Goal: Task Accomplishment & Management: Use online tool/utility

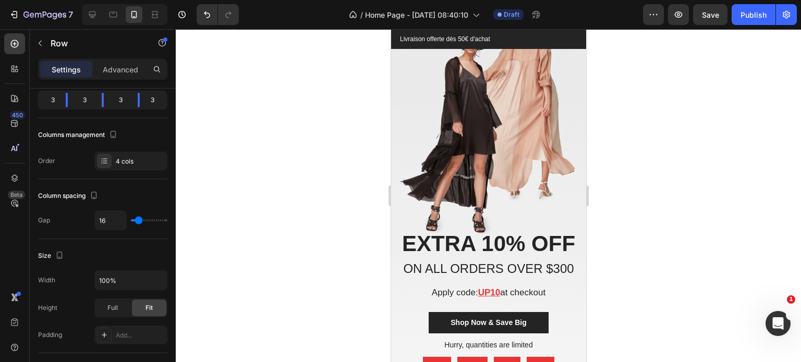
scroll to position [1572, 0]
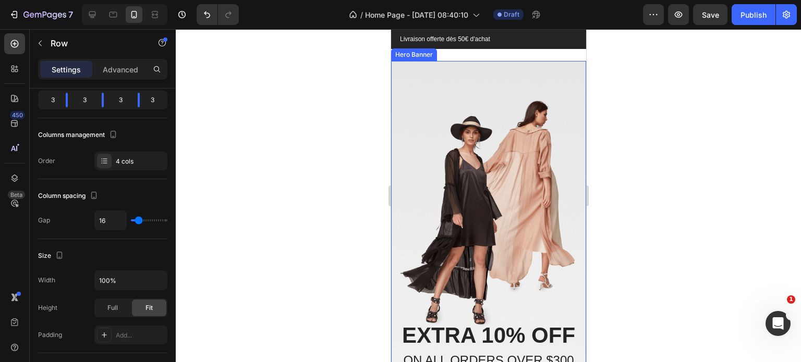
click at [411, 161] on div "Overlay" at bounding box center [487, 290] width 195 height 458
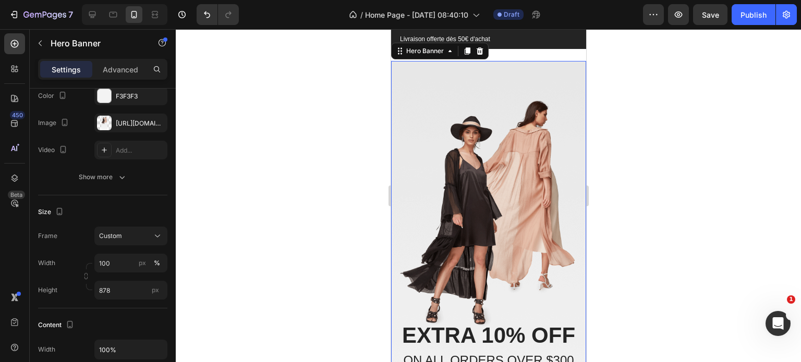
scroll to position [0, 0]
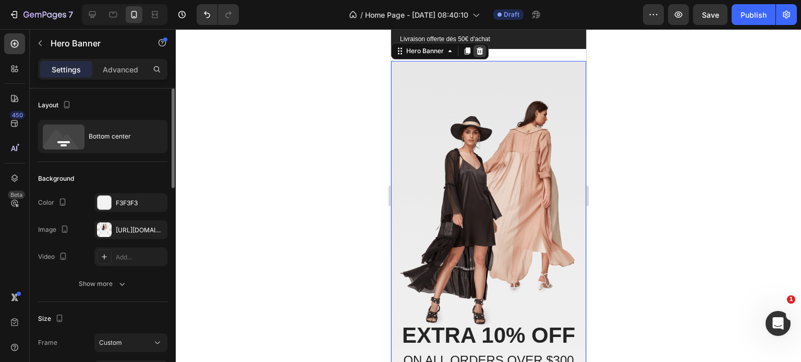
click at [484, 57] on div at bounding box center [479, 51] width 13 height 13
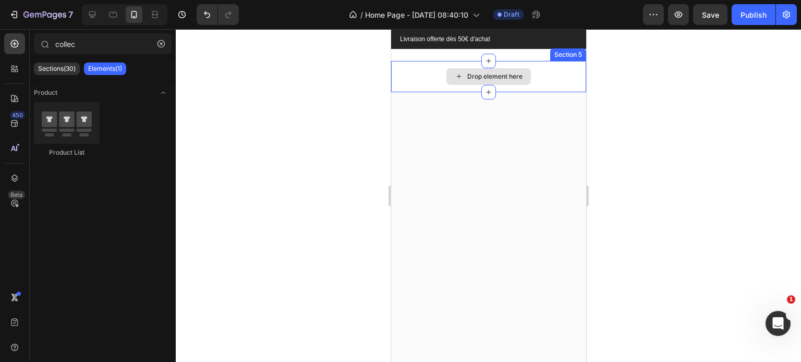
click at [567, 92] on div "Drop element here" at bounding box center [487, 76] width 195 height 31
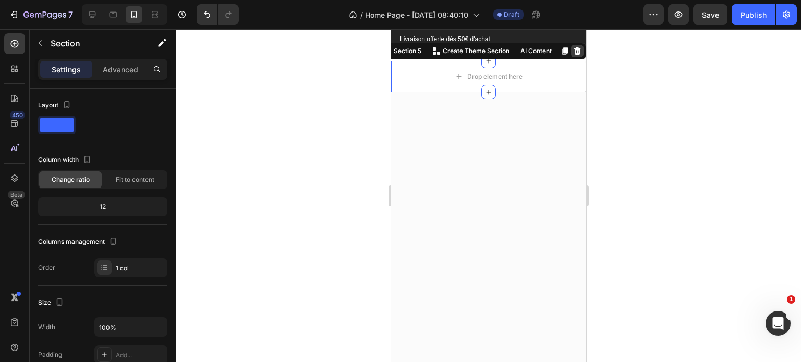
click at [572, 55] on icon at bounding box center [576, 51] width 8 height 8
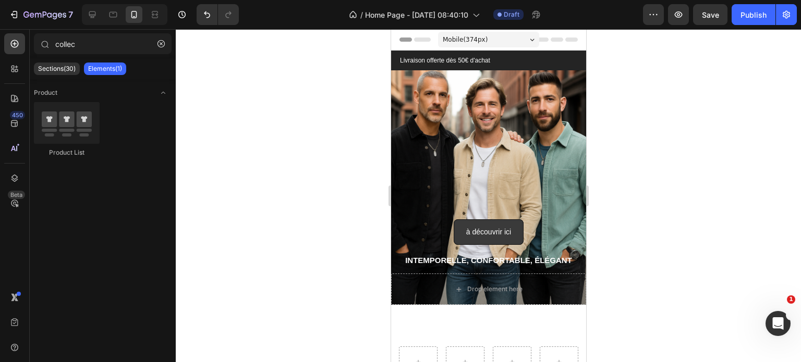
radio input "false"
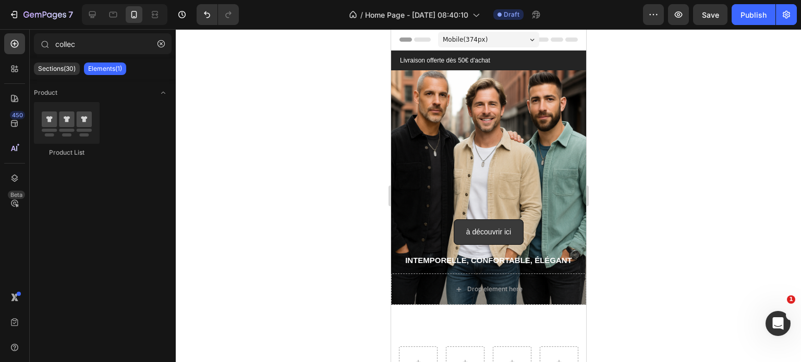
radio input "false"
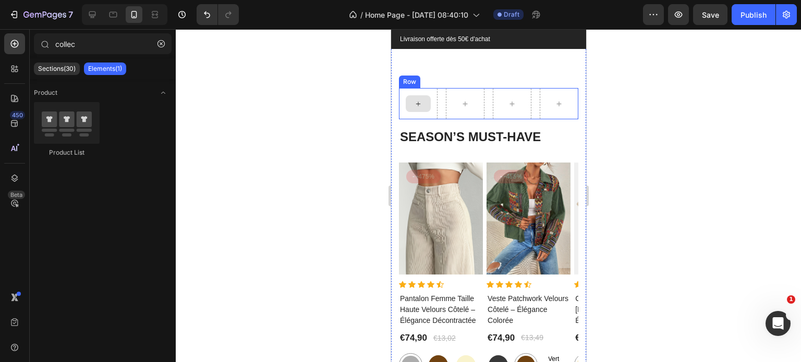
scroll to position [259, 0]
click at [483, 274] on div "Product Images - -475% Product Badge Row Icon Icon Icon Icon Icon Icon List Hoz…" at bounding box center [487, 332] width 179 height 339
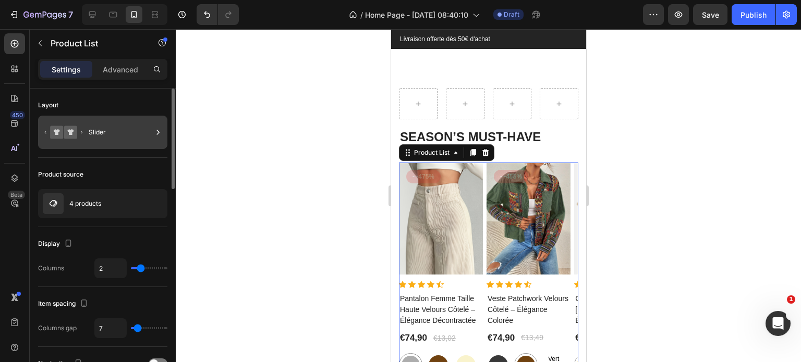
click at [112, 139] on div "Slider" at bounding box center [121, 132] width 64 height 24
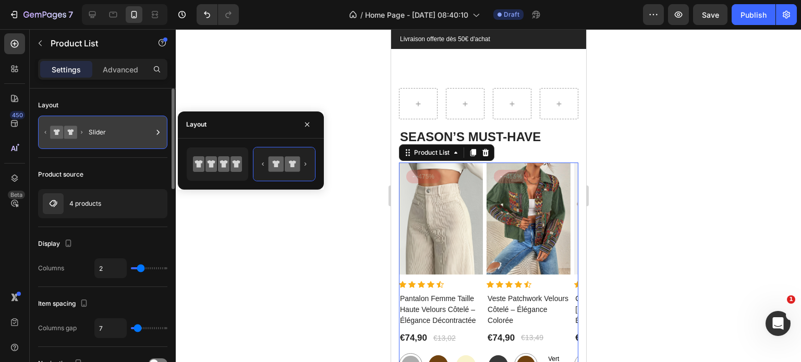
click at [112, 139] on div "Slider" at bounding box center [121, 132] width 64 height 24
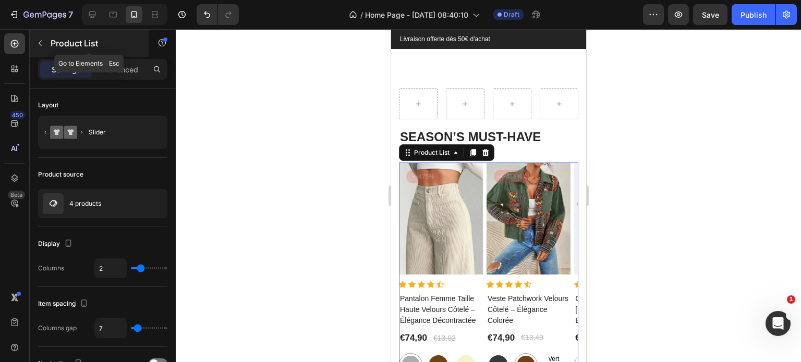
click at [42, 43] on icon "button" at bounding box center [40, 43] width 8 height 8
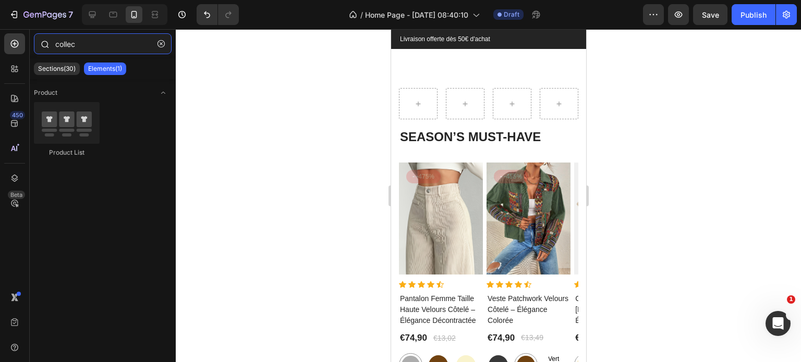
click at [76, 45] on input "collec" at bounding box center [103, 43] width 138 height 21
click at [48, 70] on p "Sections(30)" at bounding box center [57, 69] width 38 height 8
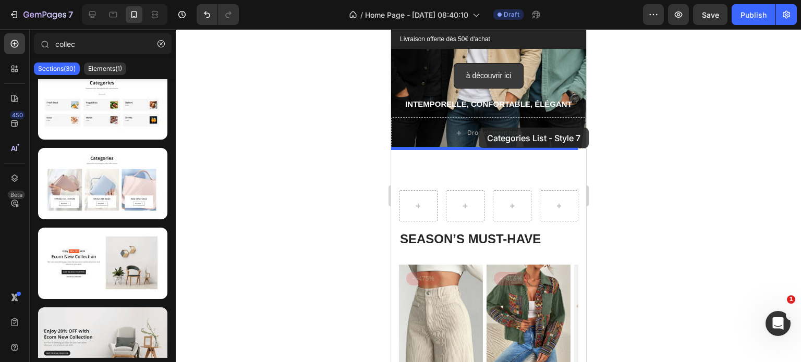
scroll to position [151, 0]
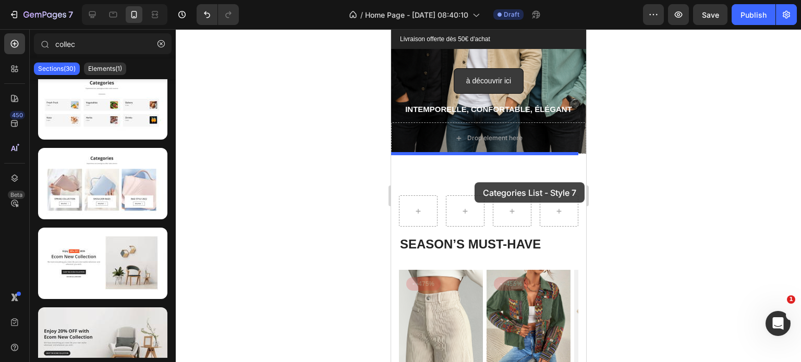
drag, startPoint x: 496, startPoint y: 236, endPoint x: 474, endPoint y: 182, distance: 57.5
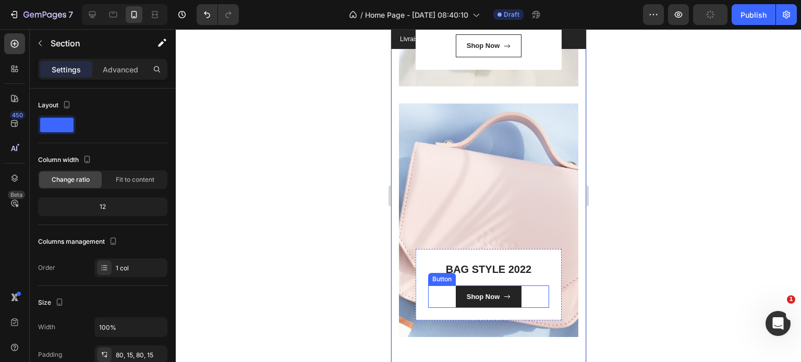
scroll to position [1123, 0]
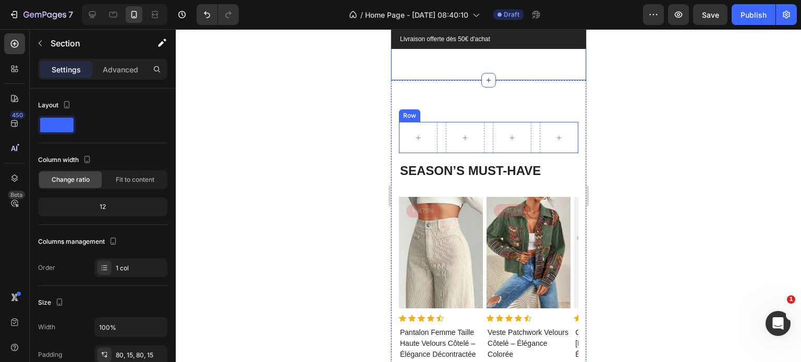
click at [438, 137] on div "Row" at bounding box center [487, 137] width 179 height 31
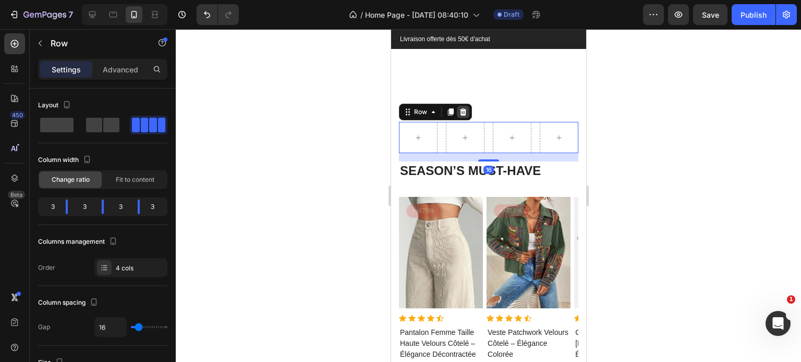
click at [463, 114] on icon at bounding box center [462, 111] width 7 height 7
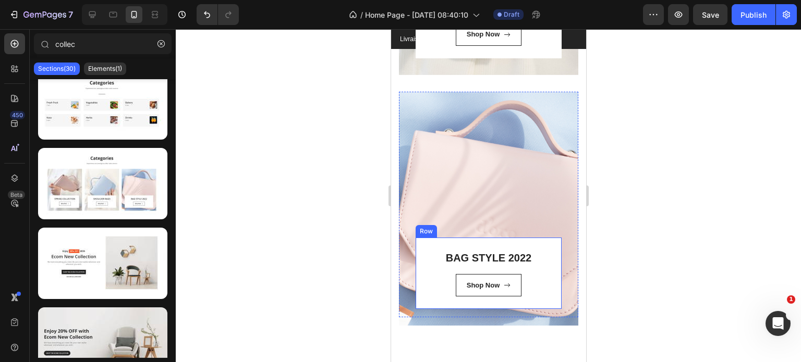
scroll to position [789, 0]
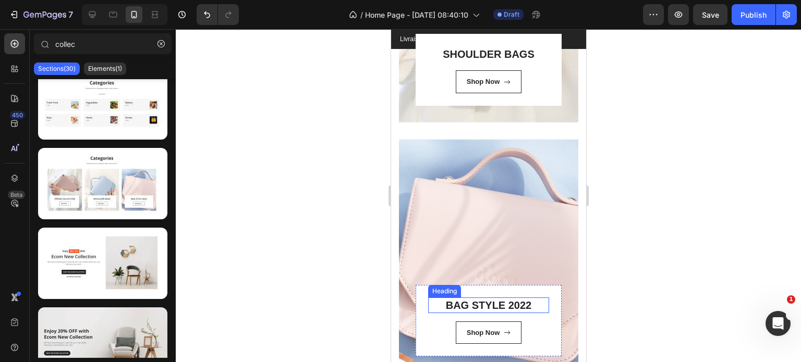
click at [476, 306] on p "BAG STYLE 2022" at bounding box center [487, 306] width 119 height 14
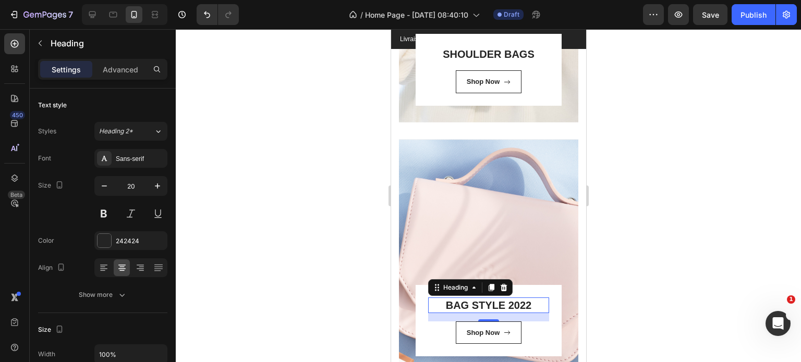
click at [542, 285] on div "BAG STYLE 2022 Heading 16 Shop Now Button Row" at bounding box center [488, 321] width 146 height 72
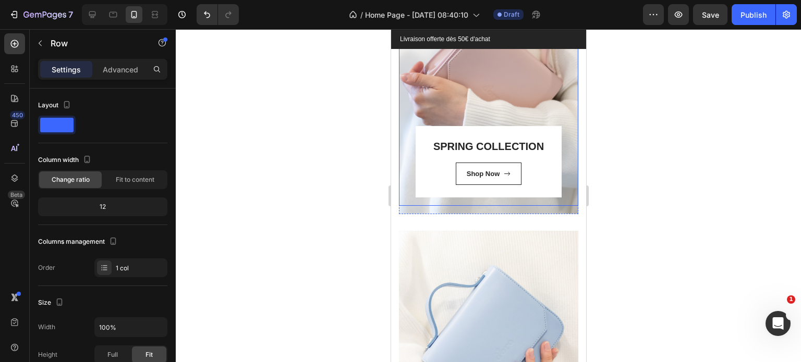
scroll to position [443, 0]
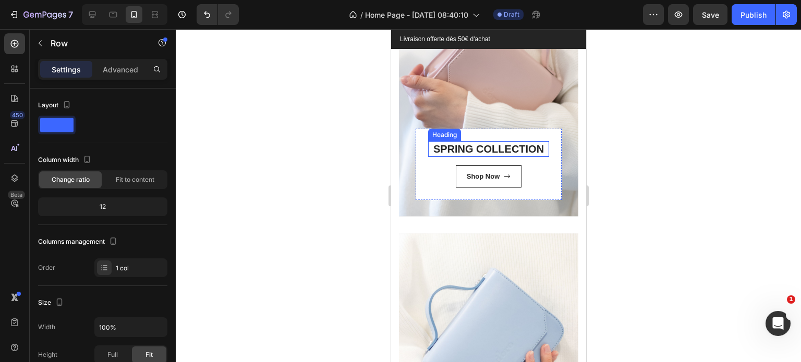
click at [491, 146] on link "SPRING COLLECTION" at bounding box center [488, 148] width 111 height 11
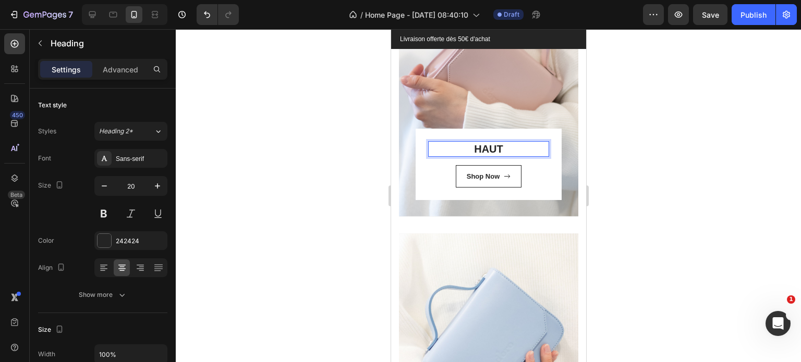
click at [373, 226] on div at bounding box center [488, 195] width 625 height 333
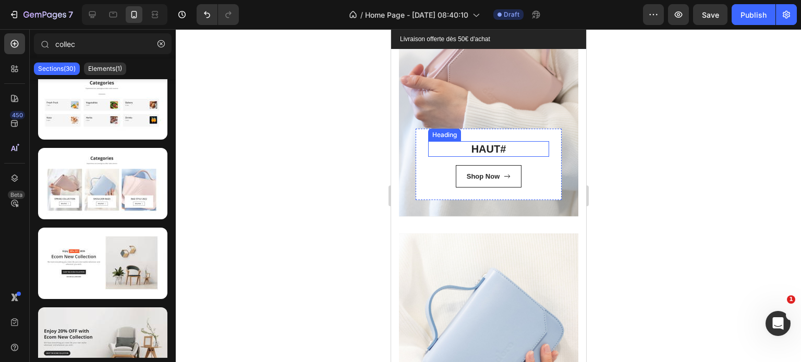
click at [488, 153] on p "HAUT #" at bounding box center [487, 149] width 119 height 14
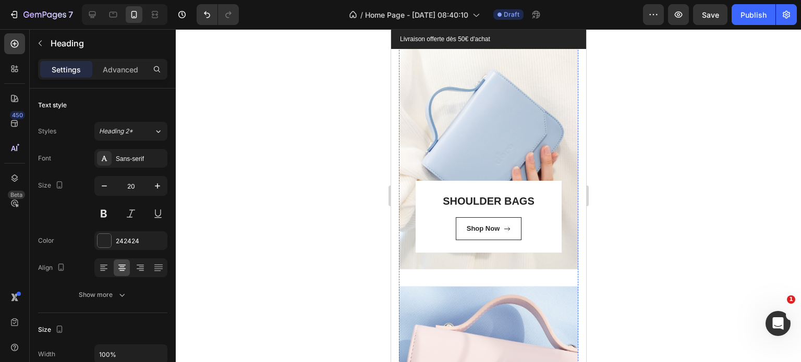
scroll to position [642, 0]
click at [481, 199] on p "SHOULDER BAGS" at bounding box center [487, 201] width 119 height 14
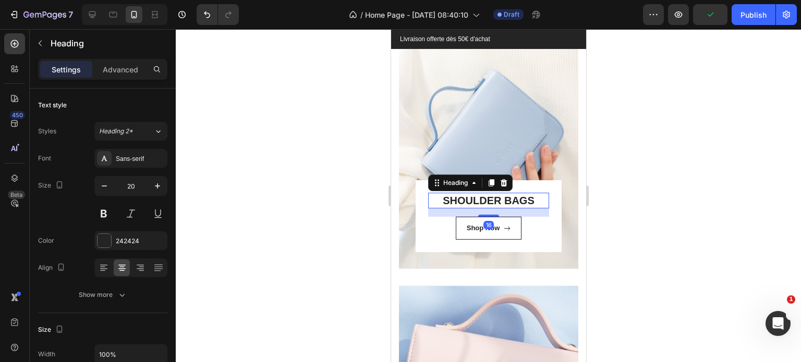
click at [481, 199] on p "SHOULDER BAGS" at bounding box center [487, 201] width 119 height 14
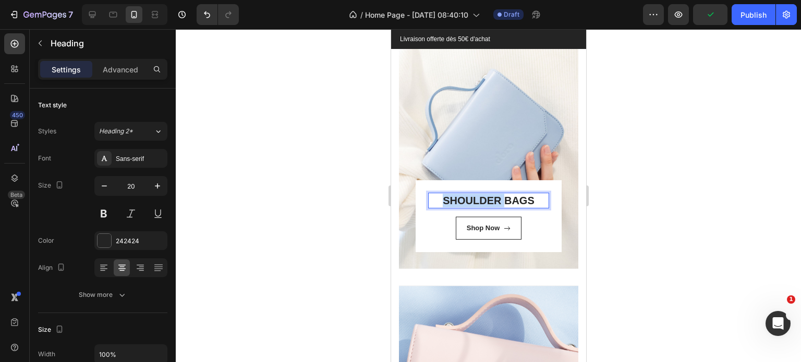
click at [481, 199] on p "SHOULDER BAGS" at bounding box center [487, 201] width 119 height 14
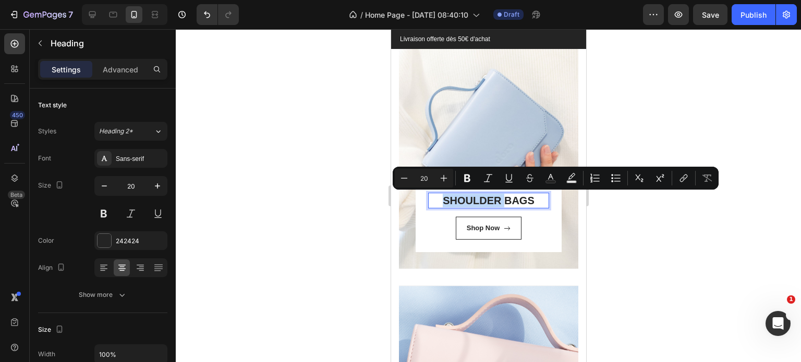
click at [481, 199] on p "SHOULDER BAGS" at bounding box center [487, 201] width 119 height 14
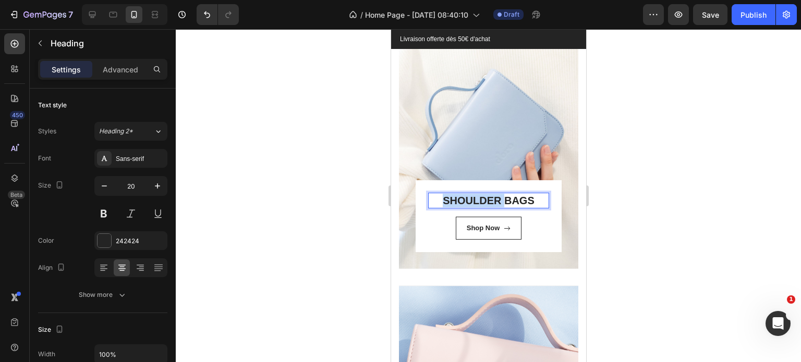
click at [481, 199] on p "SHOULDER BAGS" at bounding box center [487, 201] width 119 height 14
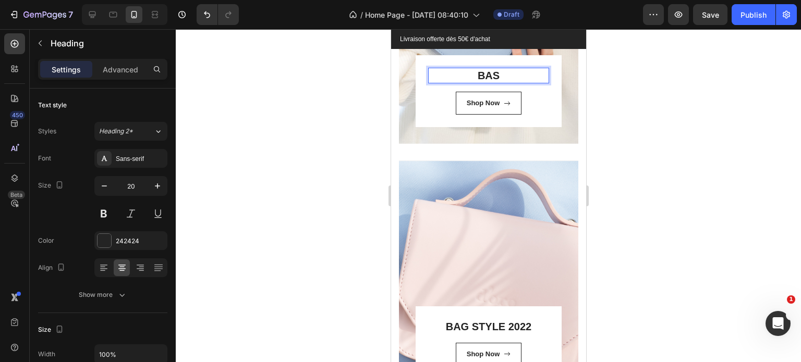
click at [475, 320] on p "BAG STYLE 2022" at bounding box center [487, 327] width 119 height 14
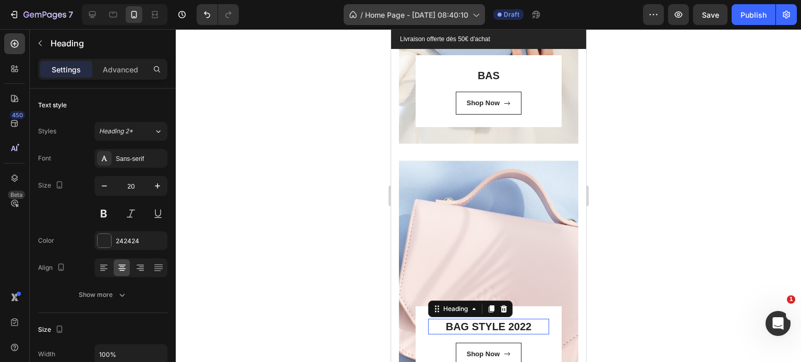
scroll to position [959, 0]
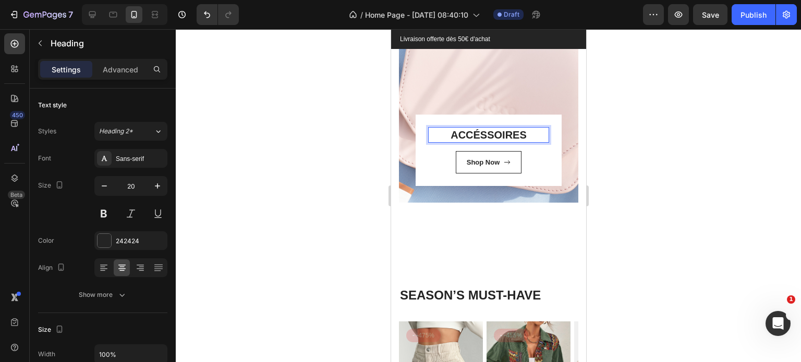
click at [596, 195] on div at bounding box center [488, 195] width 625 height 333
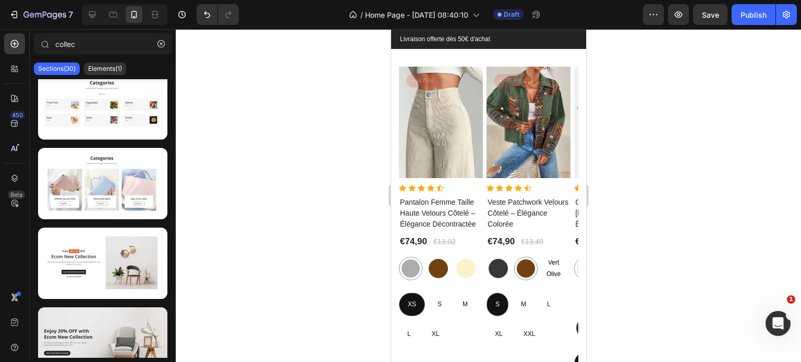
scroll to position [1111, 0]
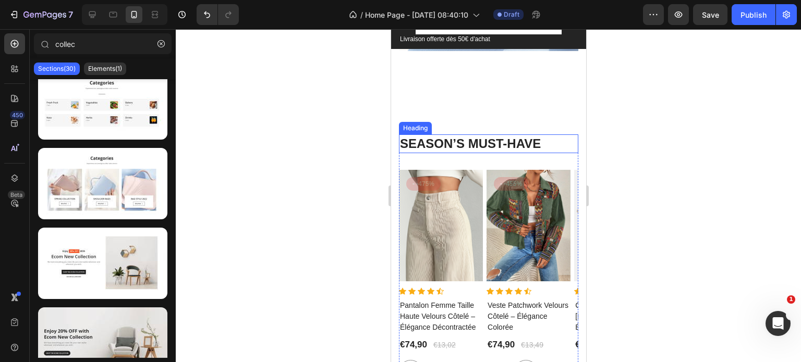
click at [482, 139] on p "SEASON’S MUST-HAVE" at bounding box center [487, 144] width 177 height 16
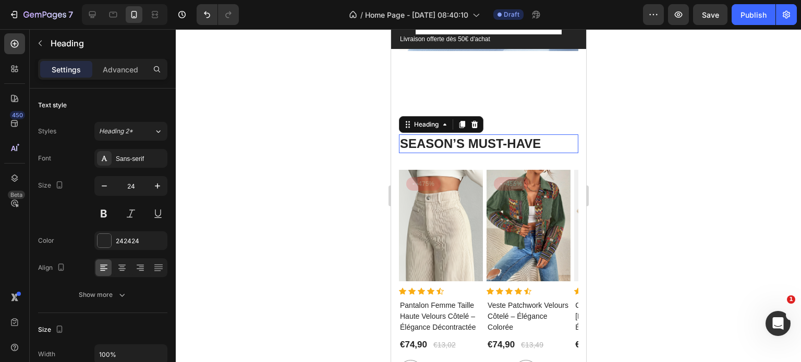
click at [482, 139] on p "SEASON’S MUST-HAVE" at bounding box center [487, 144] width 177 height 16
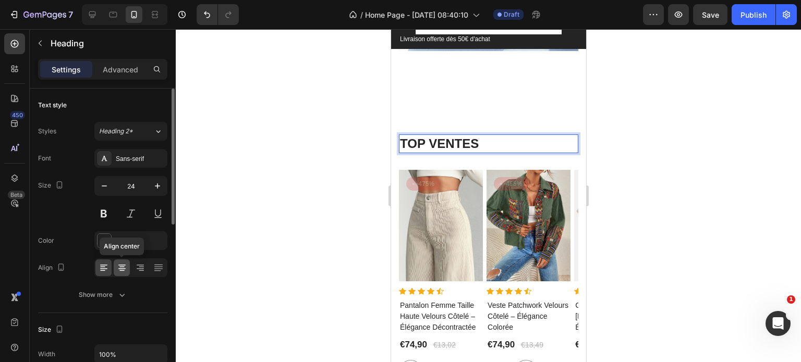
drag, startPoint x: 119, startPoint y: 271, endPoint x: 2, endPoint y: 151, distance: 167.7
click at [119, 271] on icon at bounding box center [122, 268] width 10 height 10
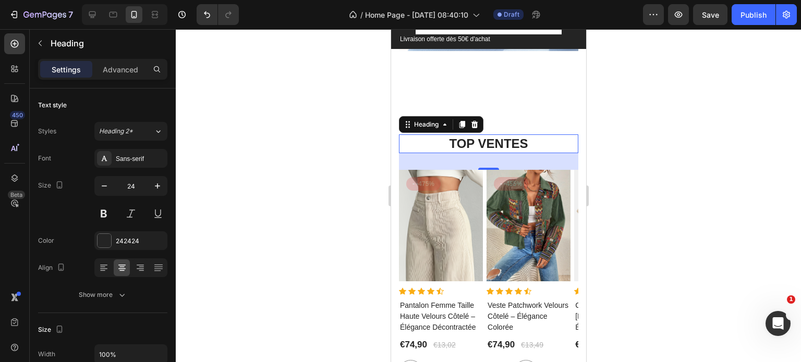
click at [629, 113] on div at bounding box center [488, 195] width 625 height 333
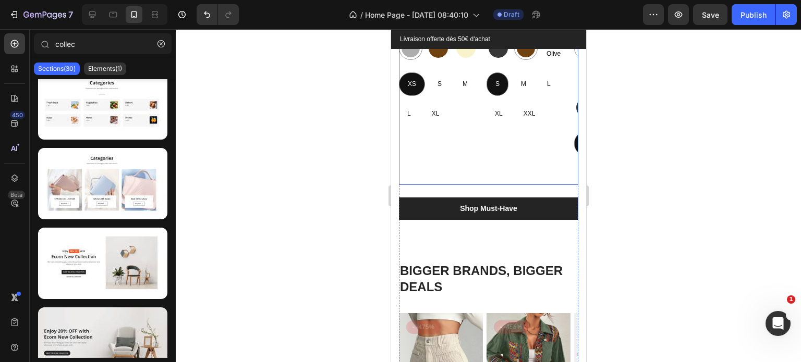
scroll to position [1429, 0]
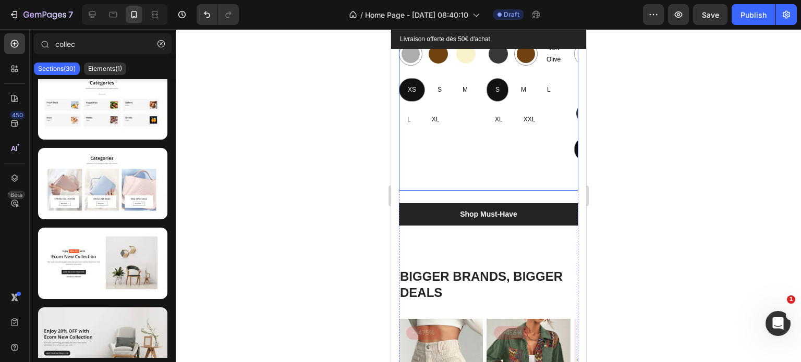
drag, startPoint x: 514, startPoint y: 95, endPoint x: 508, endPoint y: 142, distance: 47.3
click at [508, 142] on div "Product Images - -455% Product Badge Row Icon Icon Icon Icon Icon Icon List Hoz…" at bounding box center [528, 21] width 84 height 339
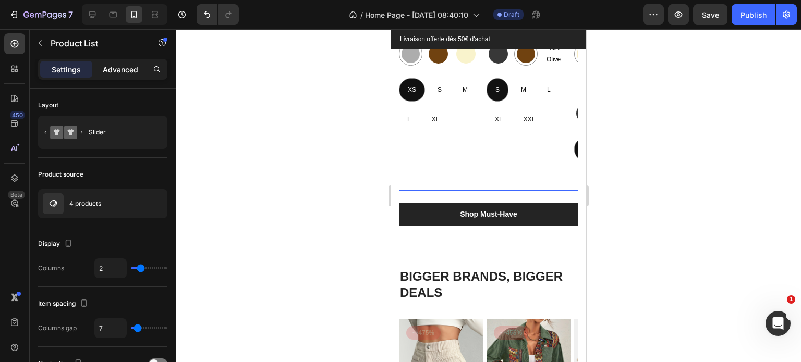
click at [124, 66] on p "Advanced" at bounding box center [120, 69] width 35 height 11
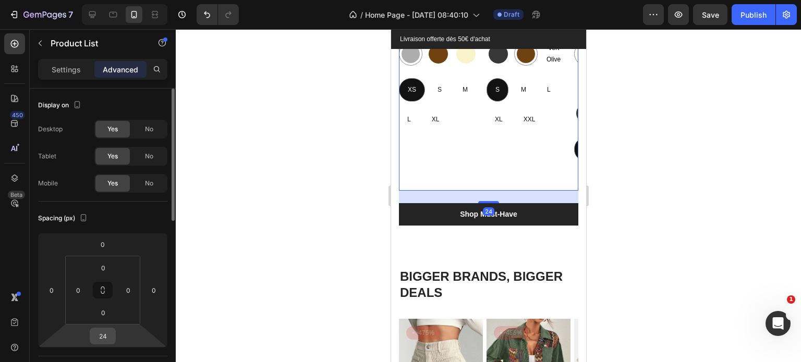
click at [99, 341] on input "24" at bounding box center [102, 336] width 21 height 16
click at [101, 337] on input "24" at bounding box center [102, 336] width 21 height 16
click at [193, 0] on div "7 Version history / Home Page - [DATE] 08:40:10 Draft Preview Save Publish 450 …" at bounding box center [400, 0] width 801 height 0
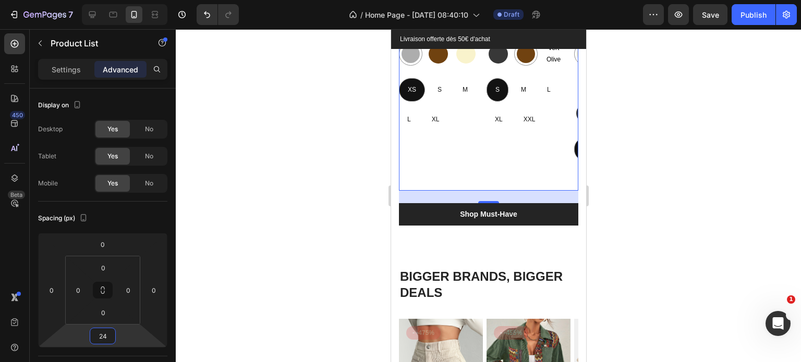
click at [489, 199] on div "24" at bounding box center [487, 197] width 179 height 13
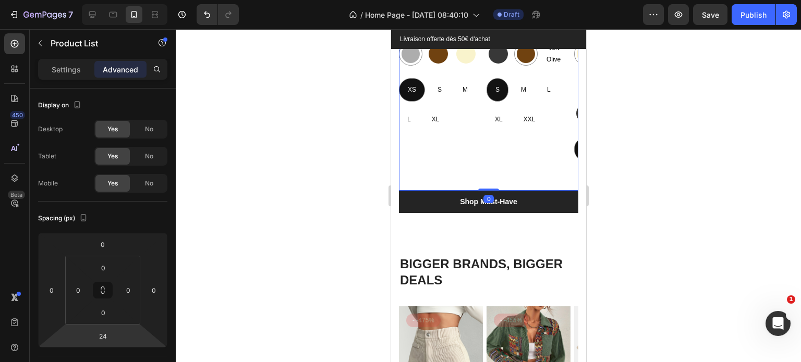
drag, startPoint x: 487, startPoint y: 201, endPoint x: 491, endPoint y: 189, distance: 12.9
click at [491, 189] on div at bounding box center [487, 190] width 21 height 2
type input "0"
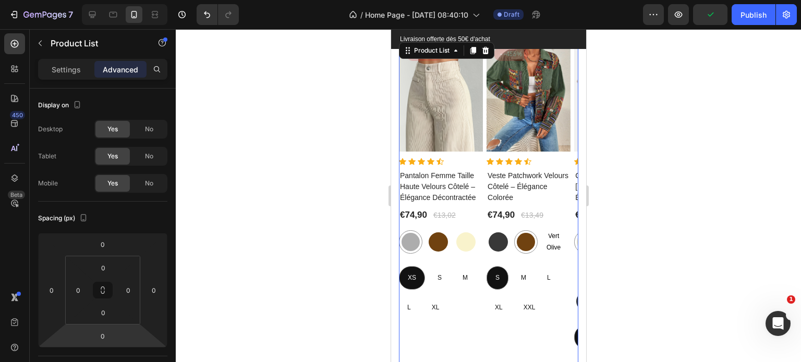
scroll to position [1230, 0]
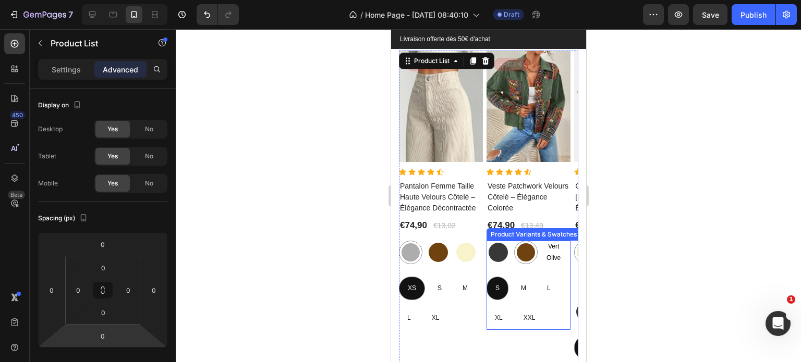
click at [548, 303] on div "S S S M M M L L L XL XL XL XXL XXL XXL" at bounding box center [528, 303] width 84 height 53
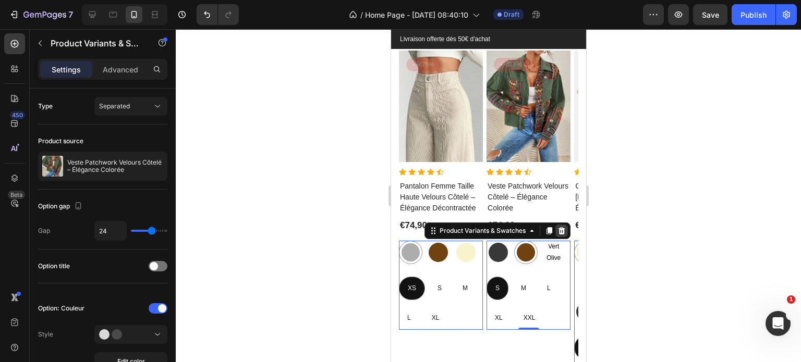
click at [561, 231] on icon at bounding box center [561, 231] width 8 height 8
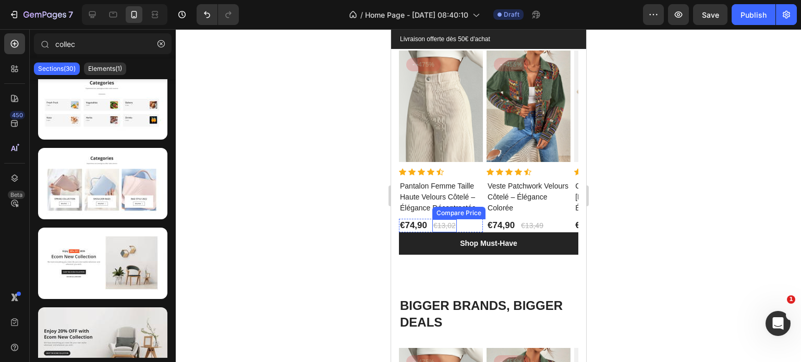
click at [450, 220] on div "€13,02" at bounding box center [444, 225] width 24 height 13
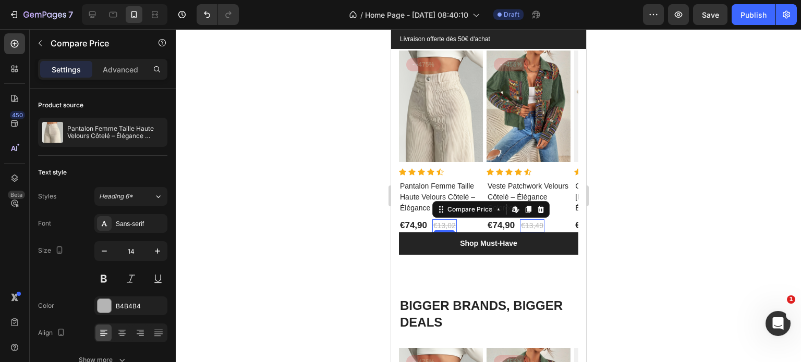
click at [671, 224] on div at bounding box center [488, 195] width 625 height 333
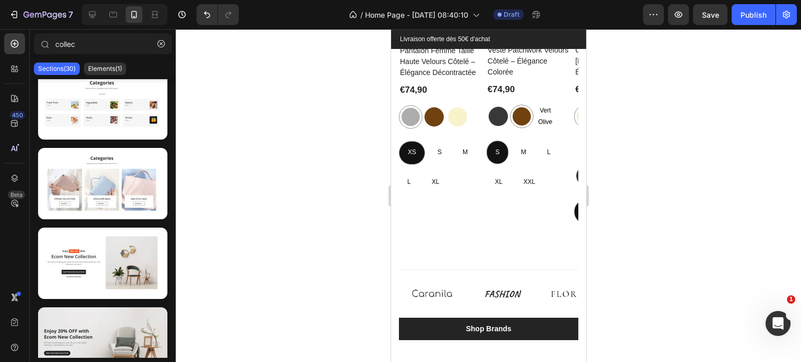
scroll to position [1648, 0]
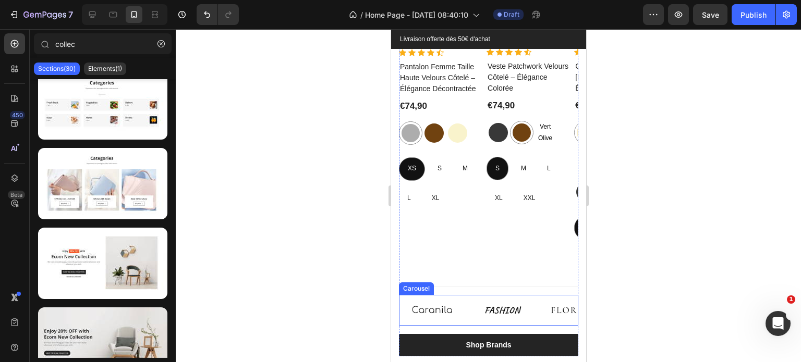
click at [464, 299] on div "Image Image Image Image Image" at bounding box center [487, 310] width 179 height 31
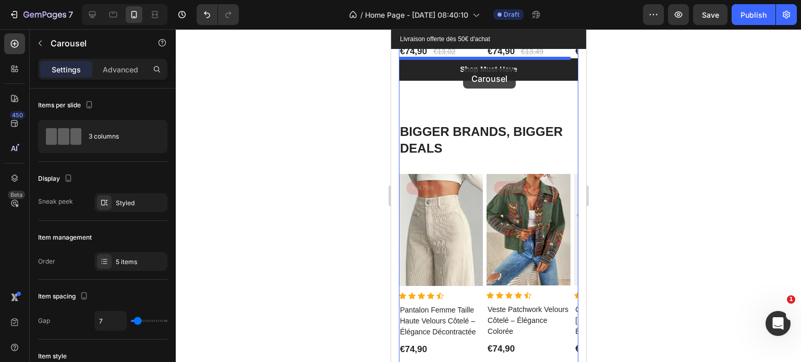
scroll to position [1393, 0]
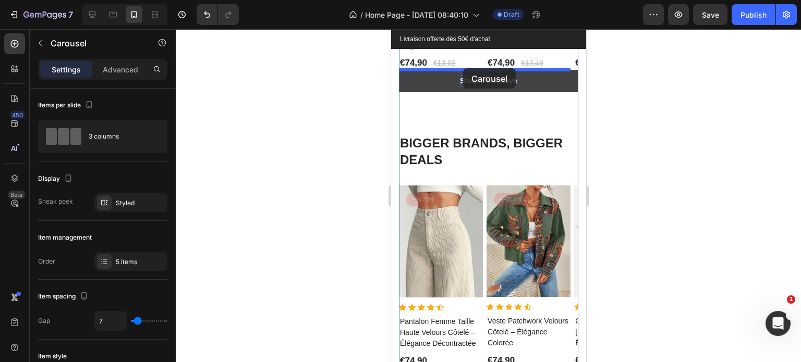
drag, startPoint x: 422, startPoint y: 284, endPoint x: 472, endPoint y: 133, distance: 158.2
click at [462, 70] on div "Mobile ( 374 px) iPhone 13 Mini iPhone 13 Pro iPhone 11 Pro Max iPhone 15 Pro M…" at bounding box center [487, 244] width 195 height 3217
click at [473, 136] on div "TOP VENTES Heading Product Images - -475% Product Badge Row Icon Icon Icon Icon…" at bounding box center [487, 231] width 179 height 759
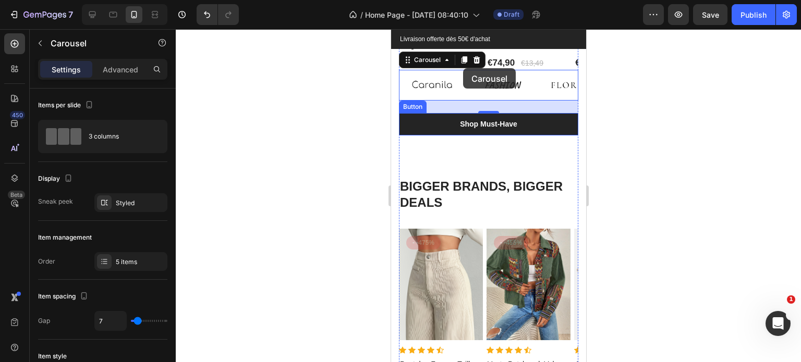
scroll to position [1381, 0]
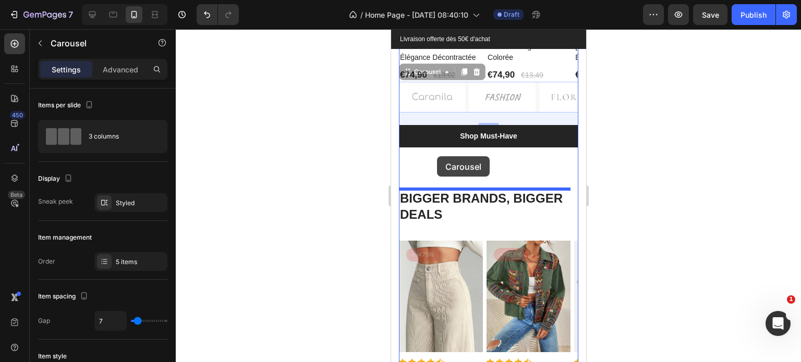
drag, startPoint x: 426, startPoint y: 75, endPoint x: 436, endPoint y: 156, distance: 81.9
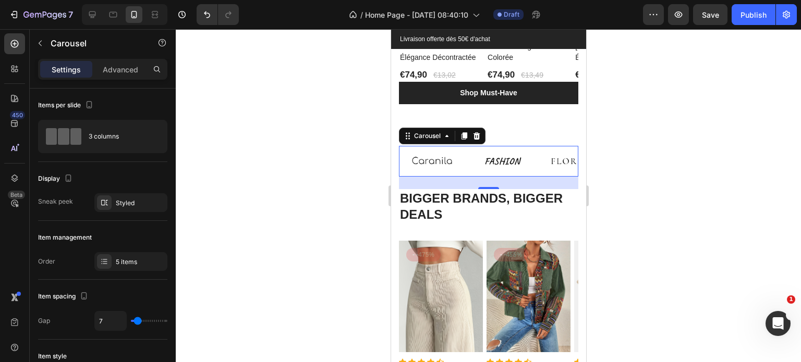
click at [738, 146] on div at bounding box center [488, 195] width 625 height 333
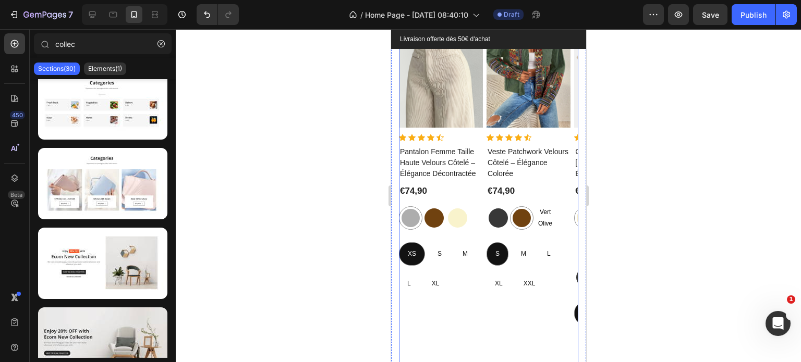
scroll to position [1610, 0]
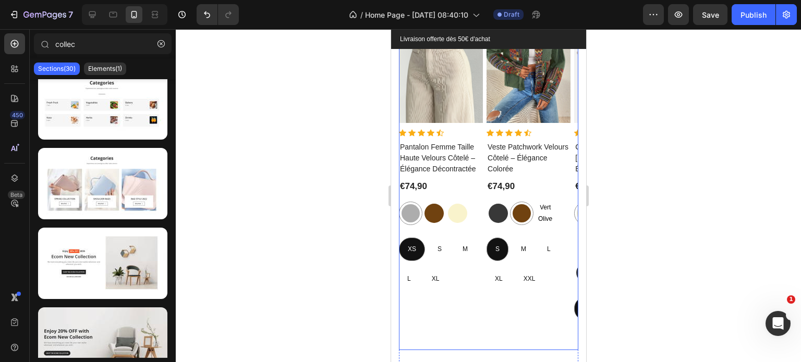
click at [480, 275] on div "TOP VENTES Heading Product Images - -475% Product Badge Row Icon Icon Icon Icon…" at bounding box center [487, 16] width 179 height 763
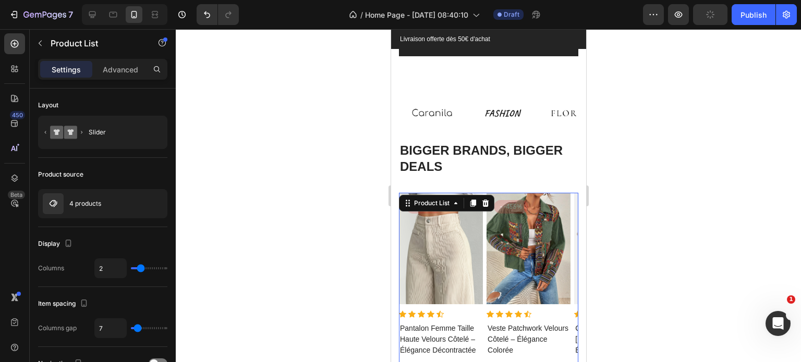
scroll to position [1427, 0]
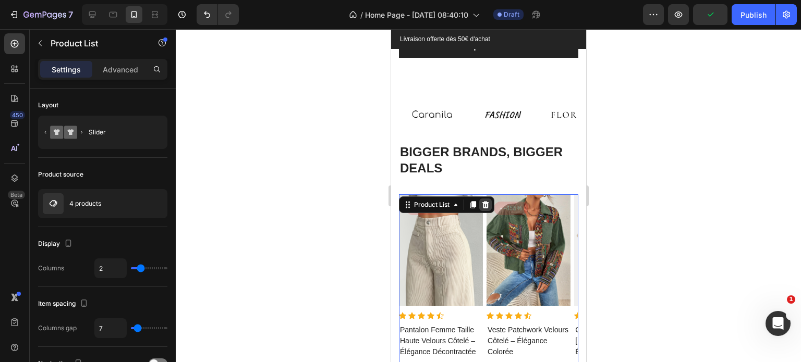
click at [485, 201] on icon at bounding box center [485, 205] width 8 height 8
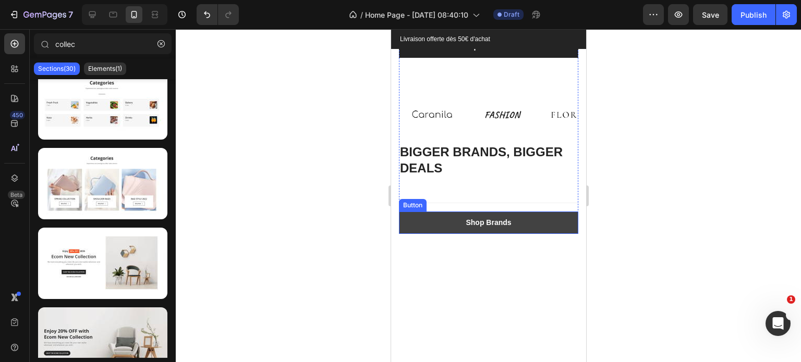
click at [540, 216] on button "Shop Brands" at bounding box center [487, 223] width 179 height 22
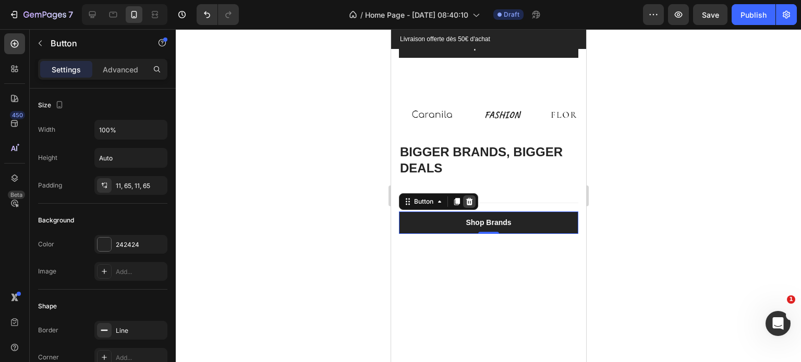
click at [469, 204] on icon at bounding box center [468, 201] width 7 height 7
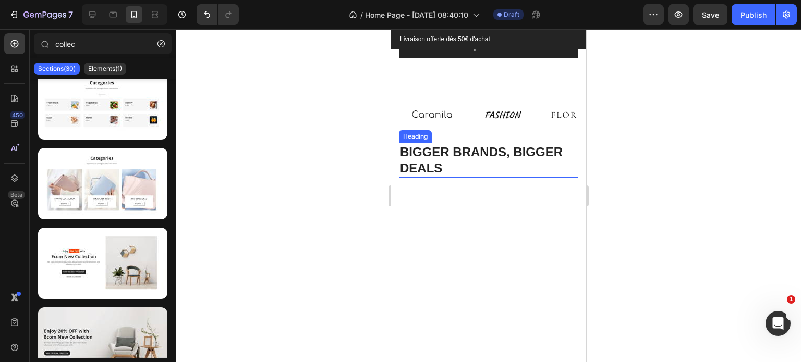
click at [486, 160] on p "BIGGER BRANDS, BIGGER DEALS" at bounding box center [487, 160] width 177 height 32
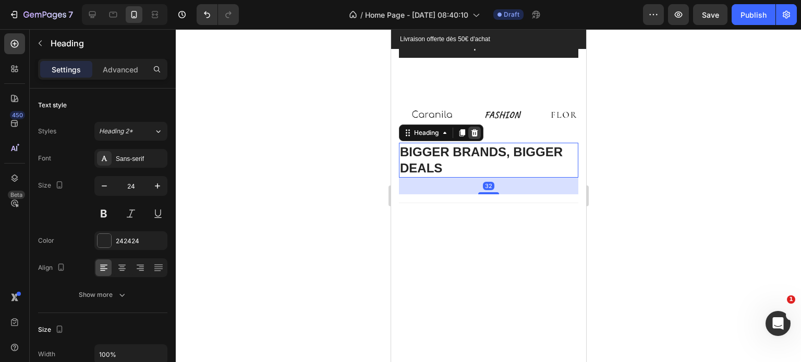
click at [475, 132] on icon at bounding box center [474, 133] width 8 height 8
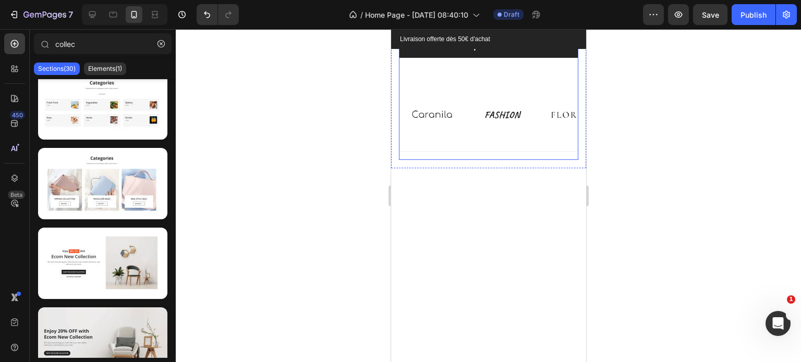
click at [461, 83] on div "Shop Must-Have Button" at bounding box center [487, 67] width 179 height 64
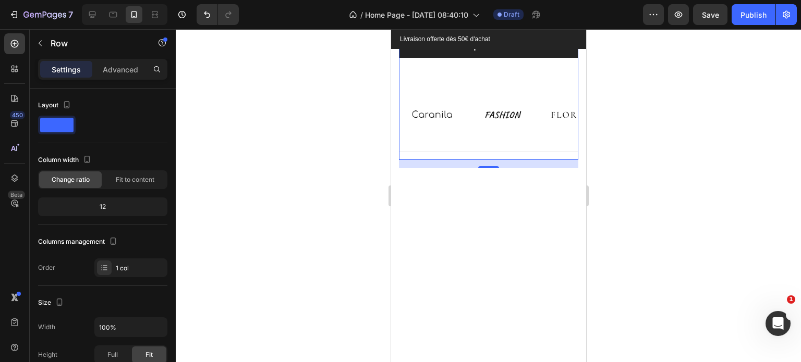
scroll to position [1046, 0]
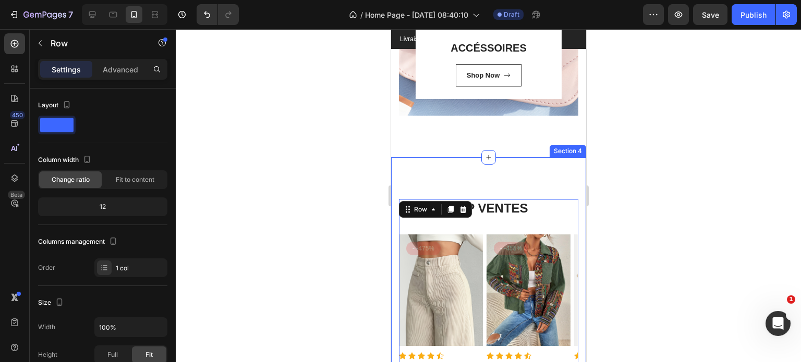
click at [442, 171] on div "TOP VENTES Heading Product Images - -475% Product Badge Row Icon Icon Icon Icon…" at bounding box center [487, 353] width 195 height 392
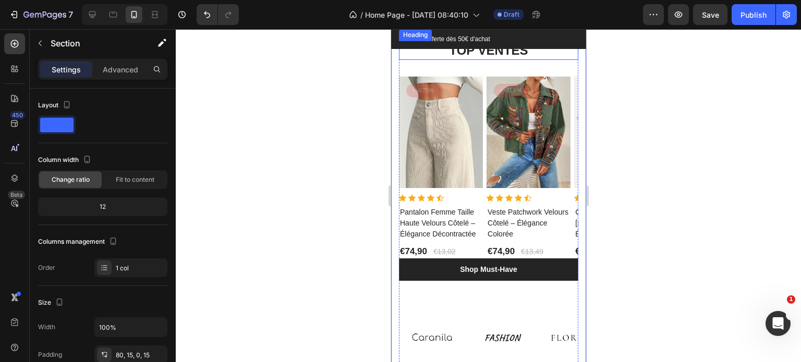
scroll to position [958, 0]
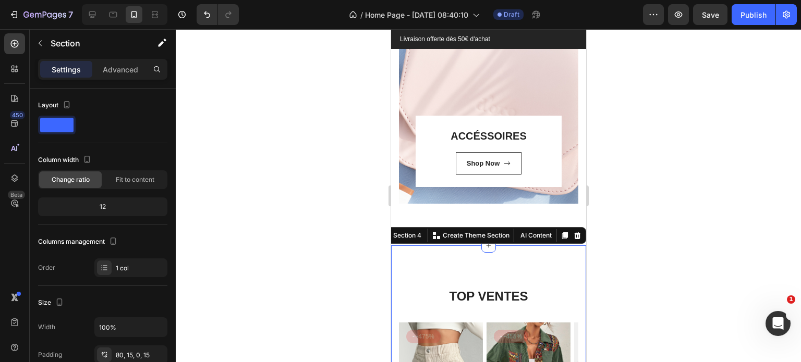
click at [704, 233] on div at bounding box center [488, 195] width 625 height 333
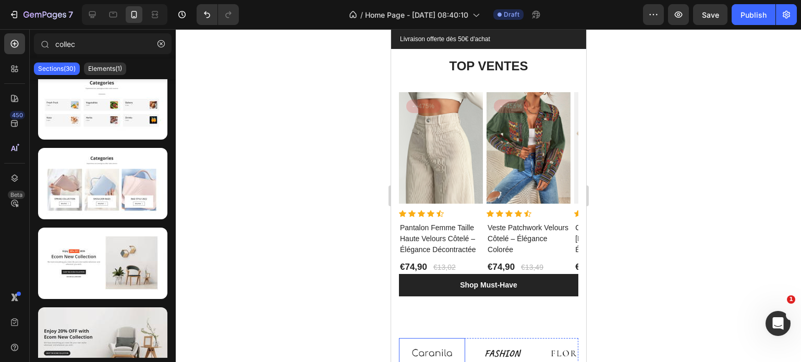
scroll to position [1317, 0]
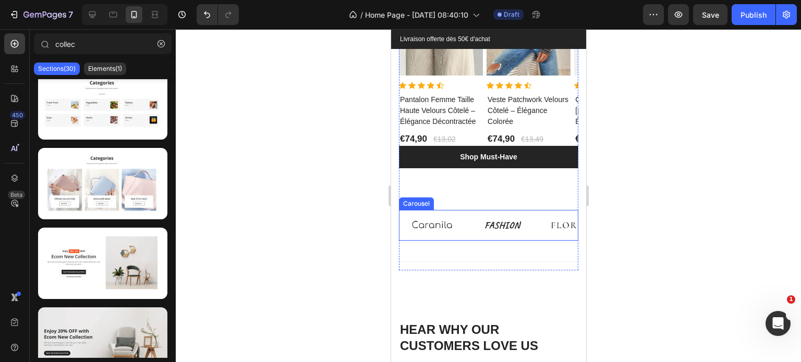
click at [467, 213] on div "Image Image Image Image Image" at bounding box center [487, 225] width 179 height 31
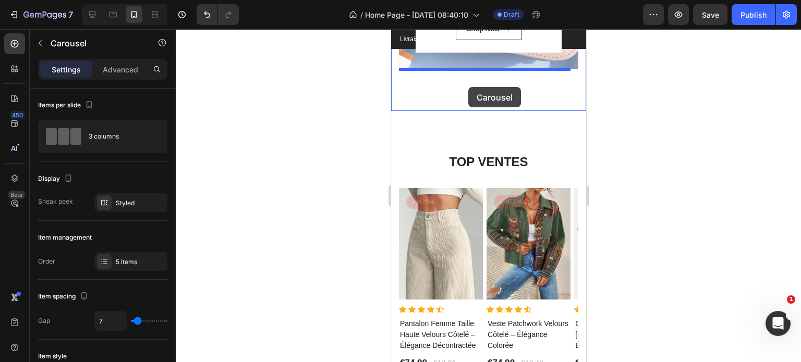
scroll to position [1089, 0]
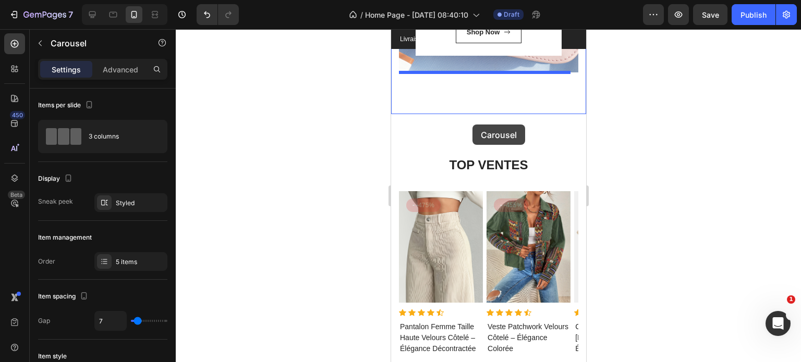
drag, startPoint x: 418, startPoint y: 206, endPoint x: 562, endPoint y: 92, distance: 183.3
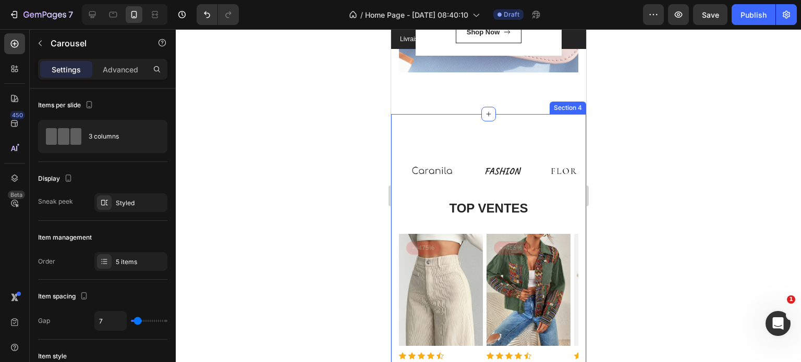
click at [511, 140] on div "Image Image Image Image Image Carousel 0 TOP VENTES Heading Product Images - -4…" at bounding box center [487, 310] width 195 height 392
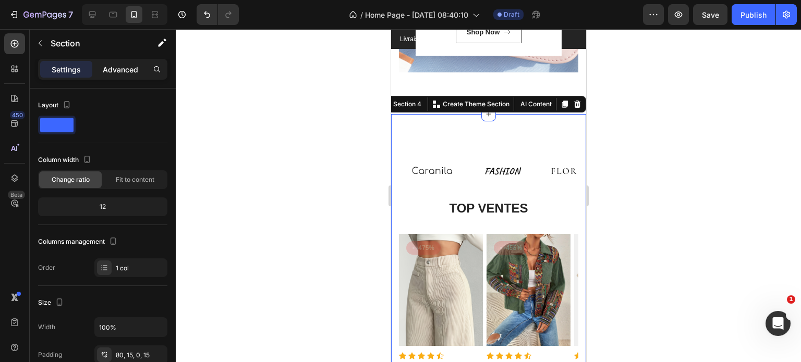
click at [125, 66] on p "Advanced" at bounding box center [120, 69] width 35 height 11
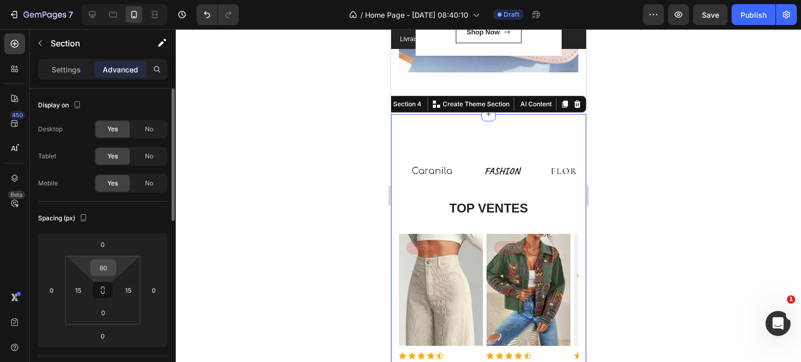
click at [100, 268] on input "80" at bounding box center [103, 268] width 21 height 16
type input "0"
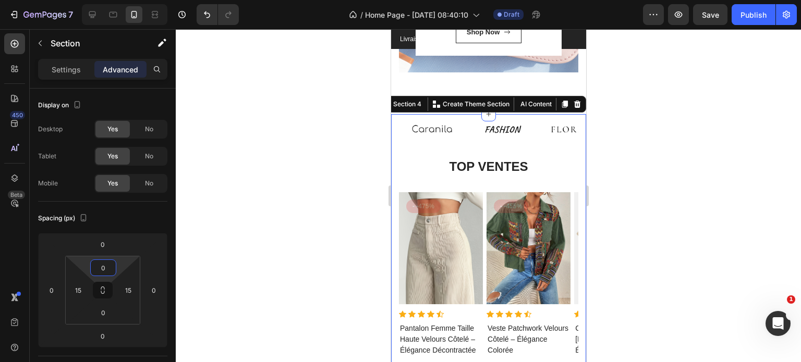
click at [701, 167] on div at bounding box center [488, 195] width 625 height 333
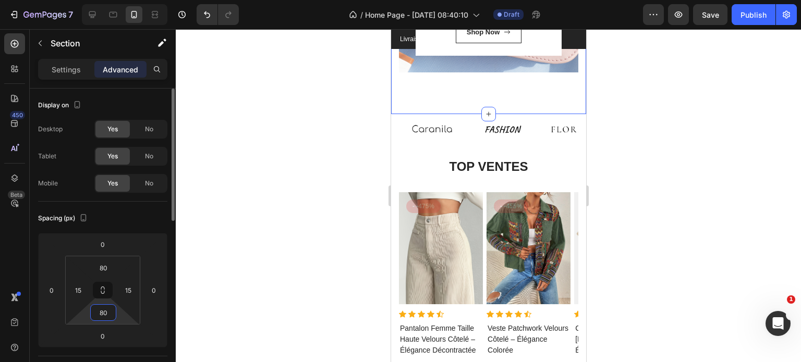
click at [104, 316] on input "80" at bounding box center [103, 313] width 21 height 16
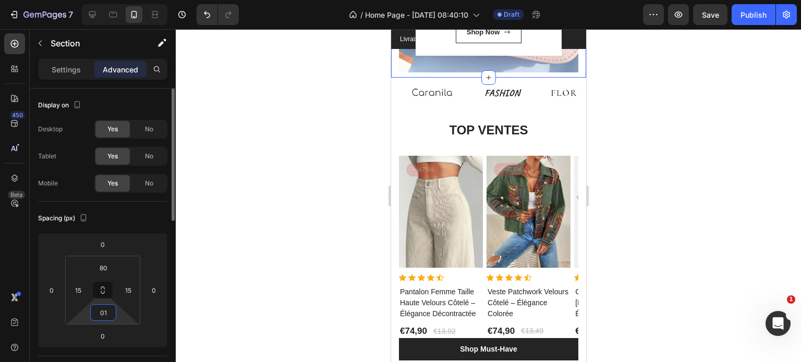
type input "0"
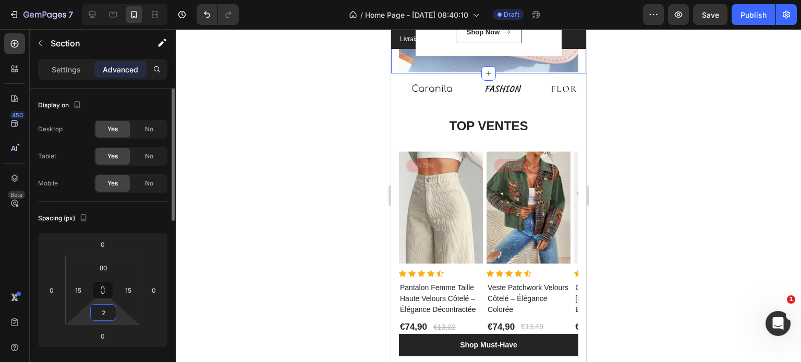
type input "20"
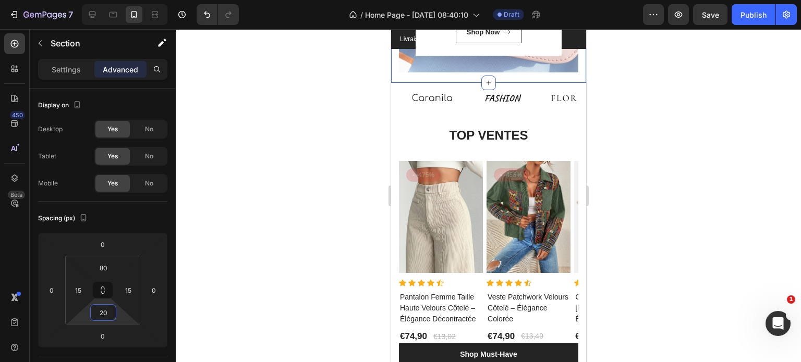
click at [710, 158] on div at bounding box center [488, 195] width 625 height 333
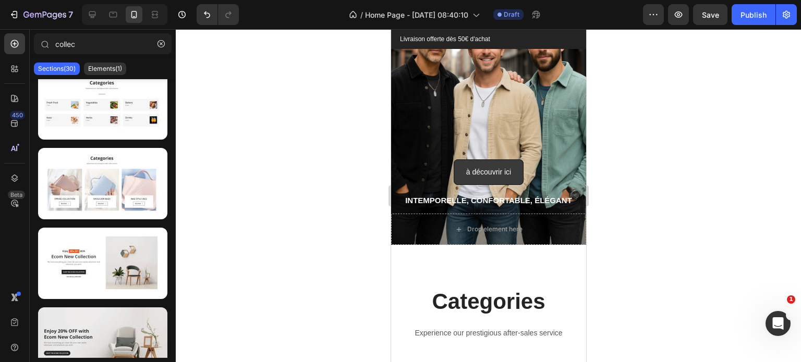
scroll to position [180, 0]
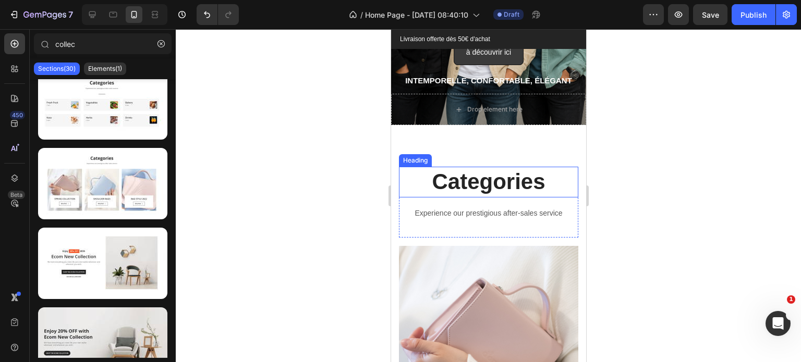
click at [481, 182] on p "Categories" at bounding box center [487, 182] width 177 height 29
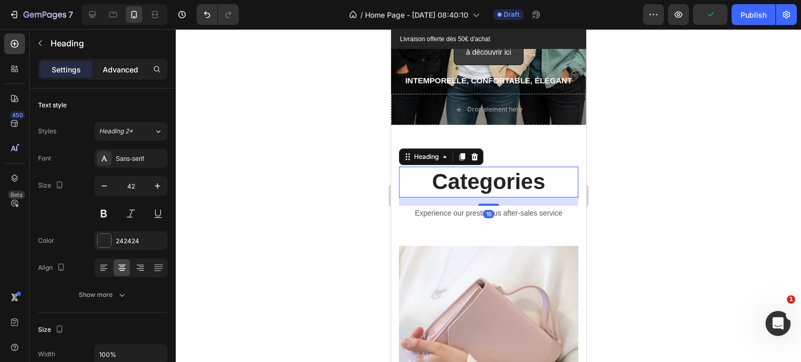
click at [124, 69] on p "Advanced" at bounding box center [120, 69] width 35 height 11
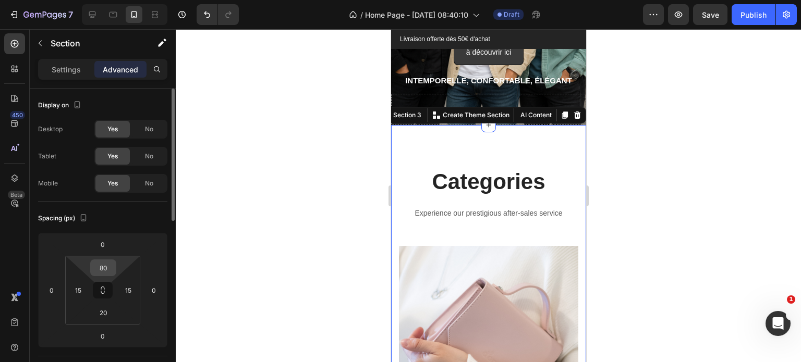
click at [106, 269] on input "80" at bounding box center [103, 268] width 21 height 16
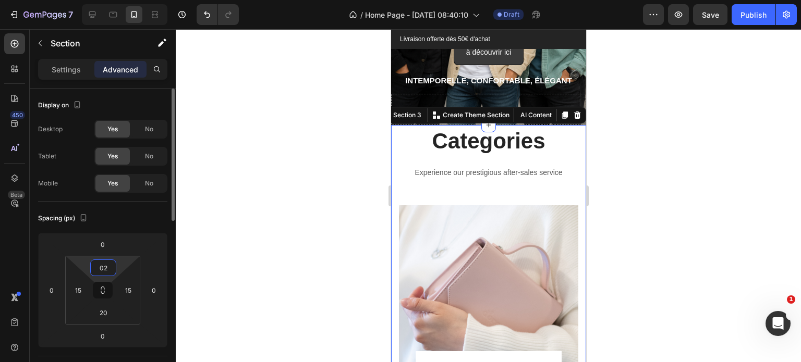
type input "020"
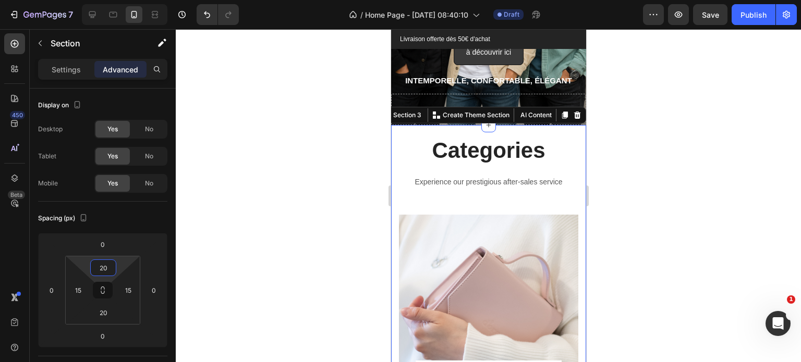
click at [708, 186] on div at bounding box center [488, 195] width 625 height 333
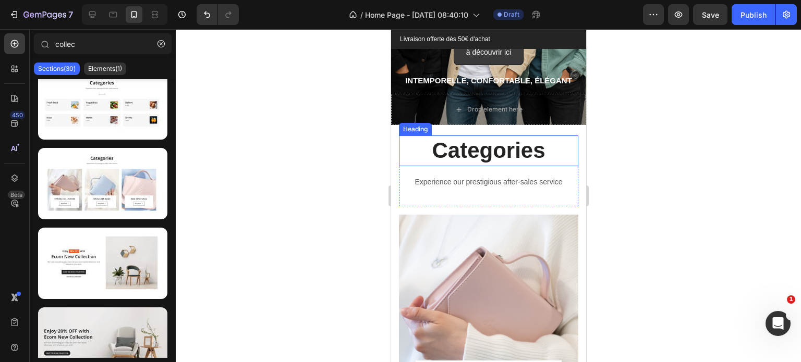
click at [484, 157] on p "Categories" at bounding box center [487, 151] width 177 height 29
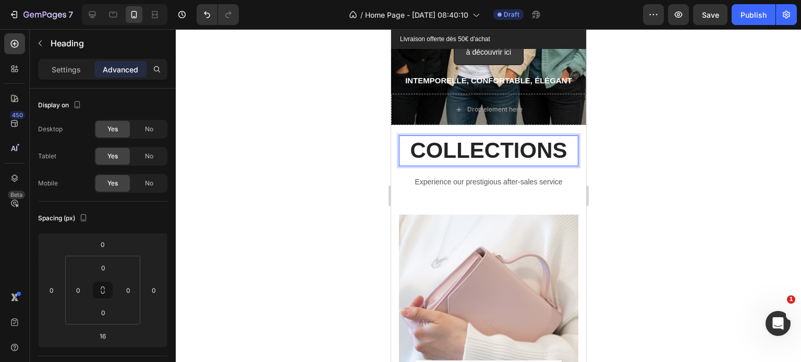
click at [264, 169] on div at bounding box center [488, 195] width 625 height 333
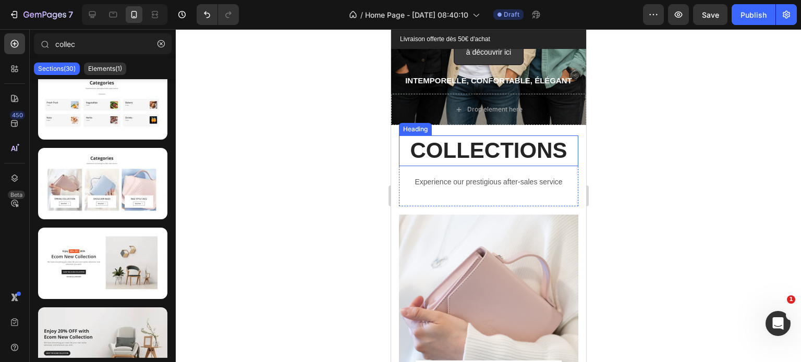
click at [495, 153] on p "COLLECTIONS" at bounding box center [487, 151] width 177 height 29
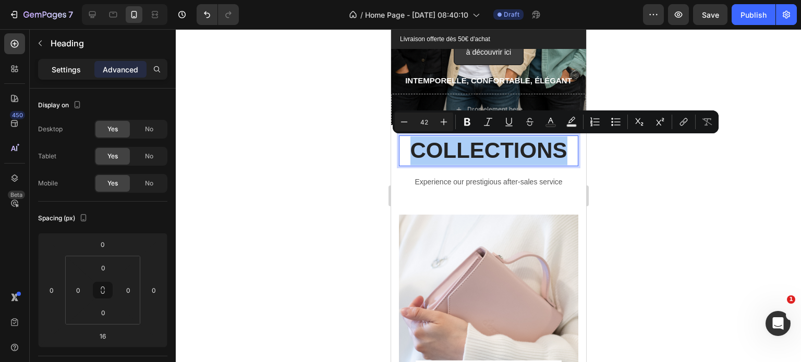
click at [75, 66] on p "Settings" at bounding box center [66, 69] width 29 height 11
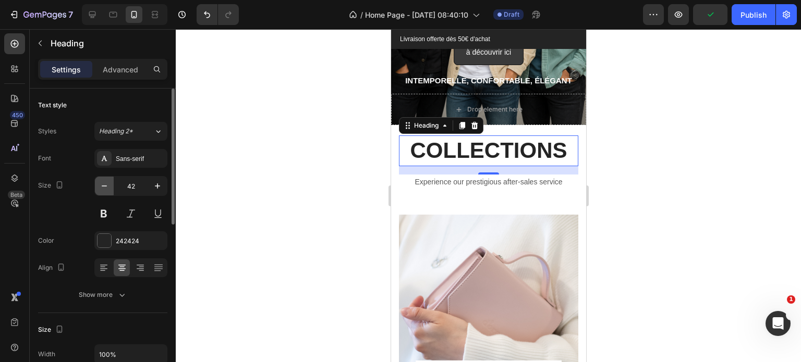
click at [101, 188] on icon "button" at bounding box center [104, 186] width 10 height 10
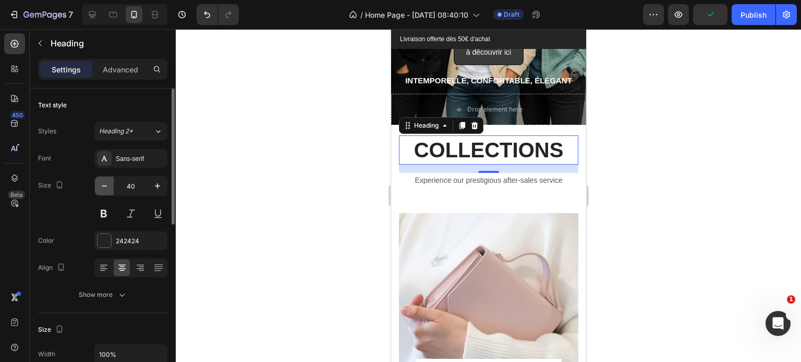
click at [101, 188] on icon "button" at bounding box center [104, 186] width 10 height 10
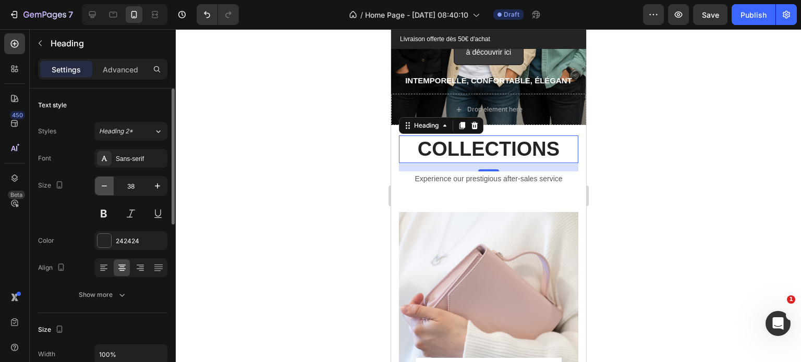
click at [101, 188] on icon "button" at bounding box center [104, 186] width 10 height 10
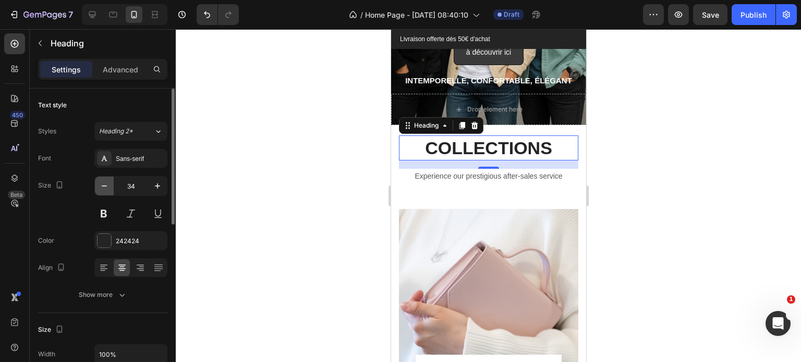
click at [101, 188] on icon "button" at bounding box center [104, 186] width 10 height 10
type input "32"
click at [329, 158] on div at bounding box center [488, 195] width 625 height 333
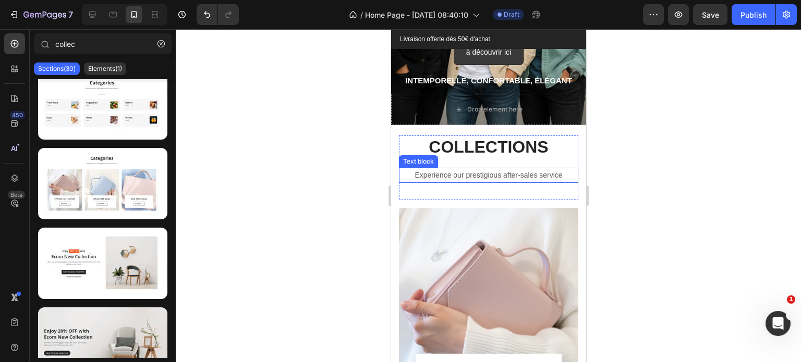
click at [477, 175] on p "Experience our prestigious after-sales service" at bounding box center [487, 175] width 177 height 13
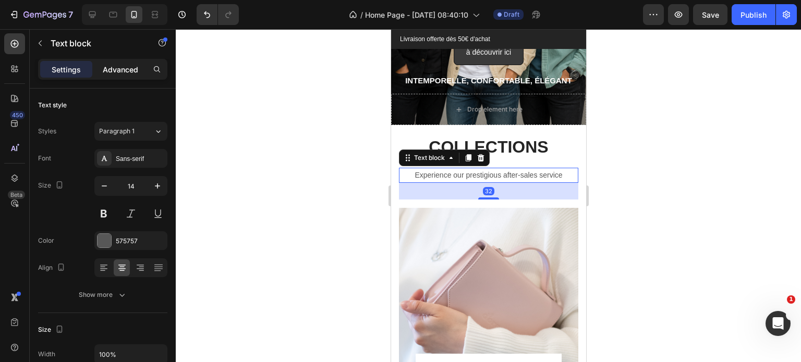
click at [120, 72] on p "Advanced" at bounding box center [120, 69] width 35 height 11
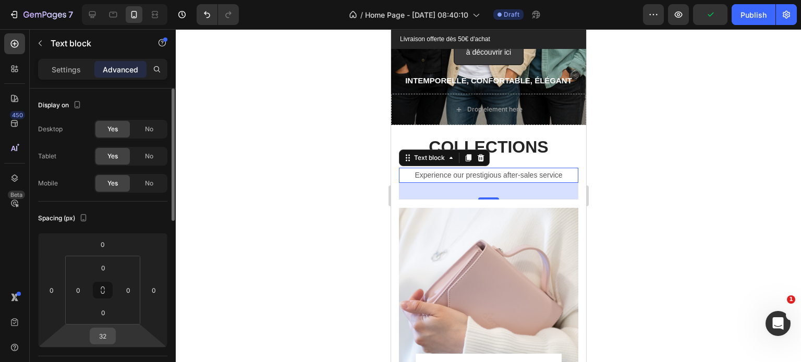
click at [104, 336] on input "32" at bounding box center [102, 336] width 21 height 16
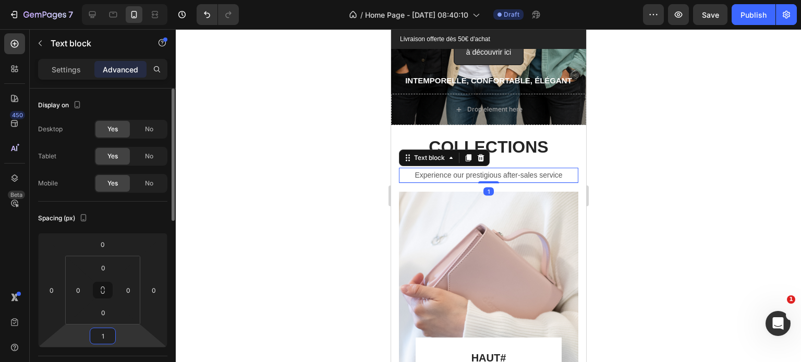
type input "10"
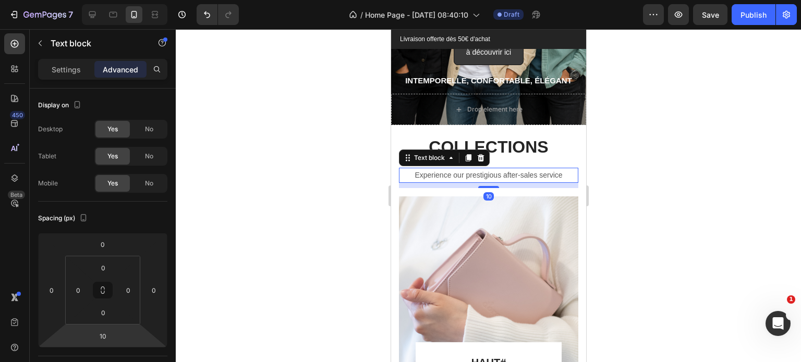
click at [700, 213] on div at bounding box center [488, 195] width 625 height 333
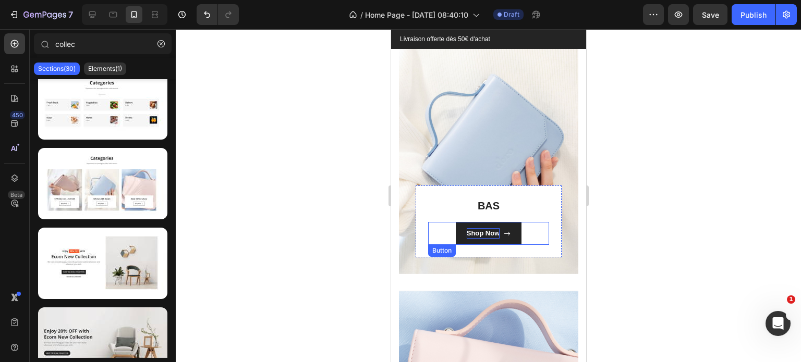
scroll to position [587, 0]
click at [475, 233] on div "Shop Now" at bounding box center [482, 234] width 33 height 10
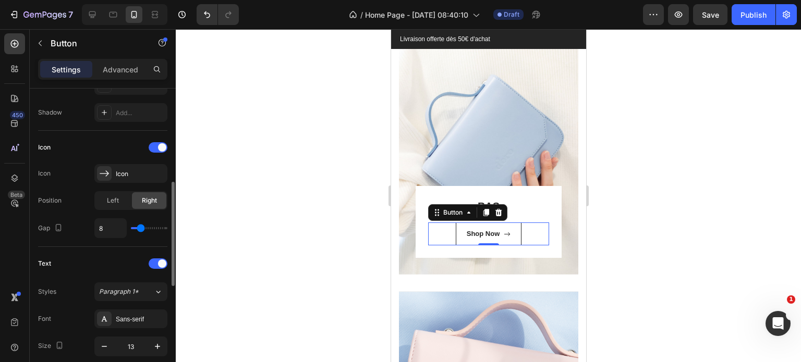
scroll to position [273, 0]
click at [486, 235] on div "Shop Now" at bounding box center [482, 234] width 33 height 10
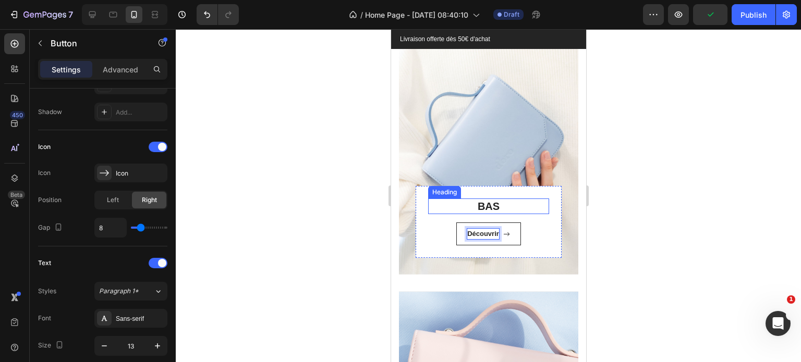
click at [524, 204] on h3 "BAS" at bounding box center [487, 207] width 121 height 16
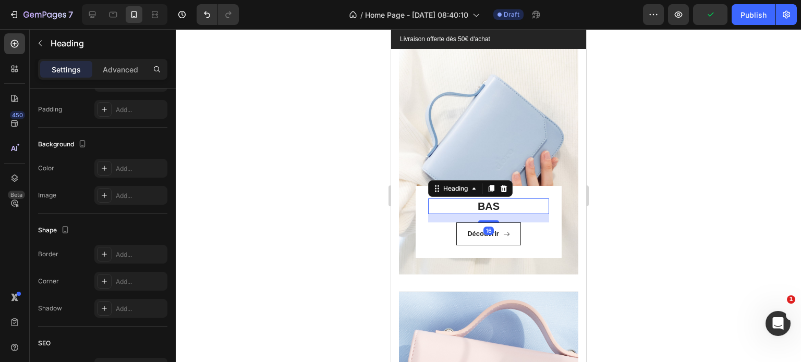
scroll to position [0, 0]
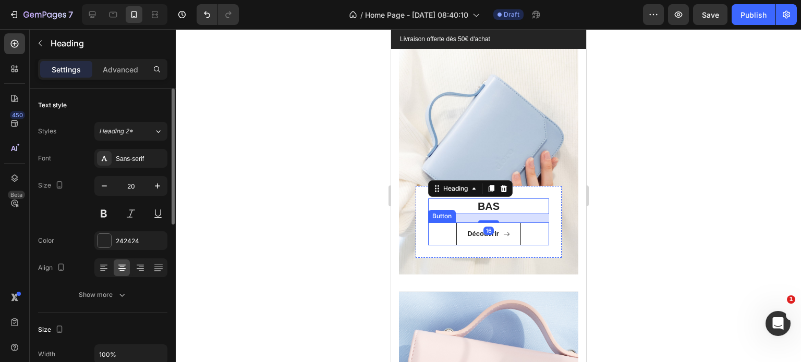
click at [537, 232] on div "Découvrir Button" at bounding box center [487, 234] width 121 height 23
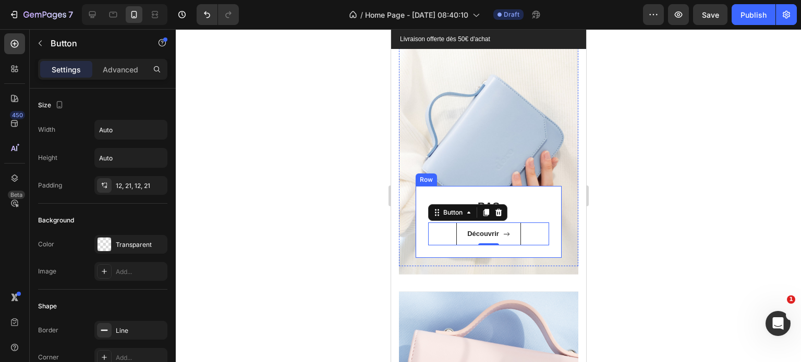
click at [545, 212] on div "BAS Heading Découvrir Button 0 Row" at bounding box center [488, 222] width 146 height 72
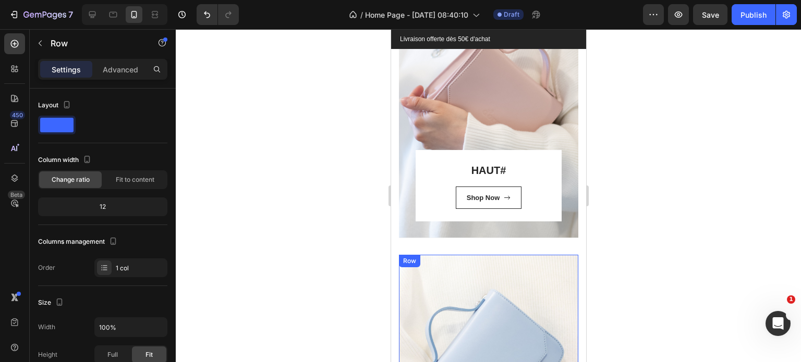
scroll to position [371, 0]
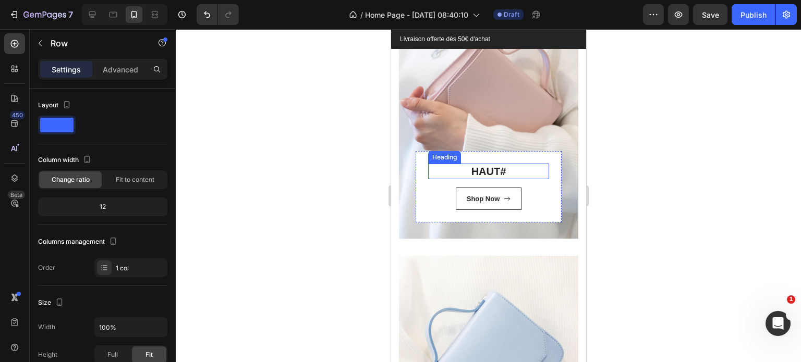
click at [485, 175] on h3 "HAUT #" at bounding box center [487, 172] width 121 height 16
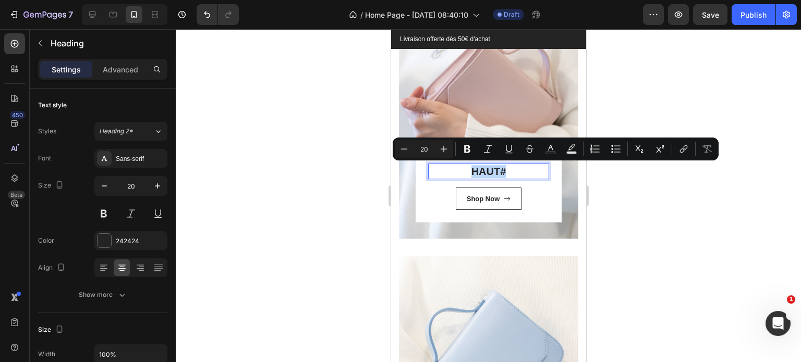
click at [510, 170] on p "HAUT #" at bounding box center [487, 172] width 119 height 14
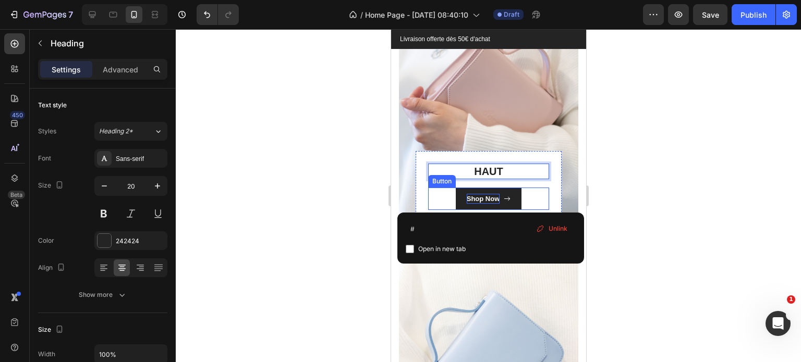
click at [474, 200] on div "Shop Now" at bounding box center [482, 199] width 33 height 10
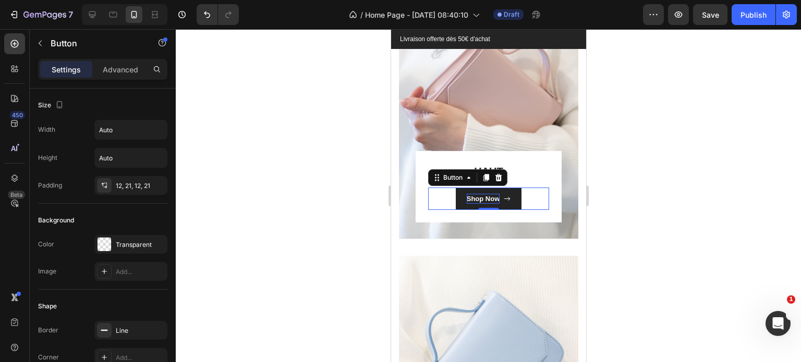
click at [474, 200] on div "Shop Now" at bounding box center [482, 199] width 33 height 10
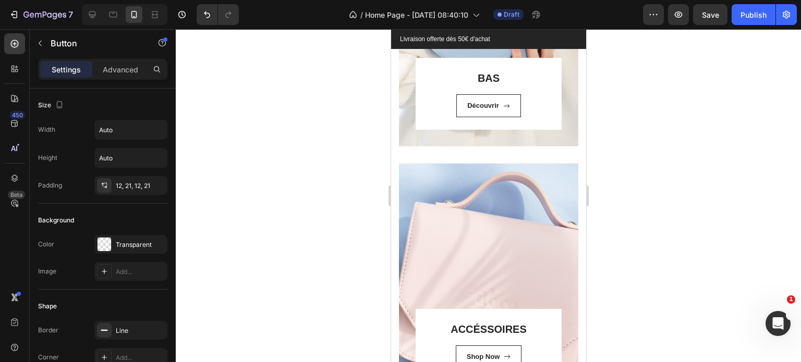
scroll to position [753, 0]
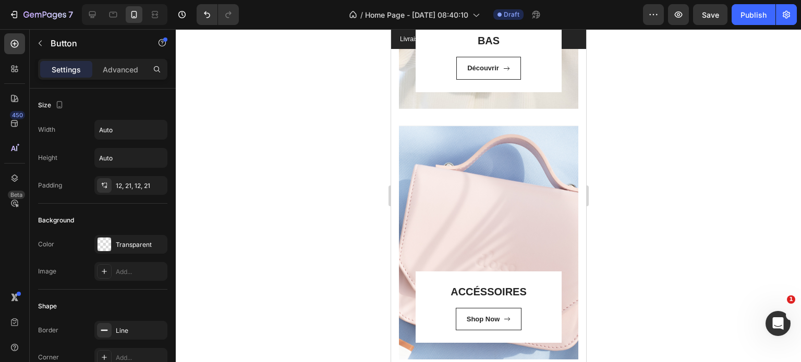
click at [479, 314] on div "Shop Now" at bounding box center [482, 319] width 33 height 10
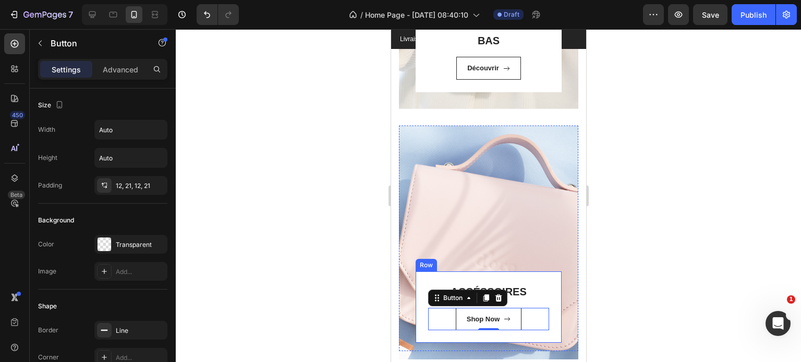
scroll to position [830, 0]
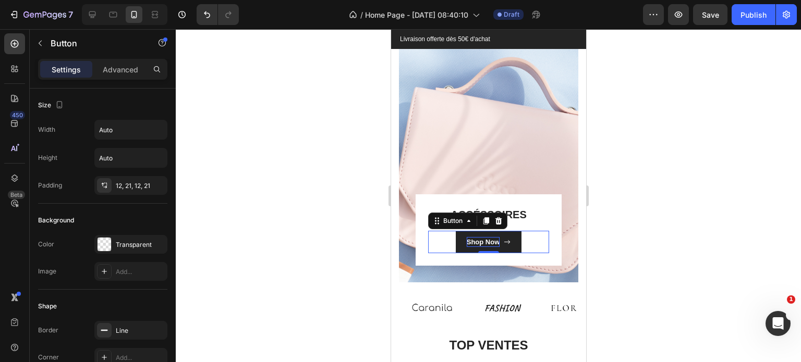
click at [484, 240] on div "Shop Now" at bounding box center [482, 242] width 33 height 10
click at [484, 240] on p "Shop Now" at bounding box center [482, 242] width 33 height 10
click at [729, 220] on div at bounding box center [488, 195] width 625 height 333
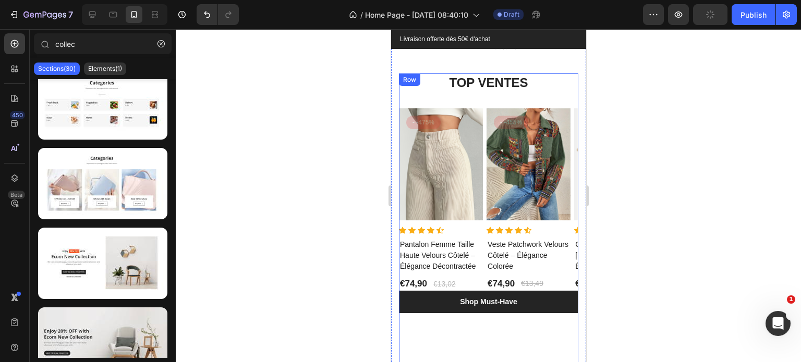
scroll to position [1209, 0]
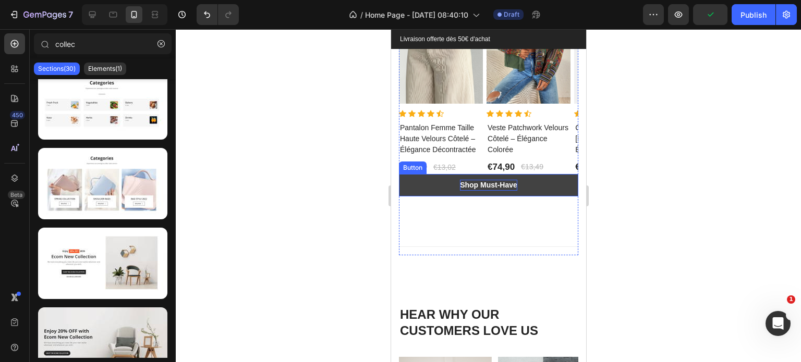
click at [482, 182] on div "Shop Must-Have" at bounding box center [487, 185] width 57 height 11
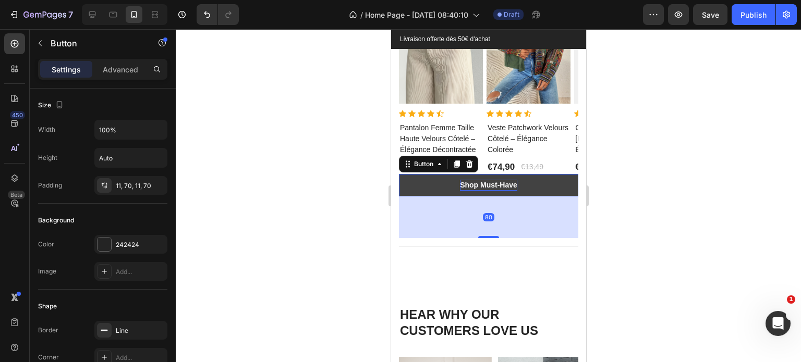
click at [482, 182] on div "Shop Must-Have" at bounding box center [487, 185] width 57 height 11
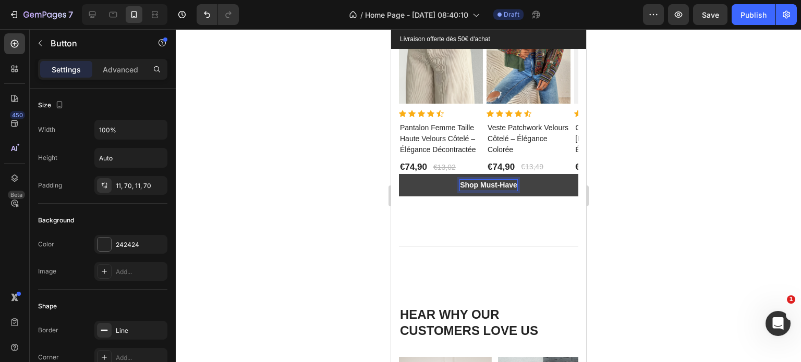
click at [482, 182] on p "Shop Must-Have" at bounding box center [487, 185] width 57 height 11
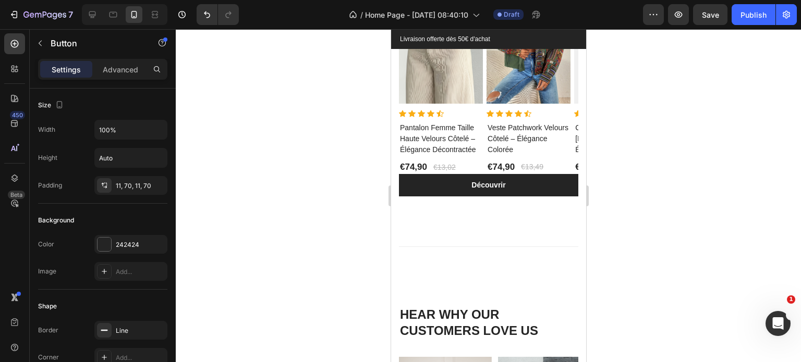
click at [688, 187] on div at bounding box center [488, 195] width 625 height 333
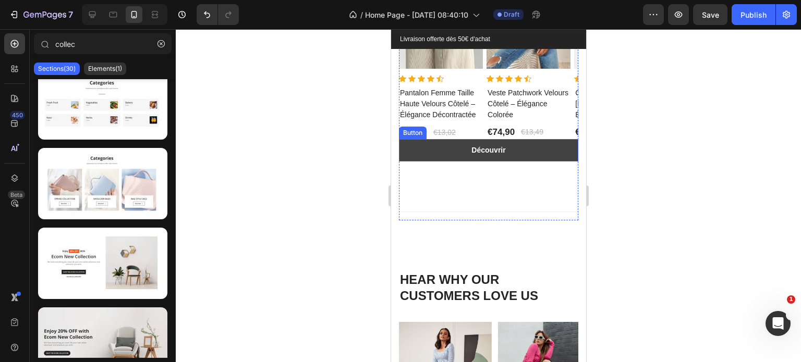
scroll to position [1245, 0]
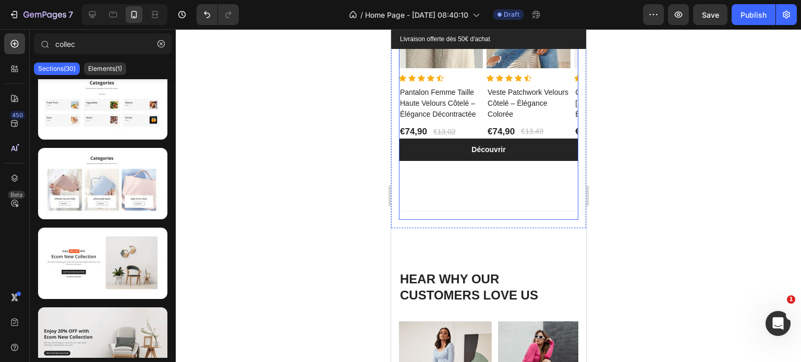
click at [461, 190] on div "Découvrir Button" at bounding box center [487, 171] width 179 height 64
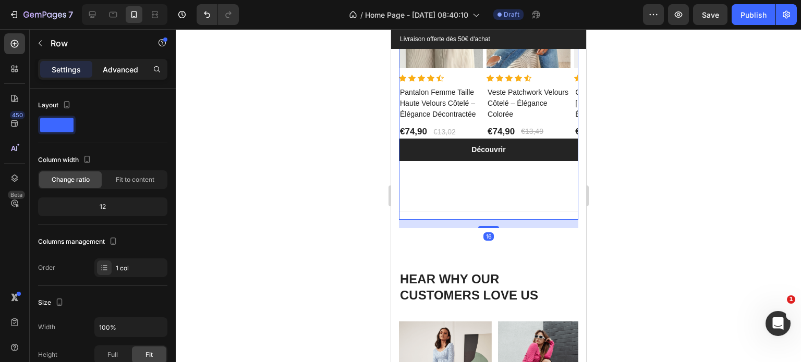
click at [107, 71] on p "Advanced" at bounding box center [120, 69] width 35 height 11
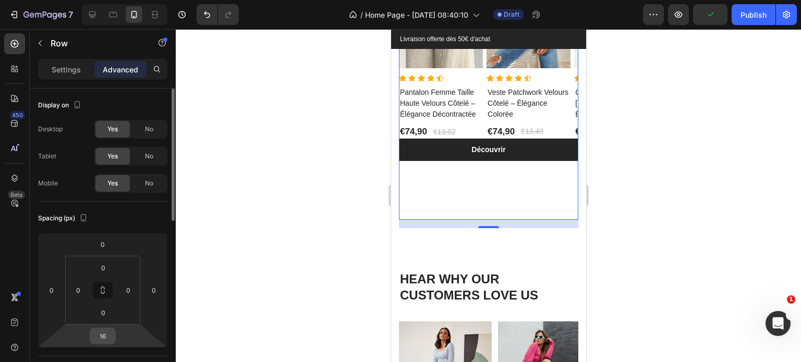
click at [103, 340] on input "16" at bounding box center [102, 336] width 21 height 16
type input "0"
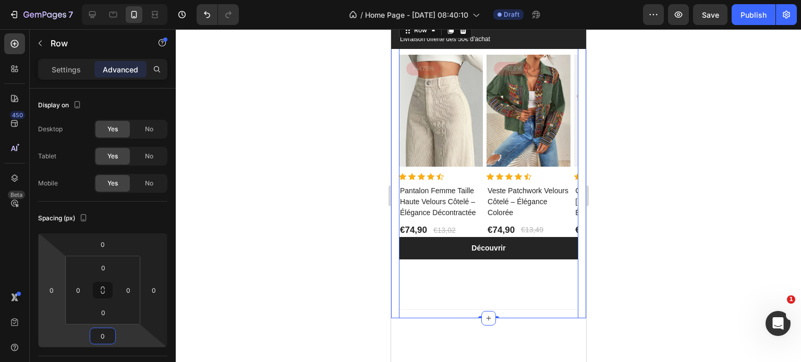
scroll to position [1080, 0]
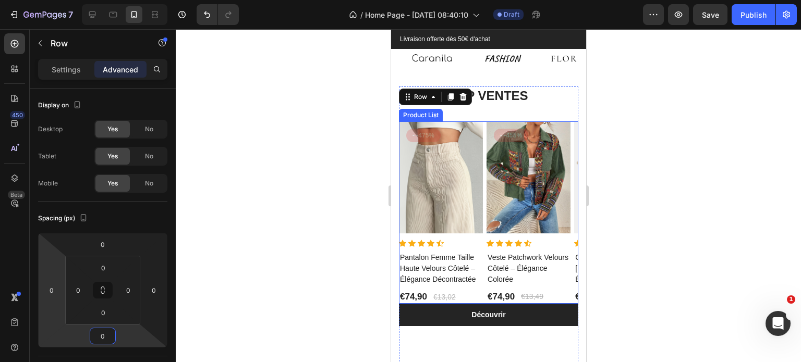
click at [484, 260] on div "Product Images - -475% Product Badge Row Icon Icon Icon Icon Icon Icon List Hoz…" at bounding box center [487, 212] width 179 height 182
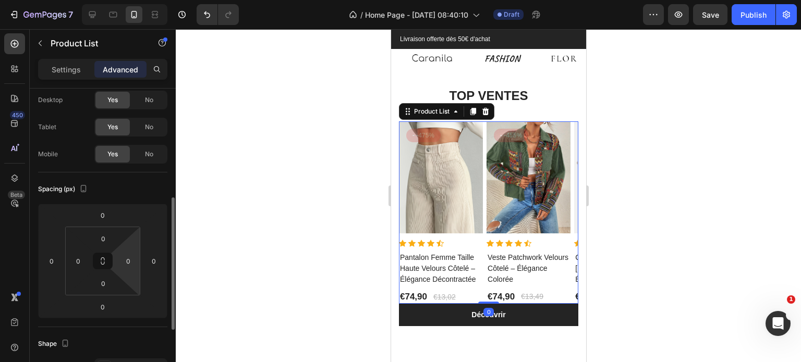
scroll to position [101, 0]
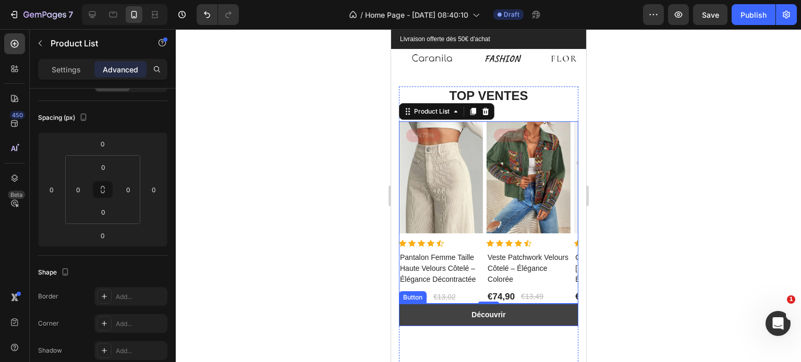
click at [444, 309] on button "Découvrir" at bounding box center [487, 315] width 179 height 22
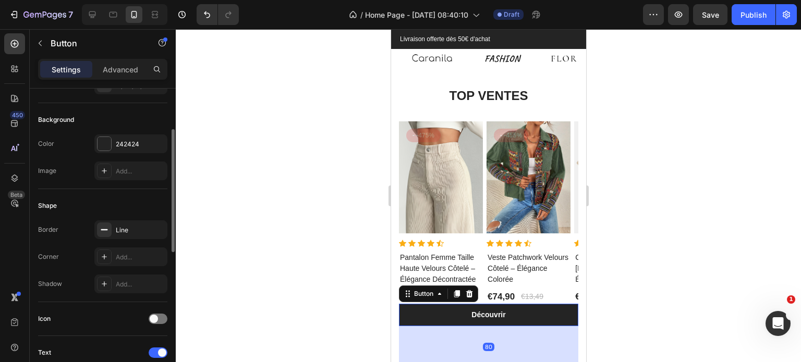
scroll to position [0, 0]
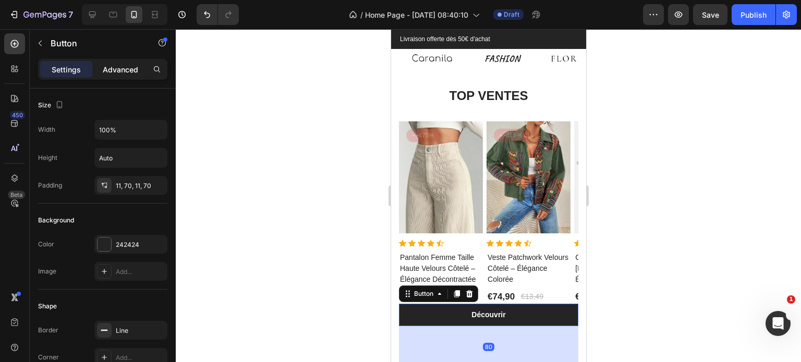
click at [133, 72] on p "Advanced" at bounding box center [120, 69] width 35 height 11
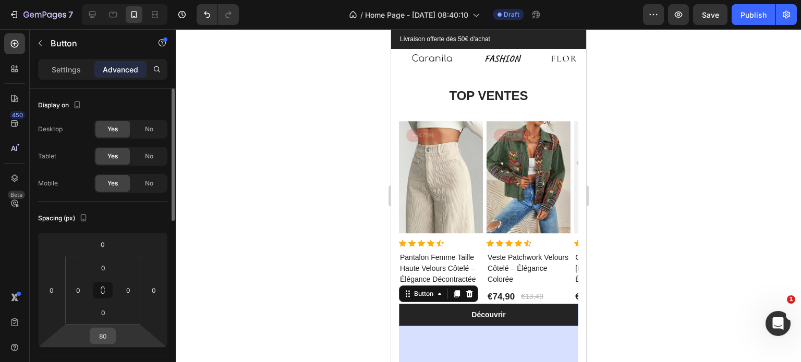
click at [100, 337] on input "80" at bounding box center [102, 336] width 21 height 16
type input "10"
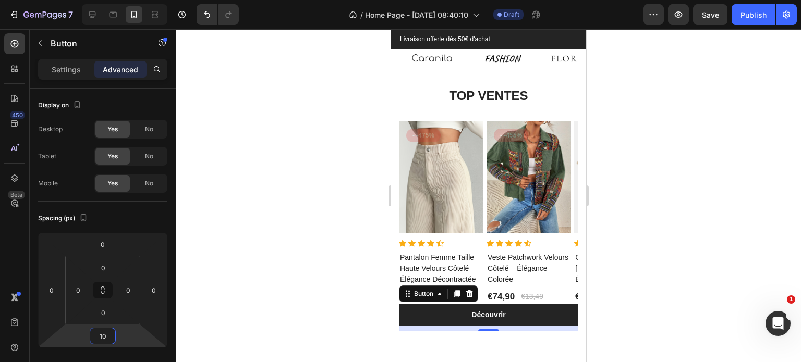
scroll to position [1237, 0]
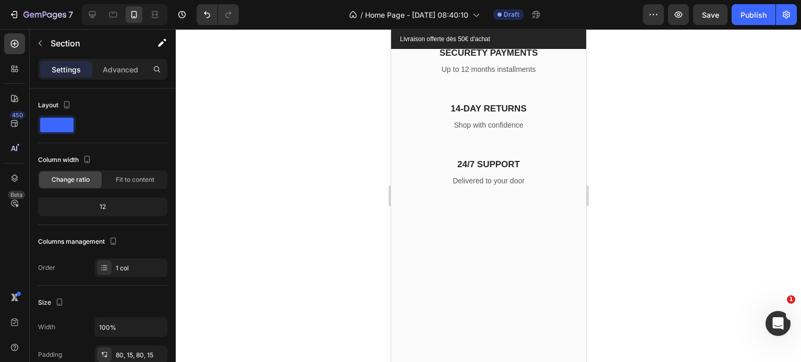
scroll to position [1523, 0]
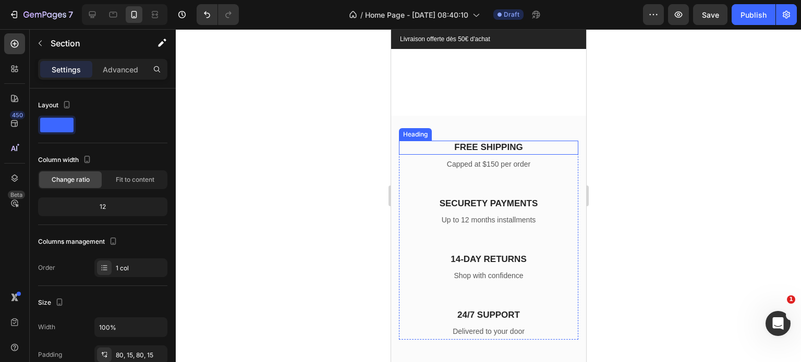
click at [475, 148] on p "FREE SHIPPING" at bounding box center [487, 147] width 177 height 11
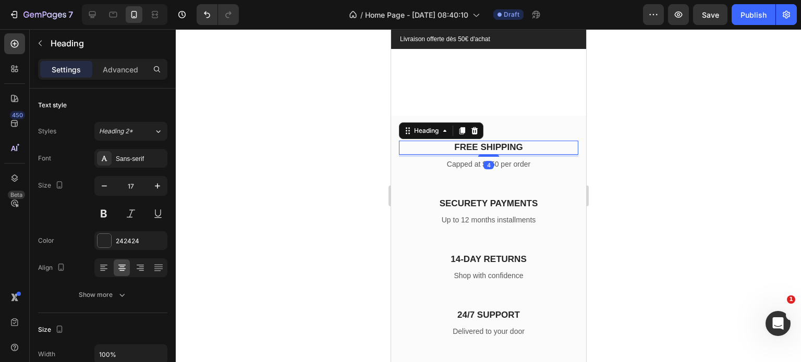
click at [475, 148] on p "FREE SHIPPING" at bounding box center [487, 147] width 177 height 11
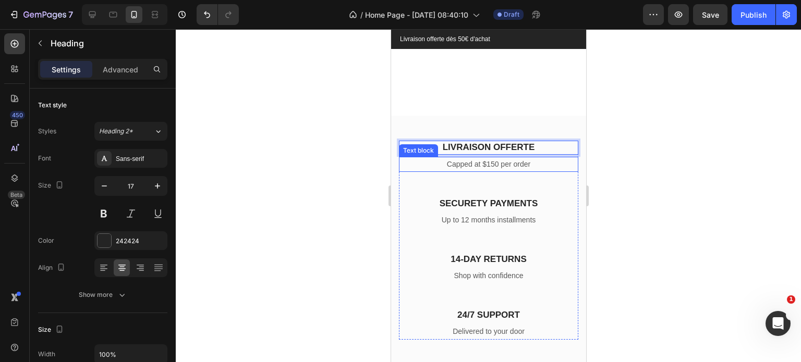
click at [481, 161] on p "Capped at $150 per order" at bounding box center [487, 164] width 177 height 13
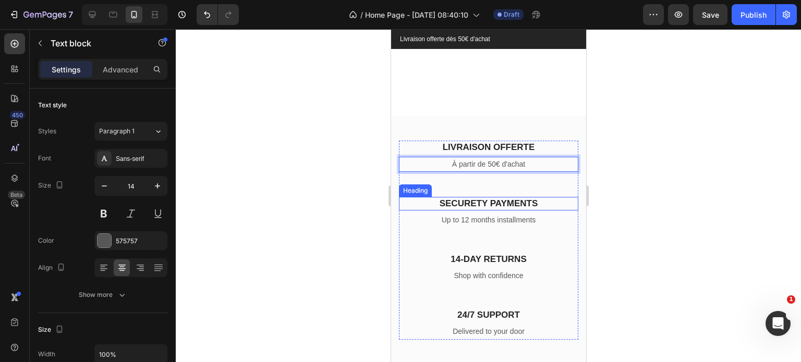
click at [481, 200] on p "SECURETY PAYMENTS" at bounding box center [487, 203] width 177 height 11
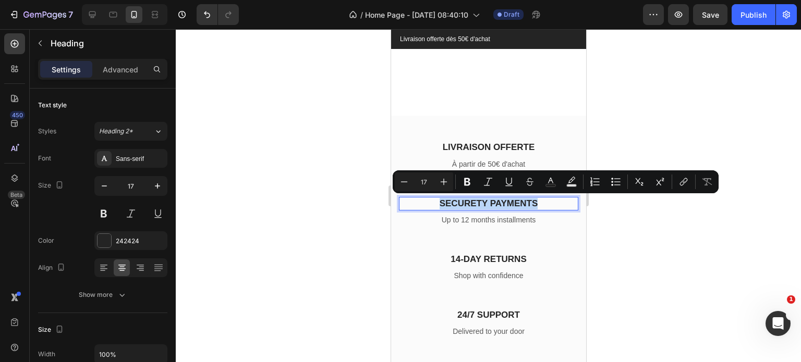
click at [481, 200] on p "SECURETY PAYMENTS" at bounding box center [487, 203] width 177 height 11
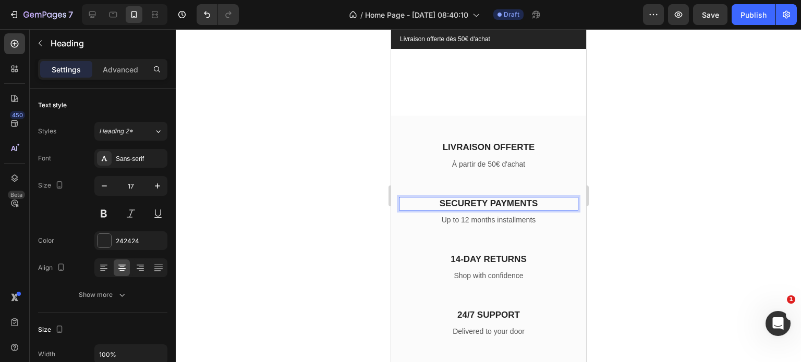
click at [481, 200] on p "SECURETY PAYMENTS" at bounding box center [487, 203] width 177 height 11
click at [481, 260] on p "14-DAY RETURNS" at bounding box center [487, 259] width 177 height 11
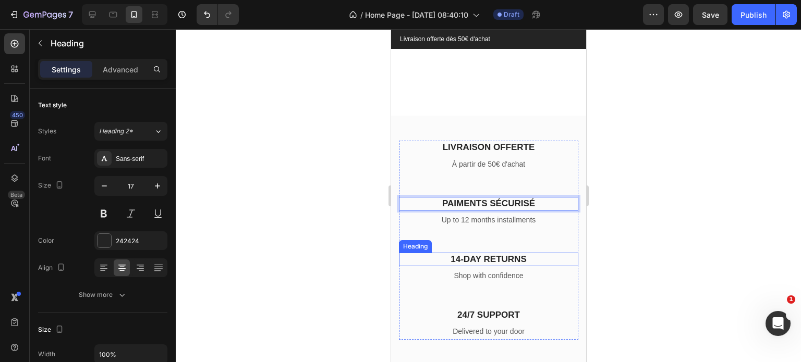
click at [481, 260] on p "14-DAY RETURNS" at bounding box center [487, 259] width 177 height 11
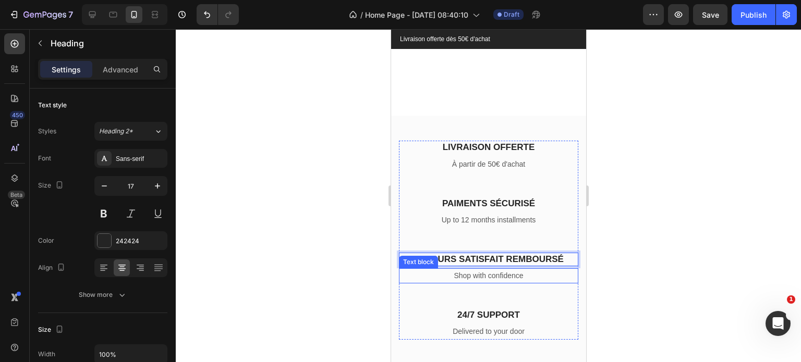
click at [471, 274] on p "Shop with confidence" at bounding box center [487, 275] width 177 height 13
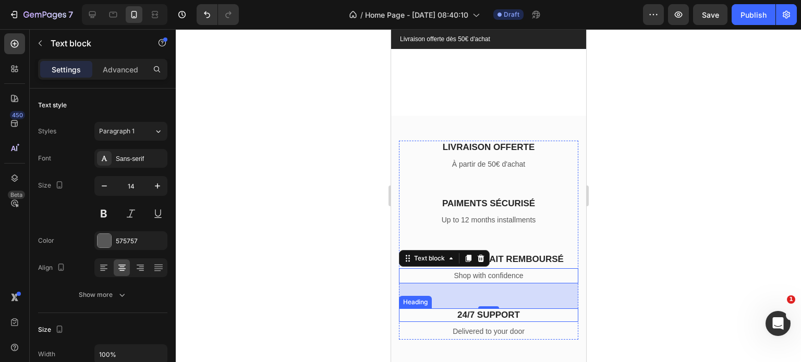
click at [496, 312] on p "24/7 SUPPORT" at bounding box center [487, 315] width 177 height 11
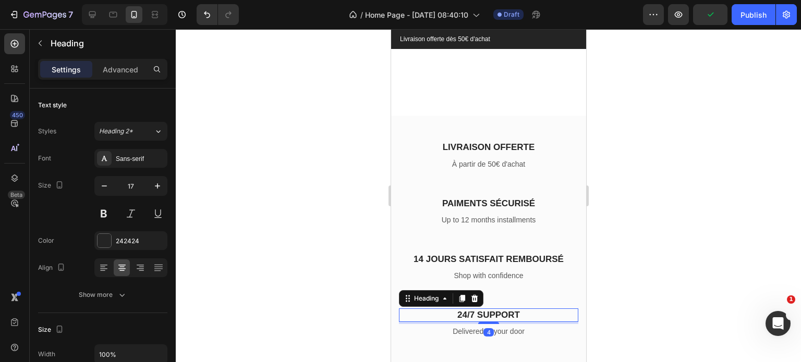
click at [496, 312] on p "24/7 SUPPORT" at bounding box center [487, 315] width 177 height 11
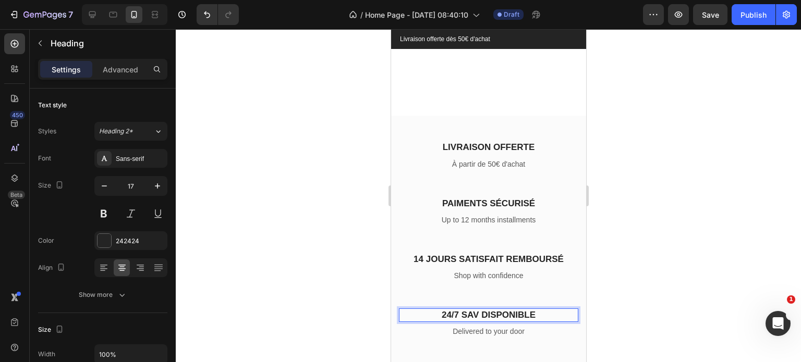
click at [457, 312] on p "24/7 SAV DISPONIBLE" at bounding box center [487, 315] width 177 height 11
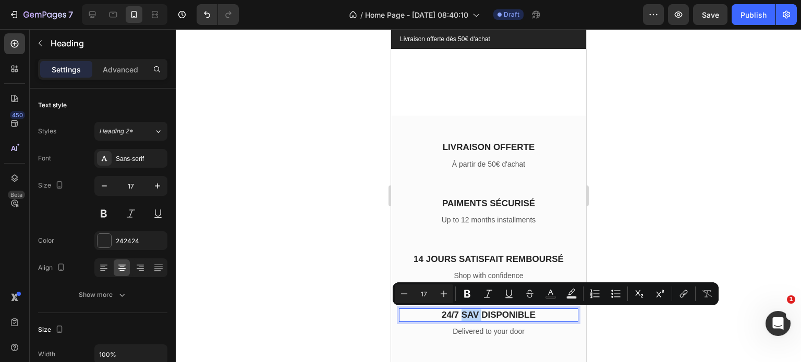
click at [457, 312] on p "24/7 SAV DISPONIBLE" at bounding box center [487, 315] width 177 height 11
drag, startPoint x: 456, startPoint y: 312, endPoint x: 438, endPoint y: 312, distance: 17.7
click at [438, 312] on p "24/7 SAV DISPONIBLE" at bounding box center [487, 315] width 177 height 11
click at [448, 312] on p "24/7 SAV DISPONIBLE" at bounding box center [487, 315] width 177 height 11
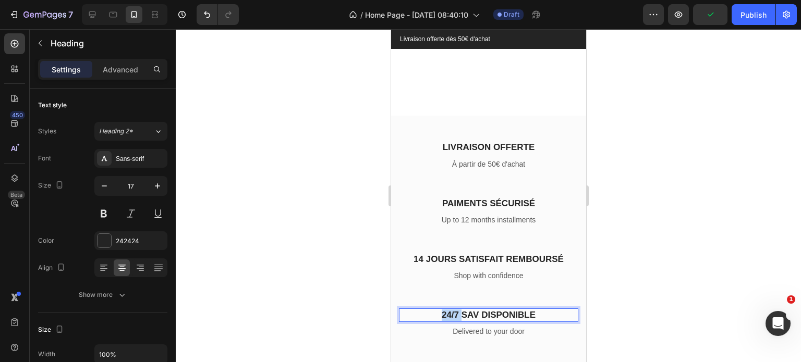
drag, startPoint x: 457, startPoint y: 313, endPoint x: 428, endPoint y: 314, distance: 29.2
click at [428, 314] on p "24/7 SAV DISPONIBLE" at bounding box center [487, 315] width 177 height 11
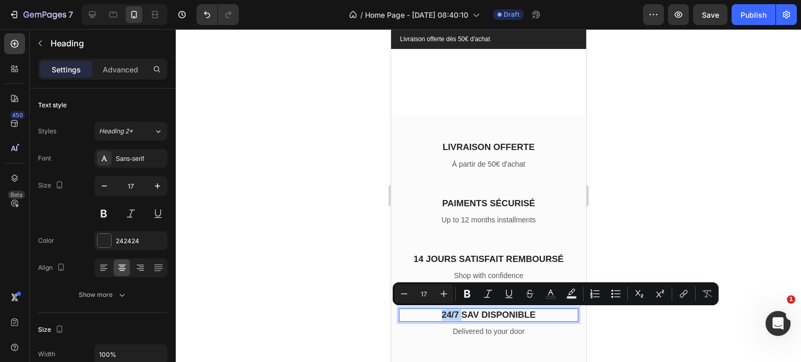
copy p "24/7"
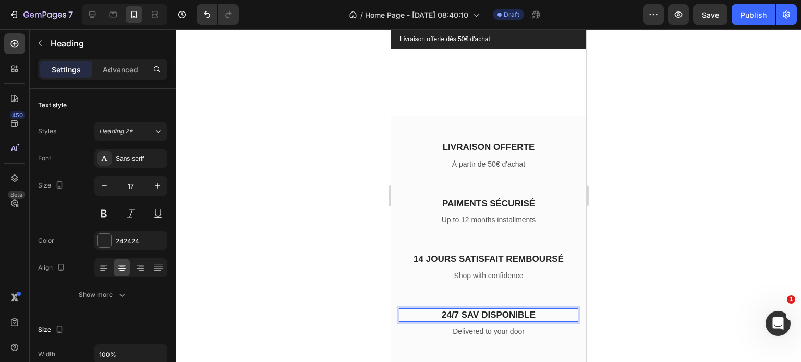
click at [545, 312] on p "24/7 SAV DISPONIBLE" at bounding box center [487, 315] width 177 height 11
click at [445, 313] on p "24/7 SAV DISPONIBLE 24/7" at bounding box center [487, 315] width 177 height 11
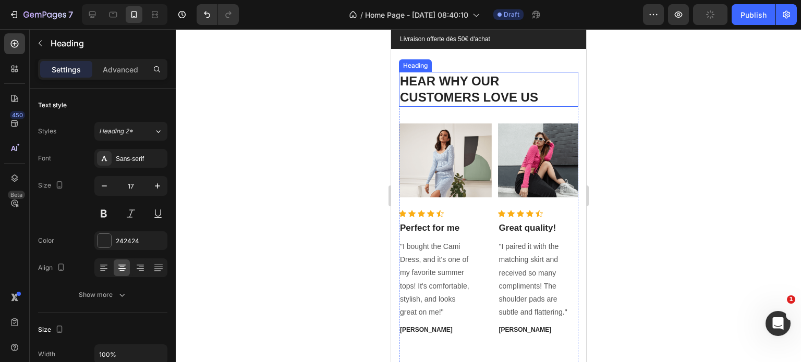
scroll to position [1423, 0]
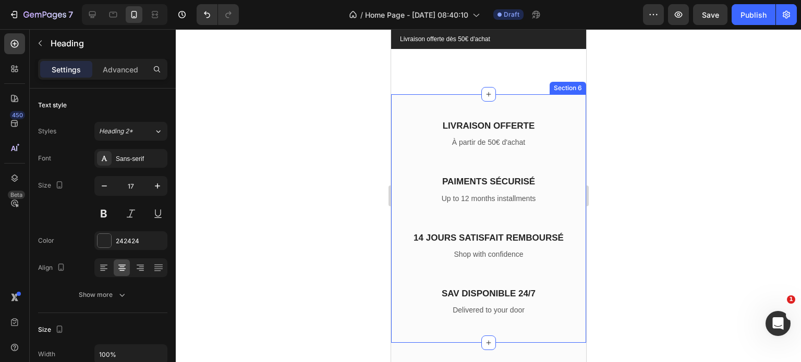
scroll to position [1472, 0]
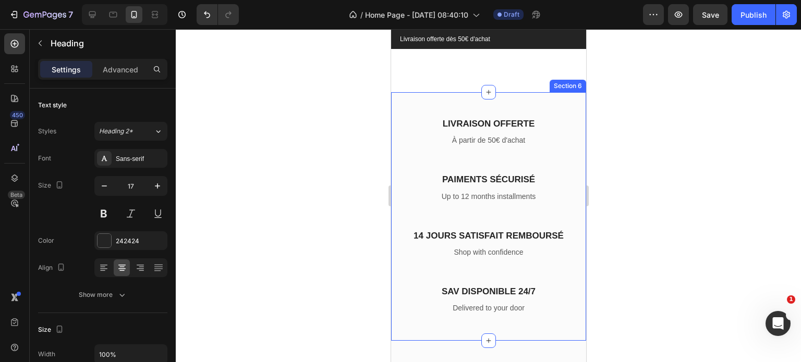
click at [493, 148] on div "À partir de 50€ d'achat" at bounding box center [487, 140] width 179 height 15
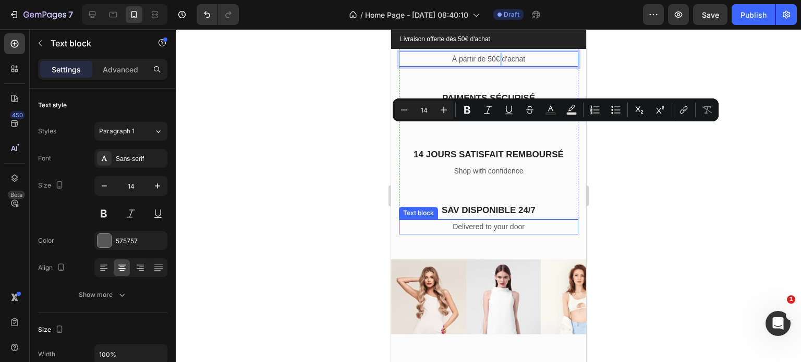
scroll to position [1553, 0]
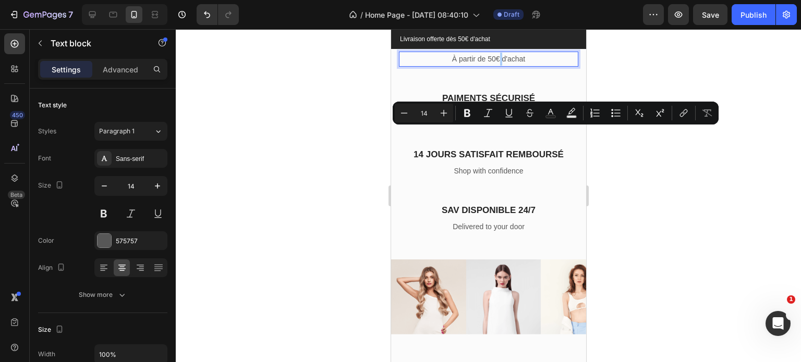
click at [694, 195] on div at bounding box center [488, 195] width 625 height 333
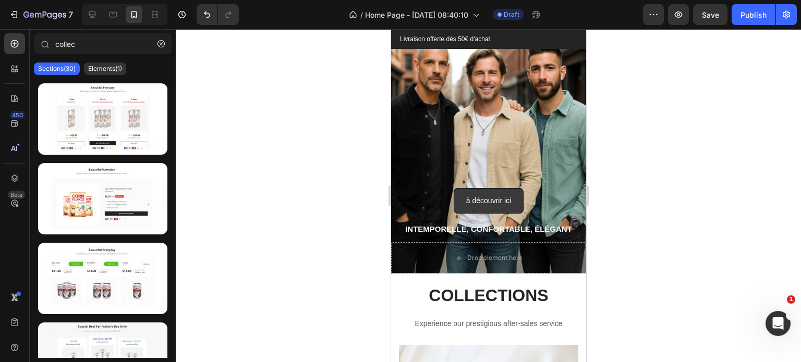
scroll to position [0, 0]
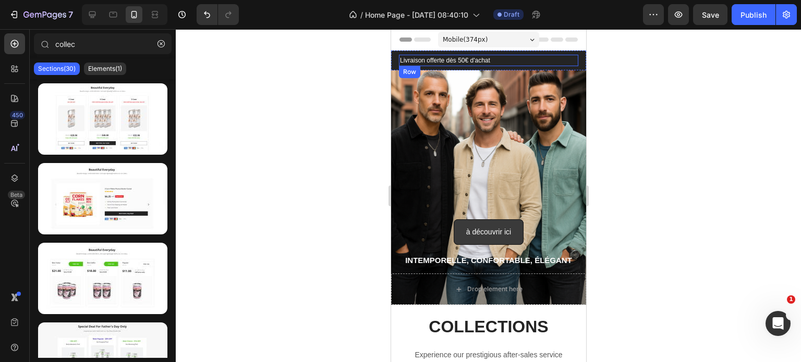
click at [501, 59] on div "Livraison offerte dès 50€ d'achat Text block fin des soldes : Text block 00 Jou…" at bounding box center [487, 60] width 179 height 11
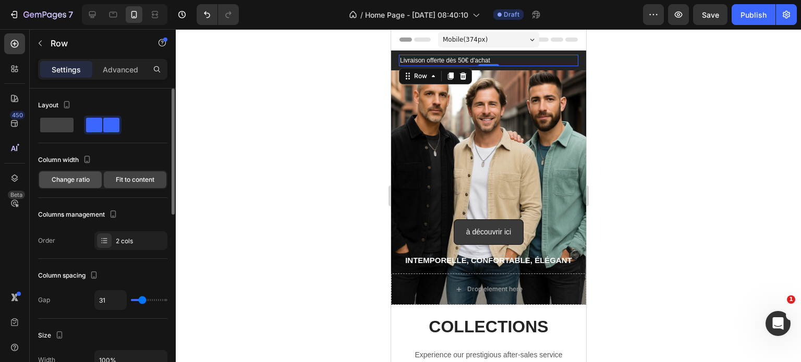
click at [64, 177] on span "Change ratio" at bounding box center [71, 179] width 38 height 9
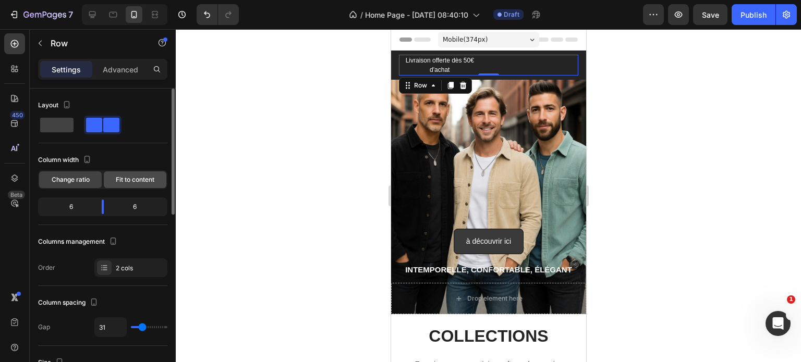
click at [122, 185] on div "Fit to content" at bounding box center [135, 179] width 63 height 17
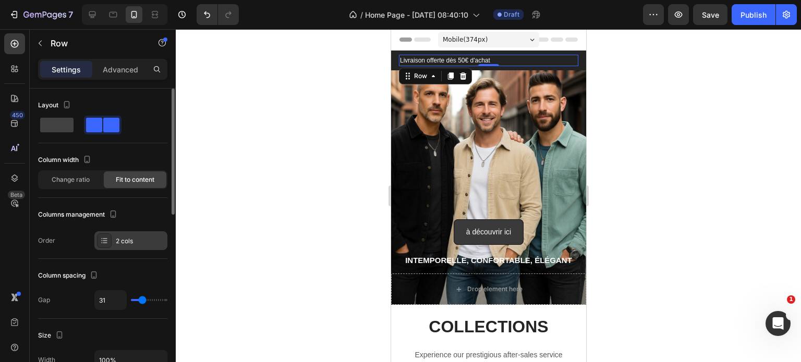
click at [127, 242] on div "2 cols" at bounding box center [140, 241] width 49 height 9
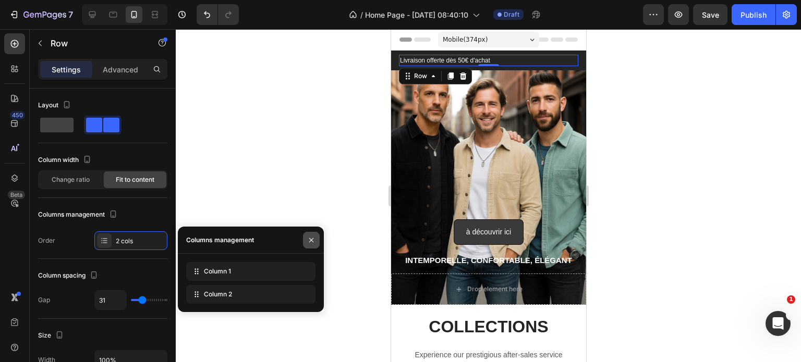
click at [312, 239] on icon "button" at bounding box center [311, 240] width 4 height 4
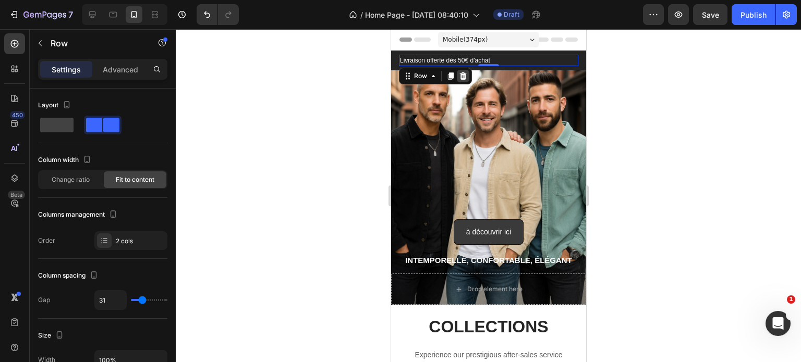
click at [460, 78] on icon at bounding box center [462, 75] width 7 height 7
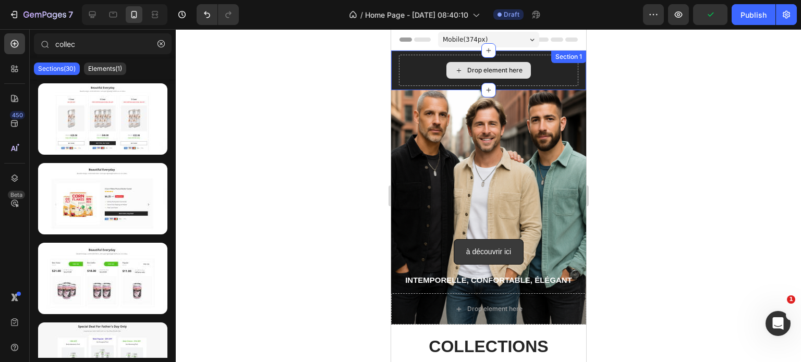
click at [426, 68] on div "Drop element here Section 1" at bounding box center [487, 71] width 195 height 40
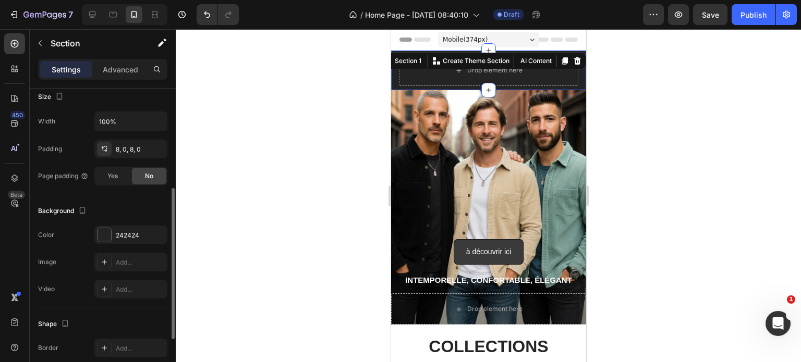
scroll to position [202, 0]
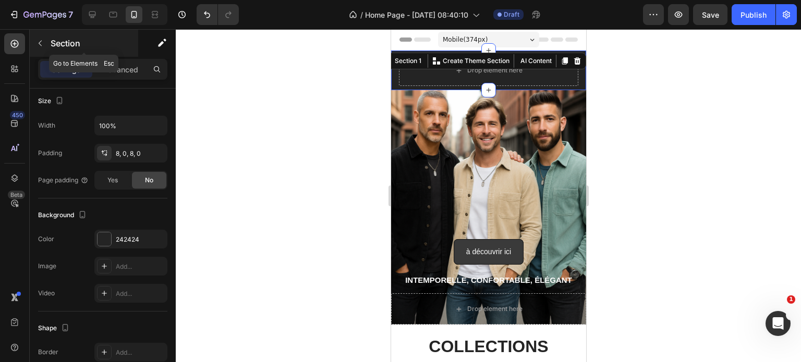
click at [44, 45] on icon "button" at bounding box center [40, 43] width 8 height 8
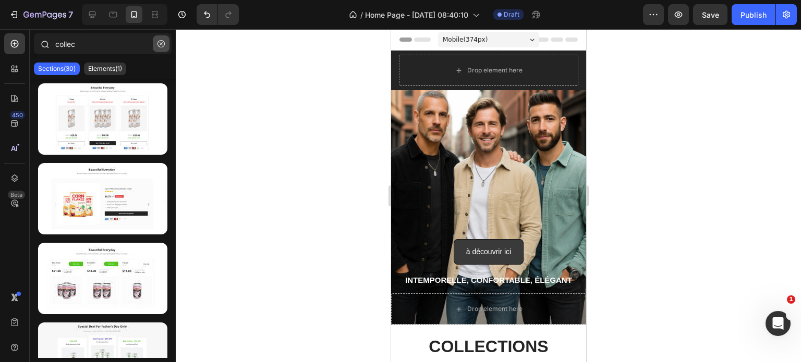
click at [160, 45] on icon "button" at bounding box center [160, 43] width 7 height 7
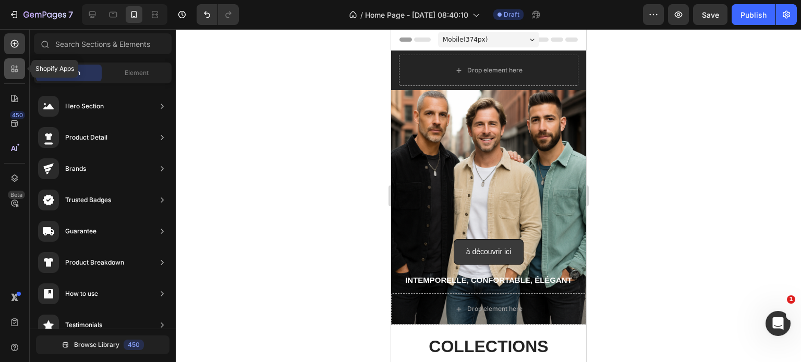
click at [12, 72] on icon at bounding box center [14, 69] width 10 height 10
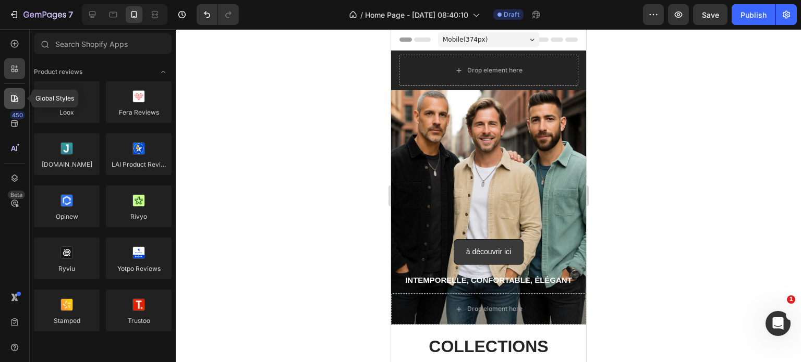
click at [13, 89] on div at bounding box center [14, 98] width 21 height 21
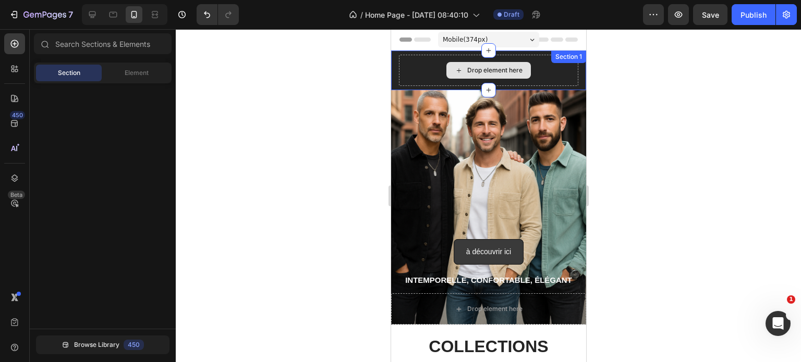
click at [485, 69] on div "Drop element here" at bounding box center [494, 70] width 55 height 8
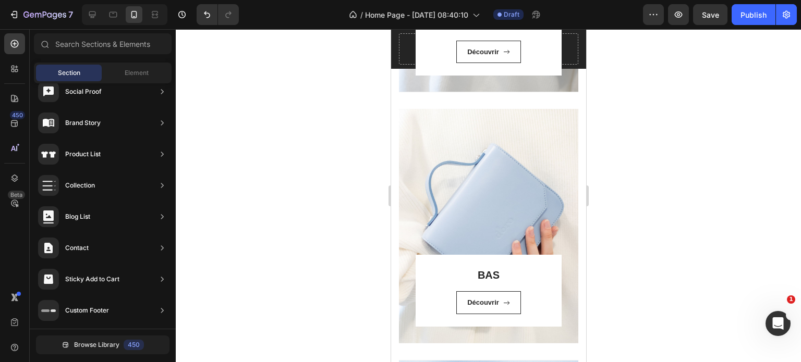
scroll to position [542, 0]
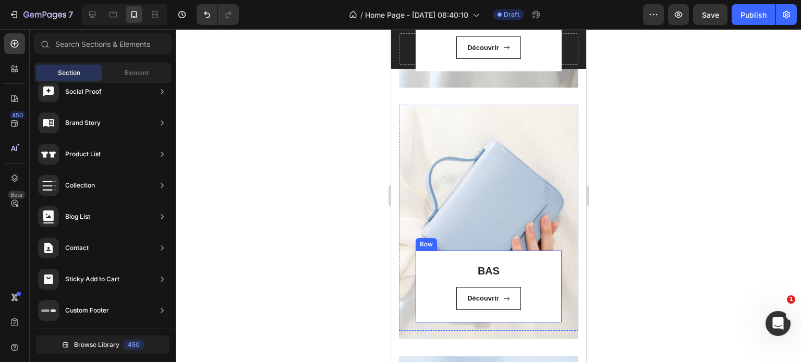
click at [434, 279] on div "BAS Heading Découvrir Button" at bounding box center [487, 286] width 121 height 47
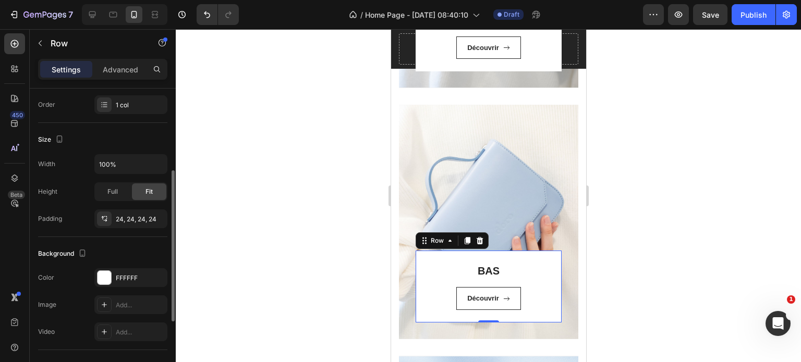
scroll to position [164, 0]
click at [101, 272] on div at bounding box center [104, 277] width 14 height 14
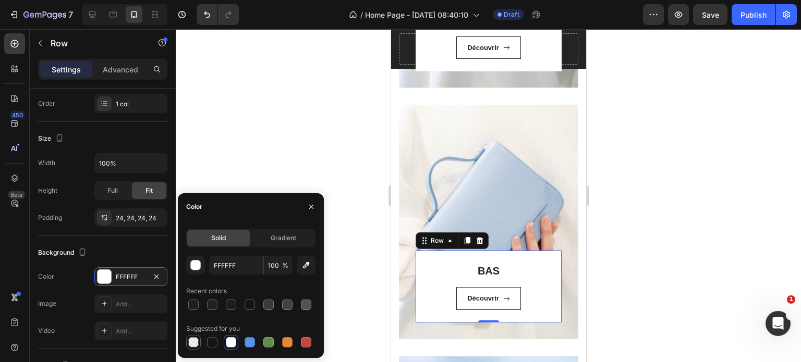
click at [191, 341] on div at bounding box center [193, 342] width 10 height 10
type input "000000"
type input "0"
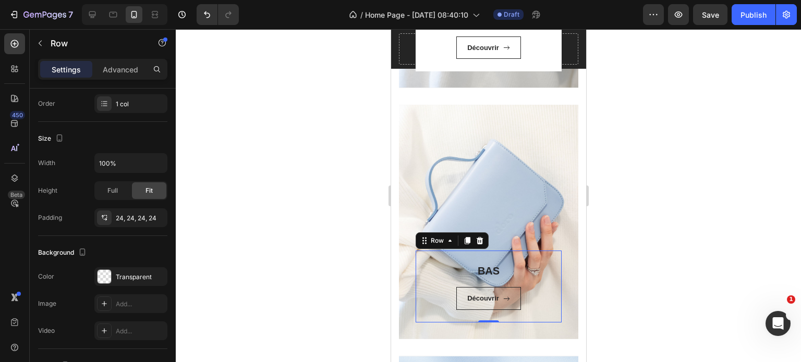
click at [284, 144] on div at bounding box center [488, 195] width 625 height 333
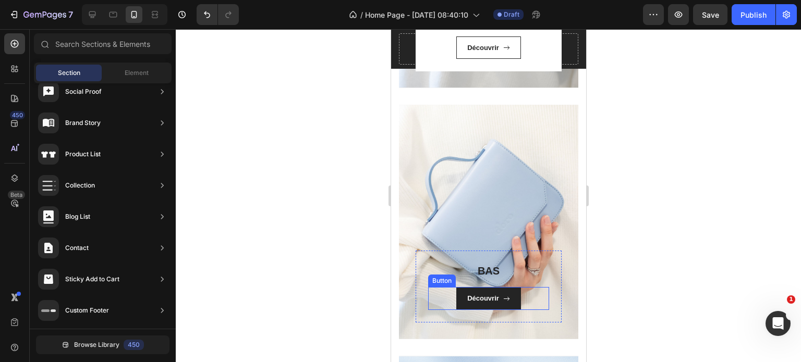
drag, startPoint x: 503, startPoint y: 298, endPoint x: 465, endPoint y: 290, distance: 38.8
click at [503, 298] on icon at bounding box center [505, 299] width 7 height 7
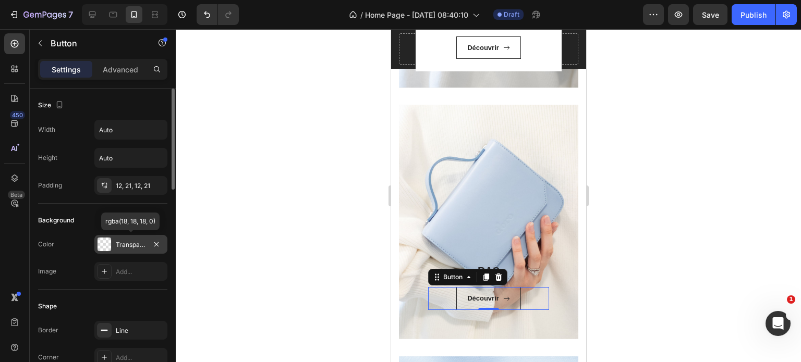
click at [96, 241] on div "Transparent" at bounding box center [130, 244] width 73 height 19
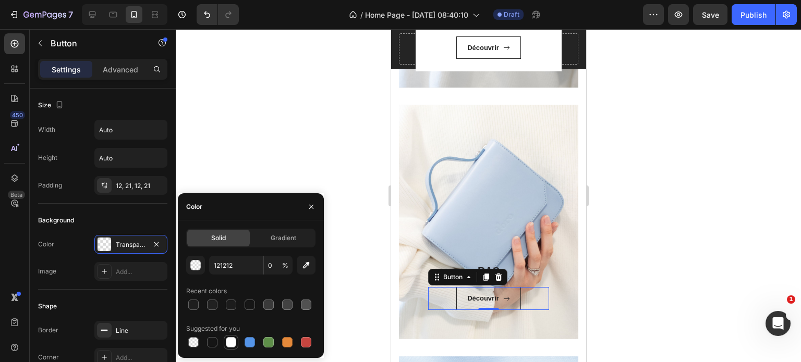
click at [226, 339] on div at bounding box center [231, 342] width 10 height 10
type input "FFFFFF"
type input "100"
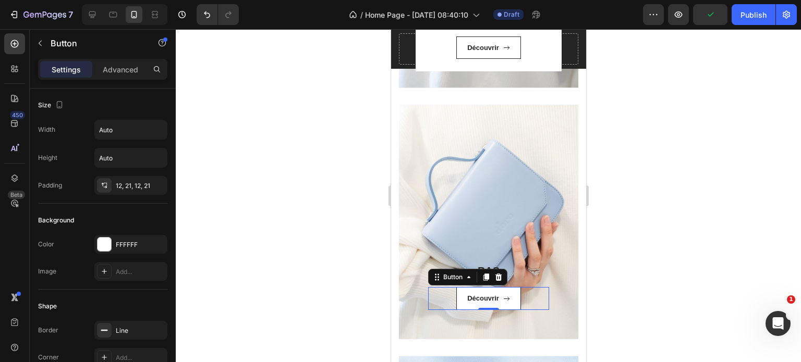
click at [268, 97] on div at bounding box center [488, 195] width 625 height 333
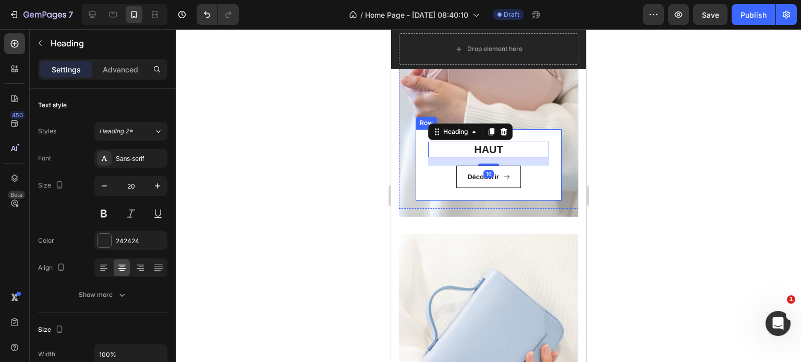
scroll to position [413, 0]
click at [420, 179] on div "HAUT Heading 16 Découvrir Button Row" at bounding box center [488, 165] width 146 height 72
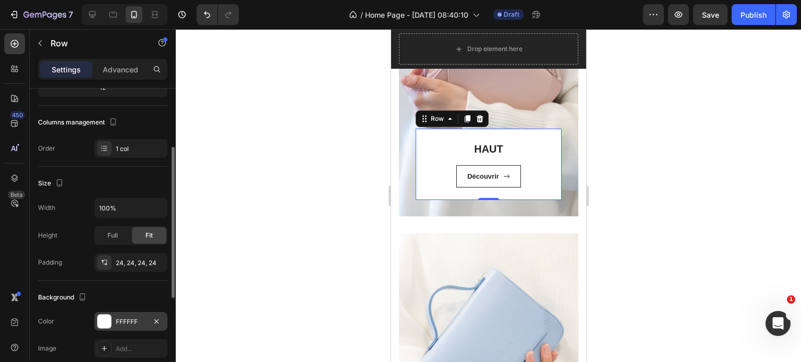
scroll to position [120, 0]
click at [106, 324] on div at bounding box center [104, 321] width 14 height 14
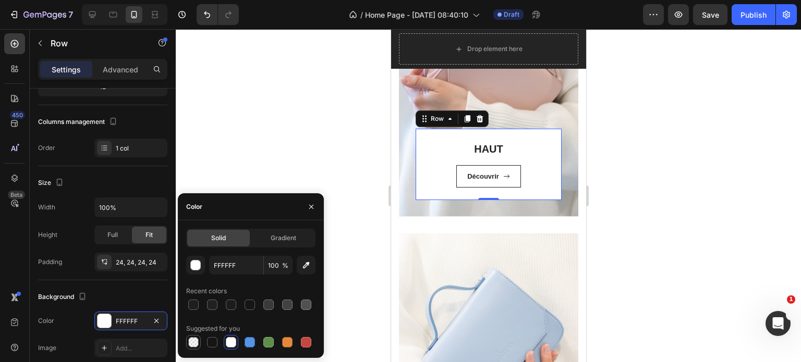
click at [195, 343] on div at bounding box center [193, 342] width 10 height 10
type input "000000"
type input "0"
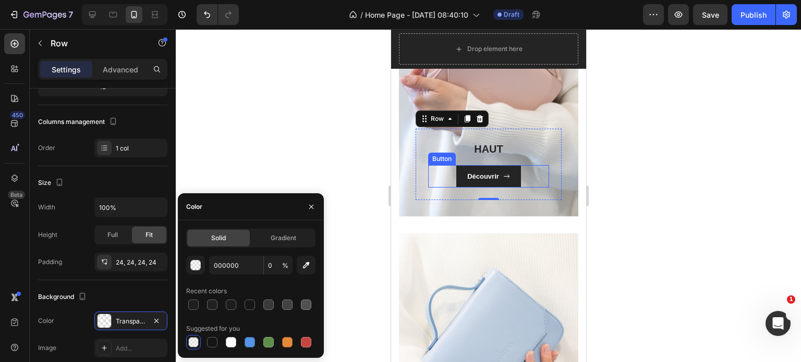
click at [456, 181] on link "Découvrir" at bounding box center [488, 176] width 65 height 23
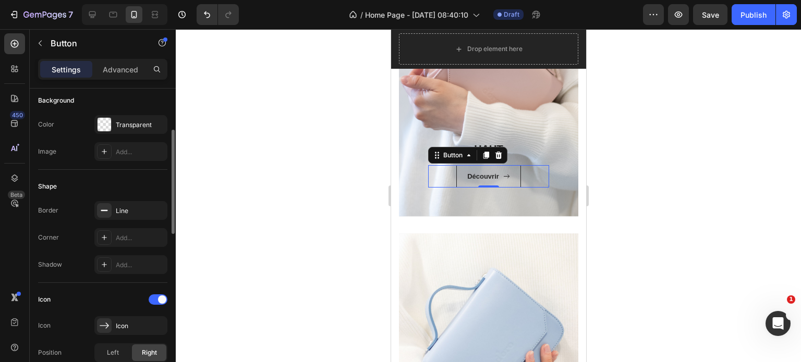
scroll to position [0, 0]
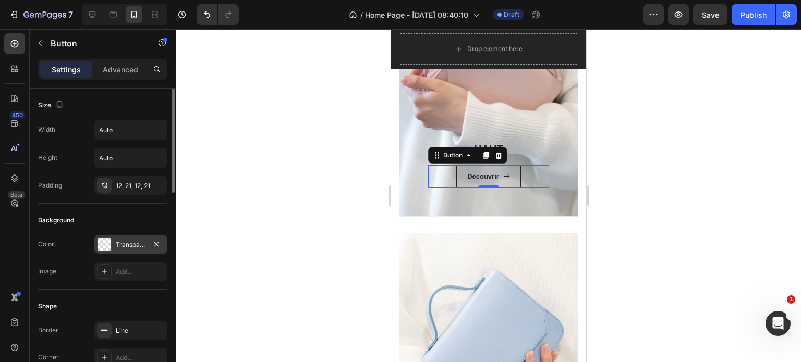
click at [102, 246] on div at bounding box center [104, 245] width 14 height 14
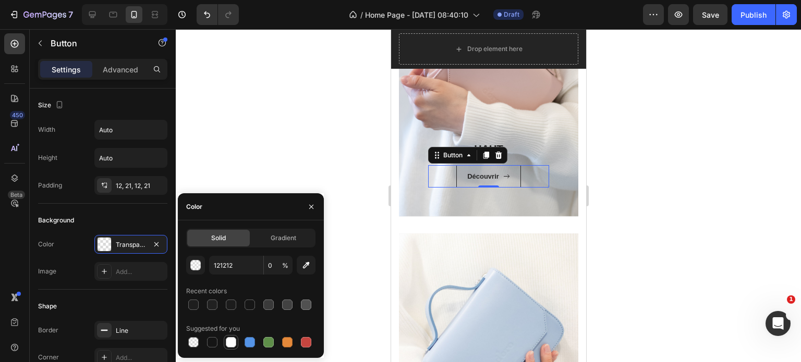
click at [229, 345] on div at bounding box center [231, 342] width 10 height 10
type input "FFFFFF"
type input "100"
click at [274, 118] on div at bounding box center [488, 195] width 625 height 333
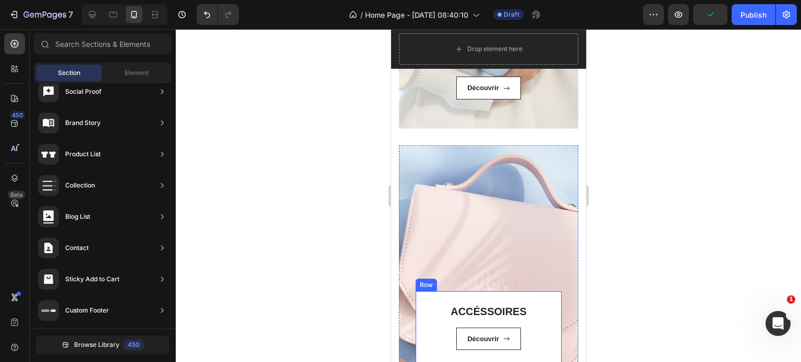
scroll to position [829, 0]
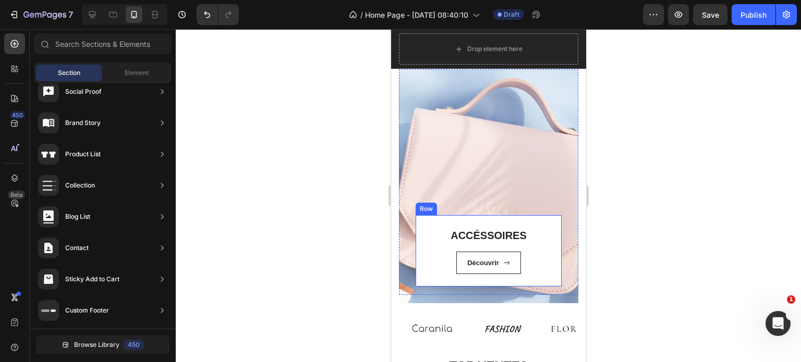
click at [420, 283] on div "ACCÉSSOIRES Heading Découvrir Button Row" at bounding box center [488, 251] width 146 height 72
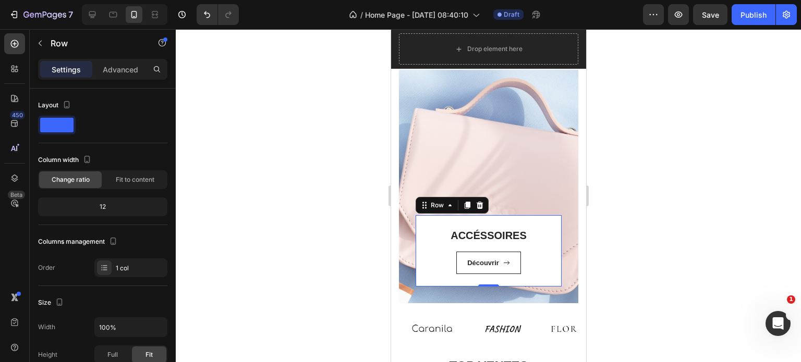
click at [434, 255] on div "Découvrir Button" at bounding box center [487, 263] width 121 height 23
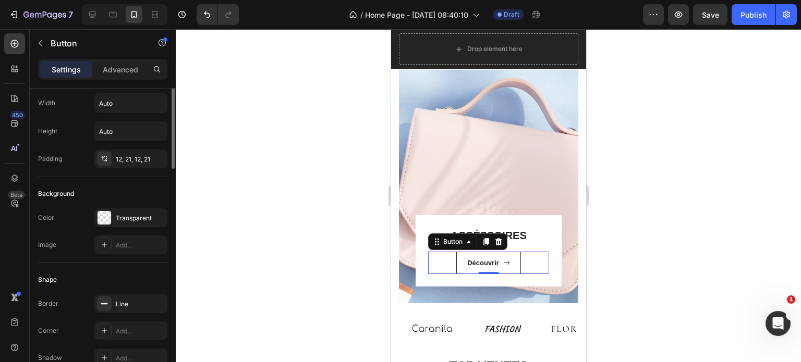
scroll to position [0, 0]
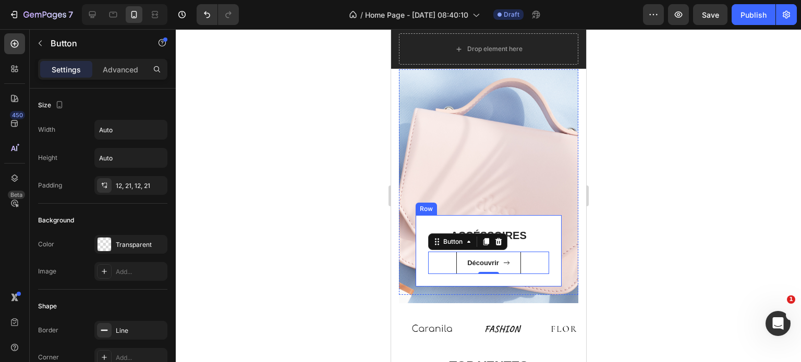
click at [426, 276] on div "ACCÉSSOIRES Heading Découvrir Button 0 Row" at bounding box center [488, 251] width 146 height 72
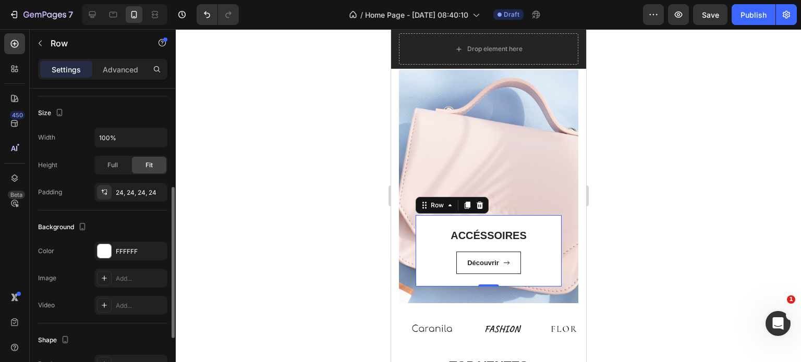
scroll to position [192, 0]
click at [104, 248] on div at bounding box center [104, 249] width 14 height 14
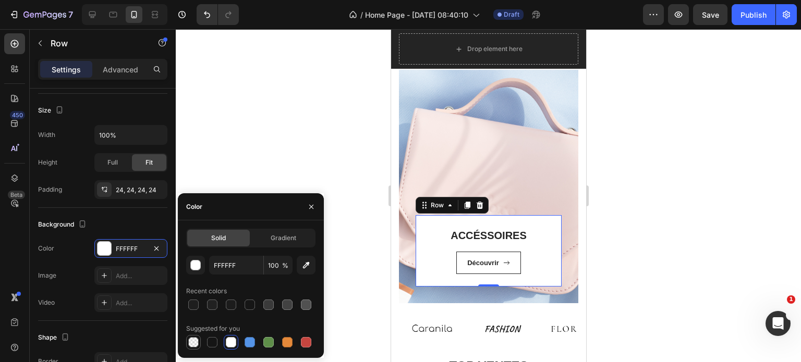
drag, startPoint x: 195, startPoint y: 338, endPoint x: 74, endPoint y: 246, distance: 152.4
click at [195, 338] on div at bounding box center [193, 342] width 10 height 10
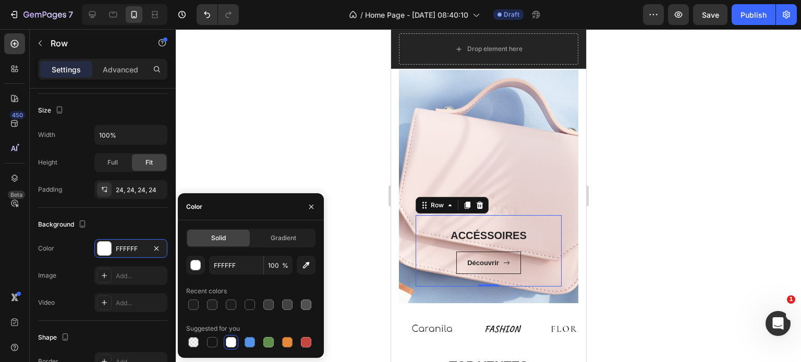
type input "000000"
type input "0"
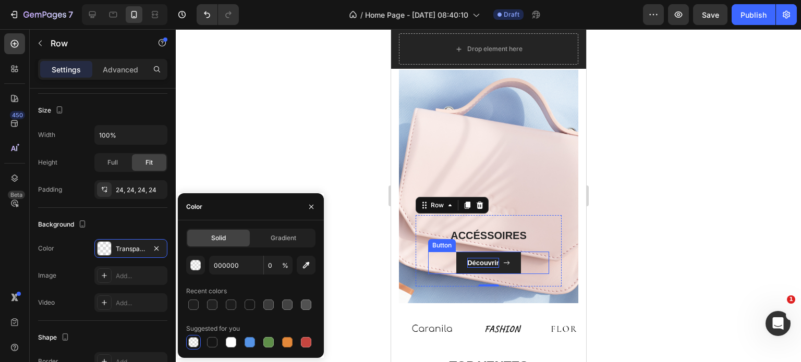
click at [471, 262] on p "Découvrir" at bounding box center [483, 263] width 32 height 10
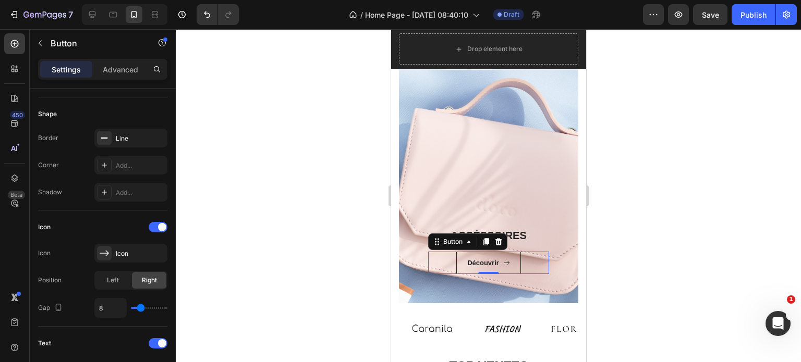
scroll to position [0, 0]
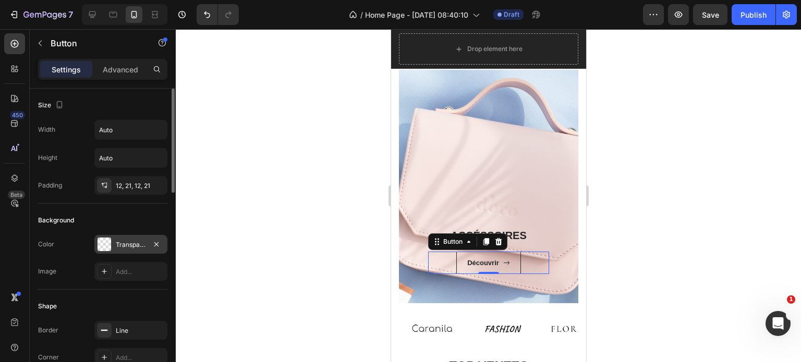
click at [101, 243] on div at bounding box center [104, 245] width 14 height 14
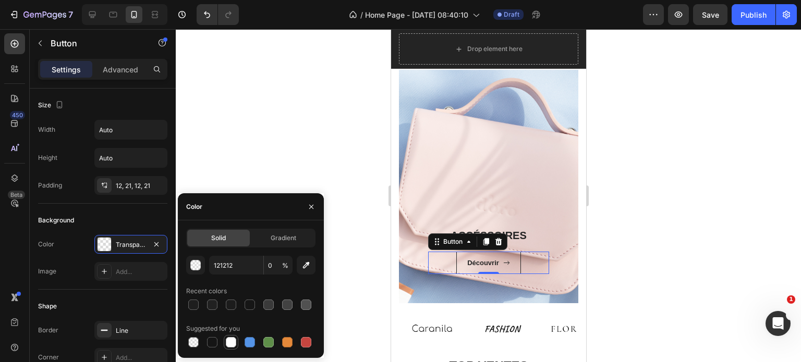
click at [228, 341] on div at bounding box center [231, 342] width 10 height 10
type input "FFFFFF"
type input "100"
click at [732, 214] on div at bounding box center [488, 195] width 625 height 333
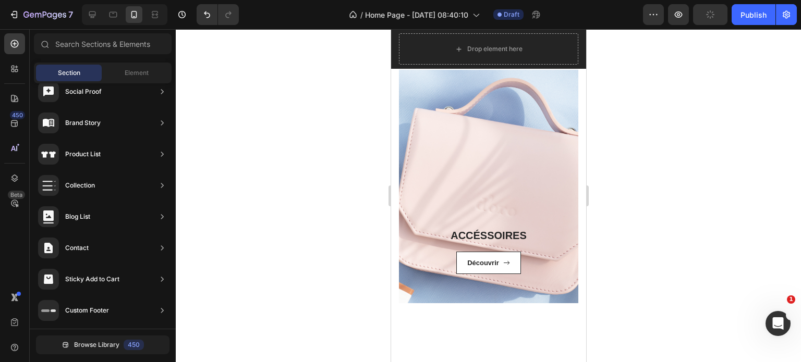
scroll to position [662, 0]
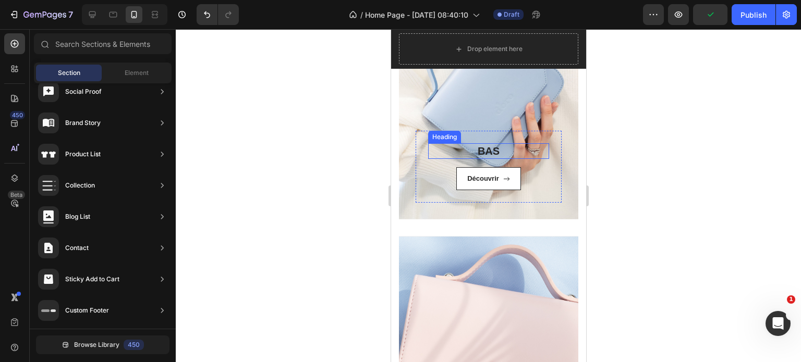
click at [488, 148] on h3 "BAS" at bounding box center [487, 151] width 121 height 16
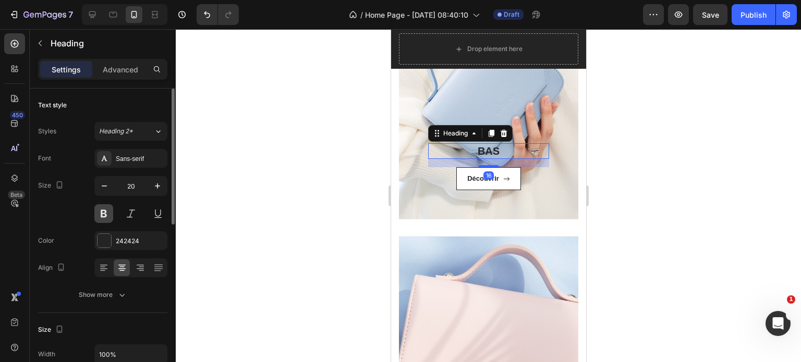
click at [107, 210] on button at bounding box center [103, 213] width 19 height 19
click at [485, 148] on h3 "BAS" at bounding box center [487, 151] width 121 height 16
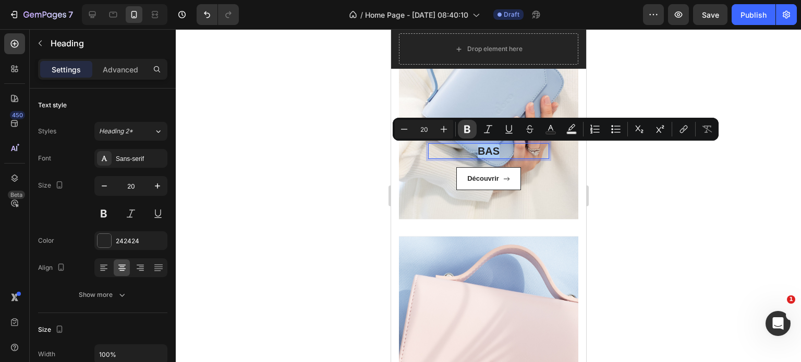
click at [467, 131] on icon "Editor contextual toolbar" at bounding box center [467, 129] width 10 height 10
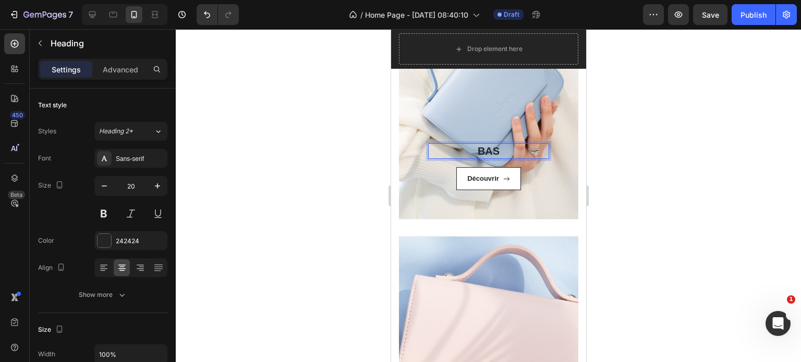
click at [481, 154] on strong "BAS" at bounding box center [488, 150] width 22 height 11
click at [477, 152] on strong "BAS" at bounding box center [488, 150] width 22 height 11
click at [486, 152] on strong "BAS" at bounding box center [488, 150] width 22 height 11
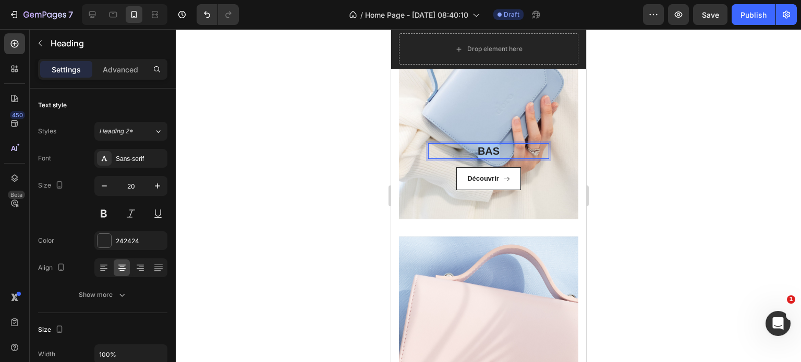
click at [486, 152] on strong "BAS" at bounding box center [488, 150] width 22 height 11
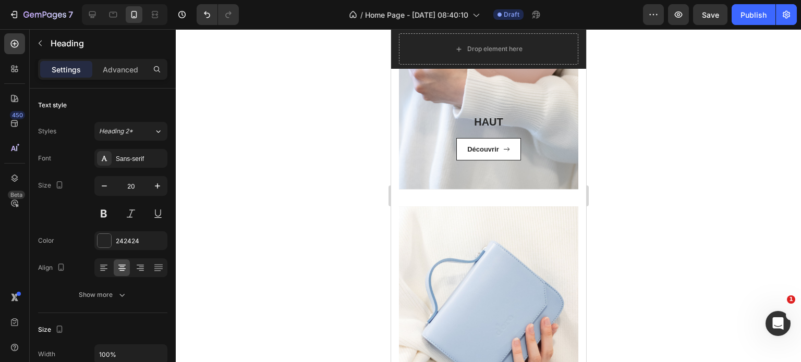
scroll to position [439, 0]
click at [484, 125] on h3 "HAUT" at bounding box center [487, 124] width 121 height 16
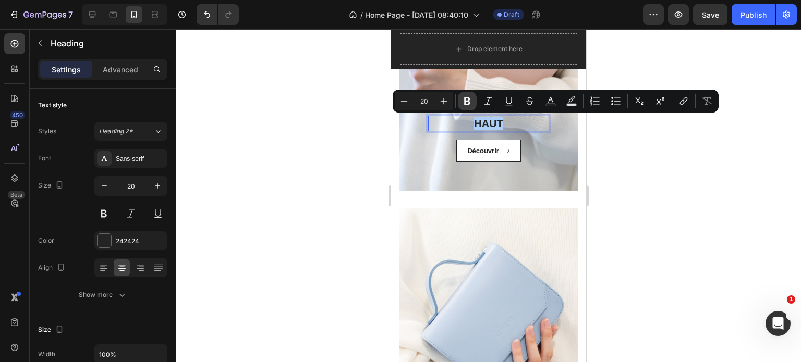
click at [467, 103] on icon "Editor contextual toolbar" at bounding box center [467, 101] width 10 height 10
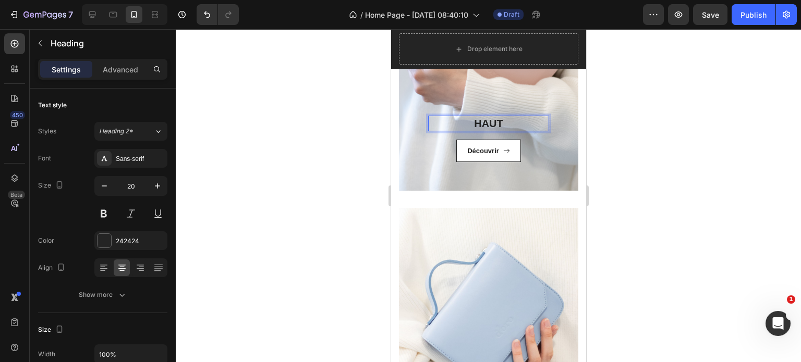
click at [486, 122] on strong "HAUT" at bounding box center [487, 123] width 29 height 11
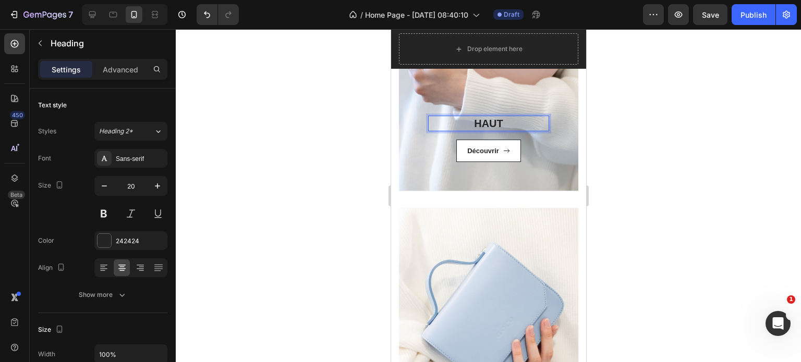
click at [486, 122] on strong "HAUT" at bounding box center [487, 123] width 29 height 11
click at [104, 216] on button at bounding box center [103, 213] width 19 height 19
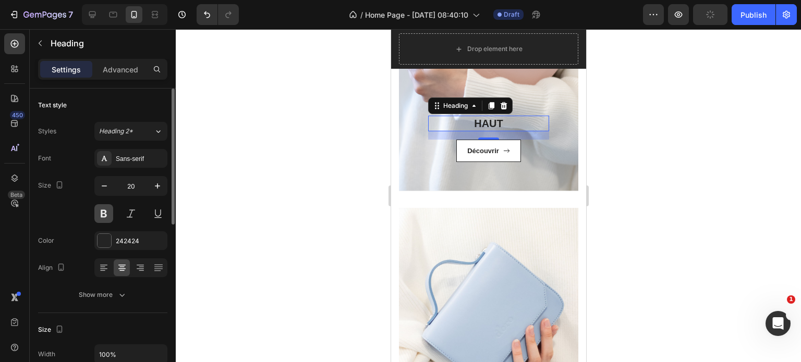
click at [104, 216] on button at bounding box center [103, 213] width 19 height 19
click at [96, 215] on button at bounding box center [103, 213] width 19 height 19
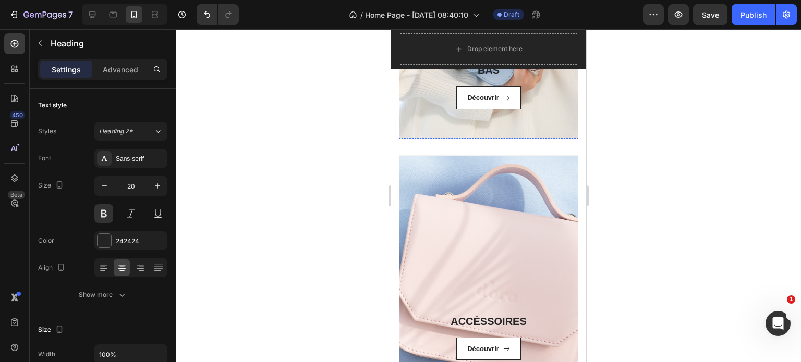
scroll to position [780, 0]
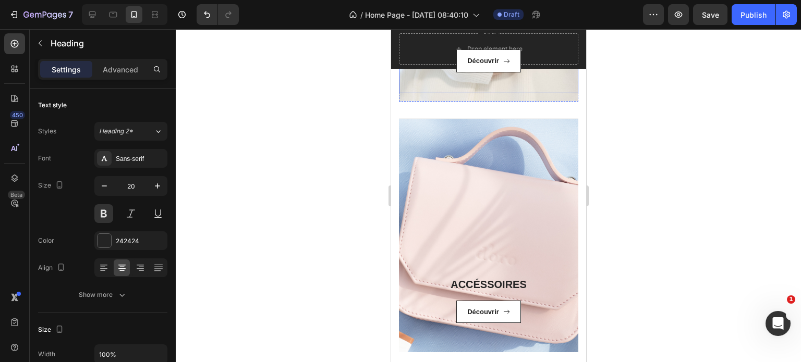
click at [677, 253] on div at bounding box center [488, 195] width 625 height 333
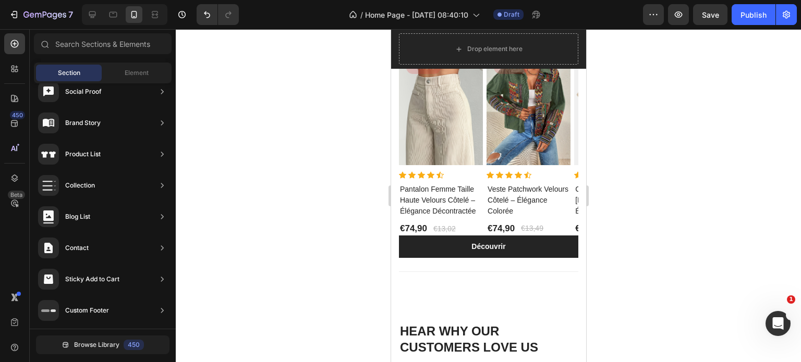
scroll to position [1293, 0]
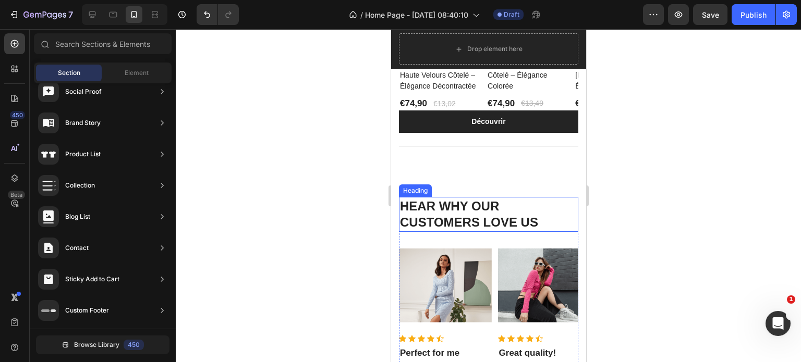
click at [457, 215] on p "HEAR WHY OUR CUSTOMERS LOVE US" at bounding box center [487, 214] width 177 height 32
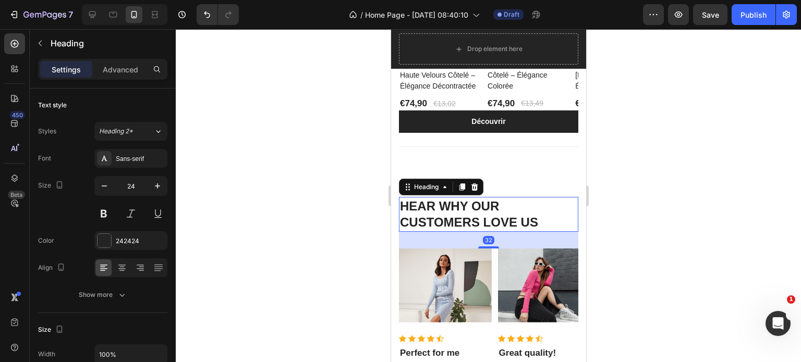
click at [457, 215] on p "HEAR WHY OUR CUSTOMERS LOVE US" at bounding box center [487, 214] width 177 height 32
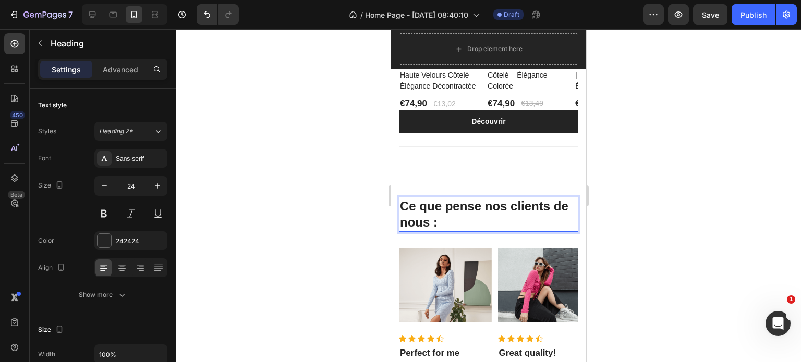
click at [457, 215] on p "Ce que pense nos clients de nous :" at bounding box center [487, 214] width 177 height 32
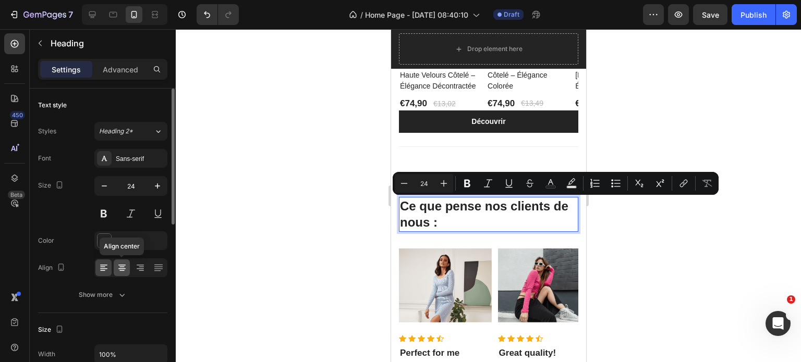
click at [117, 271] on icon at bounding box center [122, 268] width 10 height 10
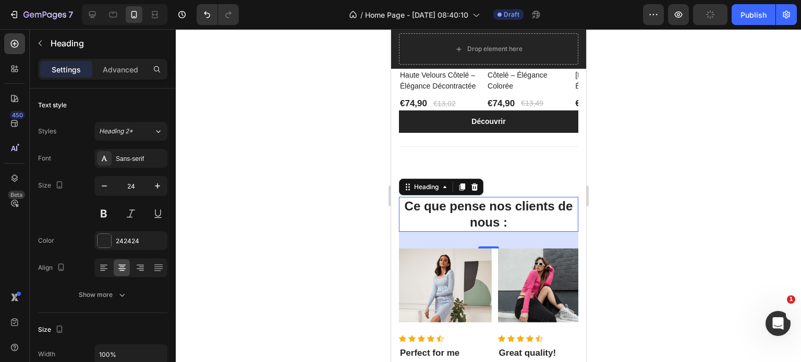
click at [272, 234] on div at bounding box center [488, 195] width 625 height 333
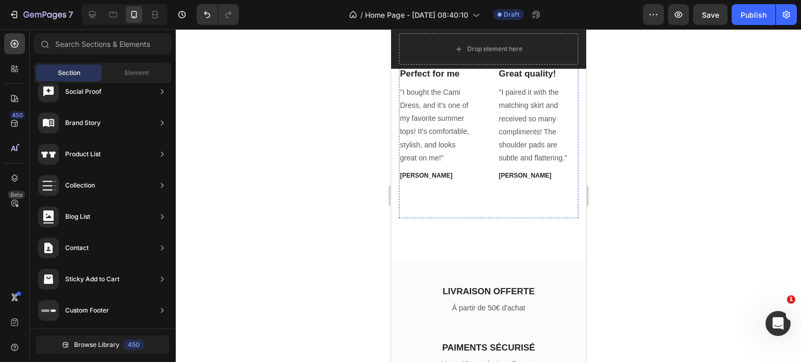
scroll to position [1628, 0]
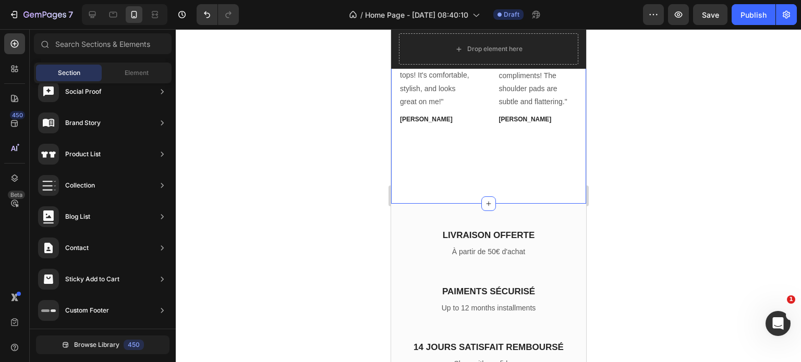
click at [499, 191] on div "Ce que pense nos clients de nous : Heading Image Icon Icon Icon Icon Icon Icon …" at bounding box center [487, 12] width 195 height 384
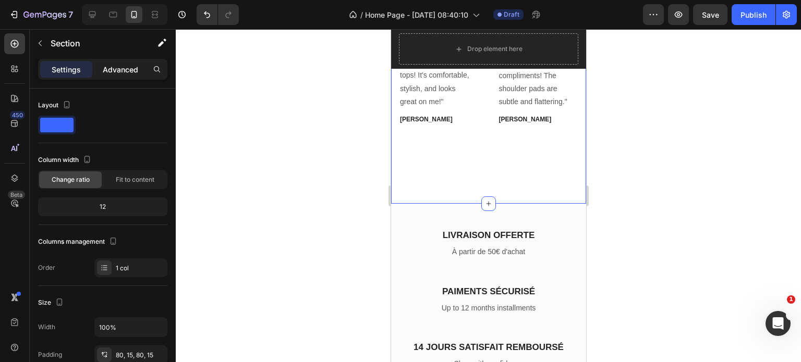
click at [118, 73] on p "Advanced" at bounding box center [120, 69] width 35 height 11
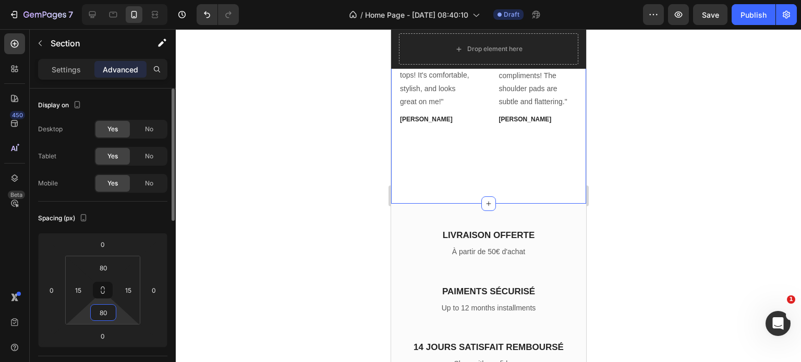
click at [104, 316] on input "80" at bounding box center [103, 313] width 21 height 16
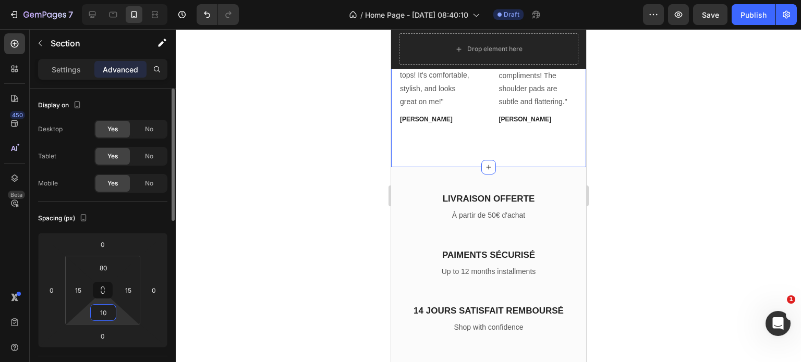
type input "1"
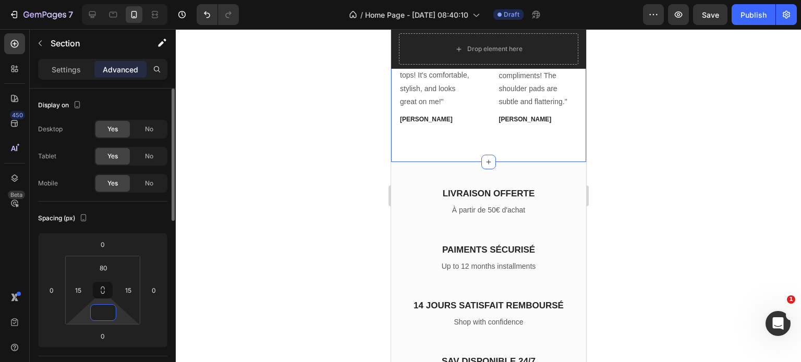
type input "0"
click at [348, 241] on div at bounding box center [488, 195] width 625 height 333
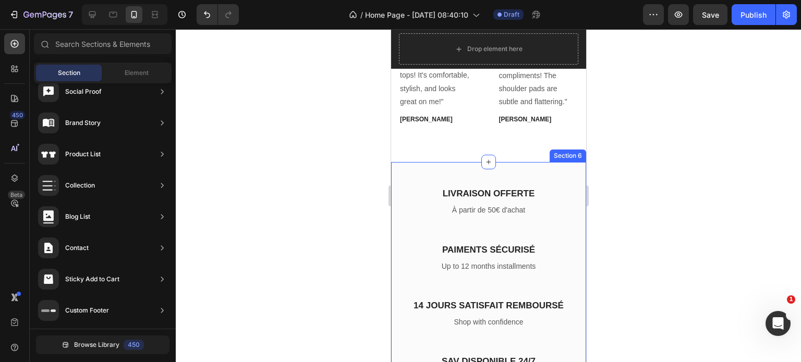
click at [553, 181] on div "LIVRAISON OFFERTE Heading À partir de 50€ d'achat Text block PAIMENTS SÉCURISÉ …" at bounding box center [487, 286] width 195 height 249
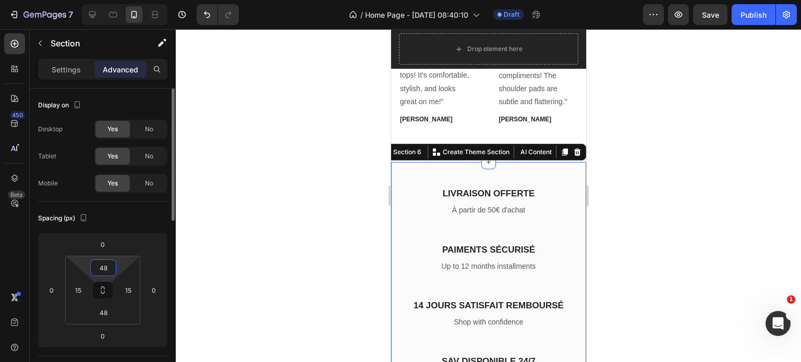
click at [106, 267] on input "48" at bounding box center [103, 268] width 21 height 16
type input "15"
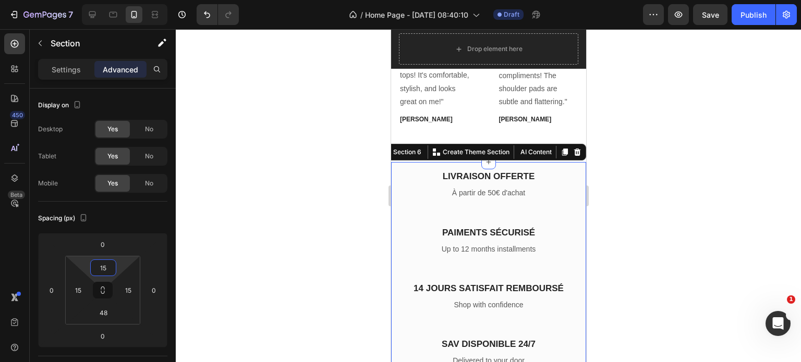
click at [240, 195] on div at bounding box center [488, 195] width 625 height 333
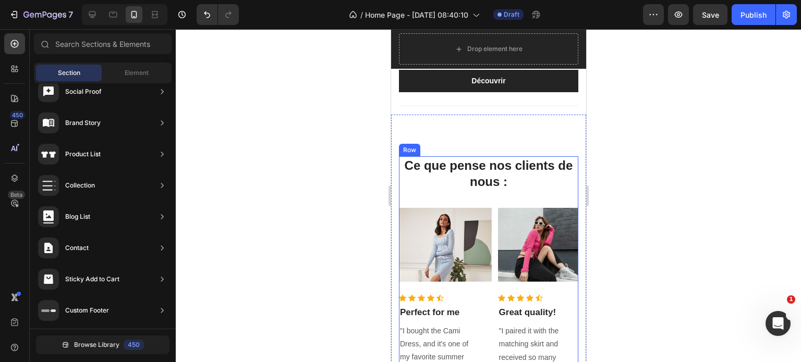
scroll to position [1334, 0]
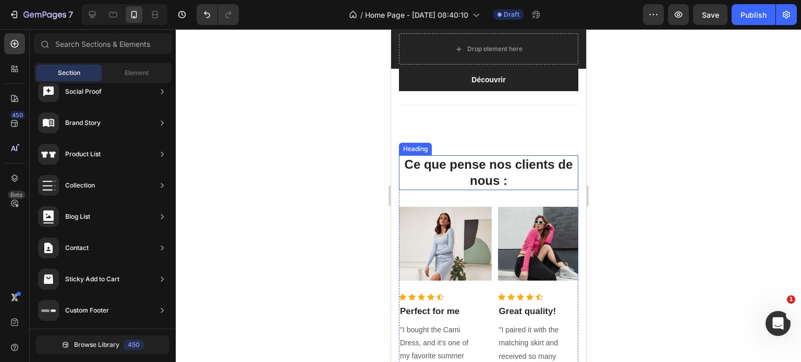
click at [483, 165] on p "Ce que pense nos clients de nous :" at bounding box center [487, 172] width 177 height 32
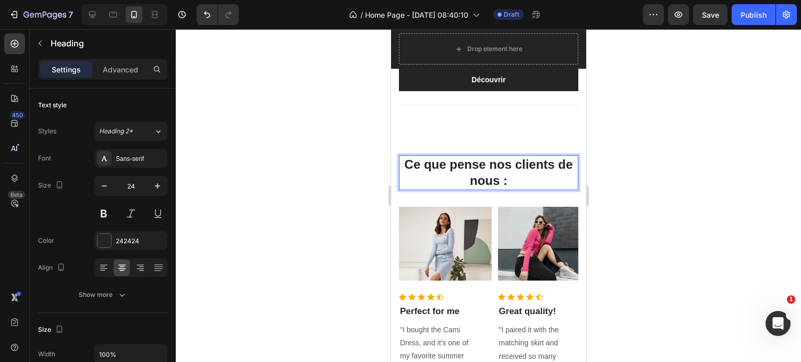
click at [483, 165] on p "Ce que pense nos clients de nous :" at bounding box center [487, 172] width 177 height 32
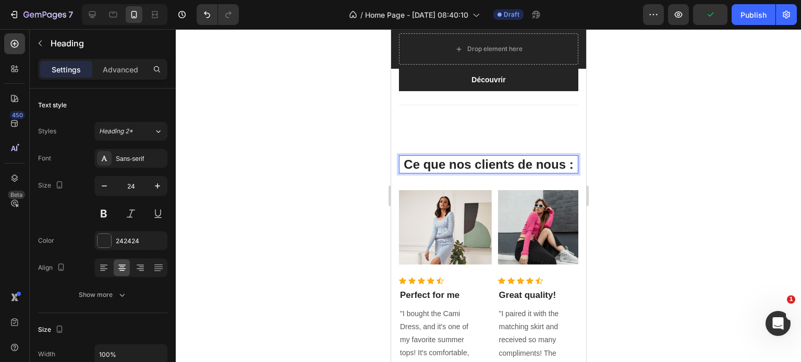
click at [517, 163] on p "Ce que nos clients de nous :" at bounding box center [487, 164] width 177 height 16
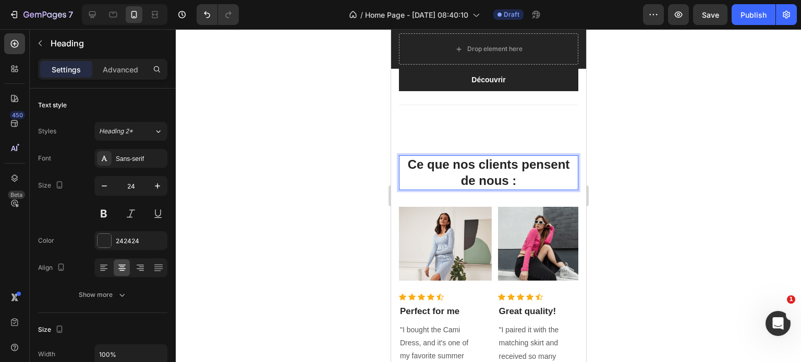
click at [630, 189] on div at bounding box center [488, 195] width 625 height 333
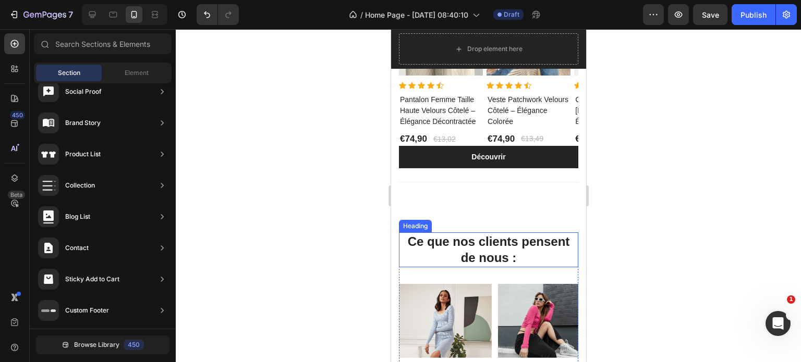
scroll to position [1254, 0]
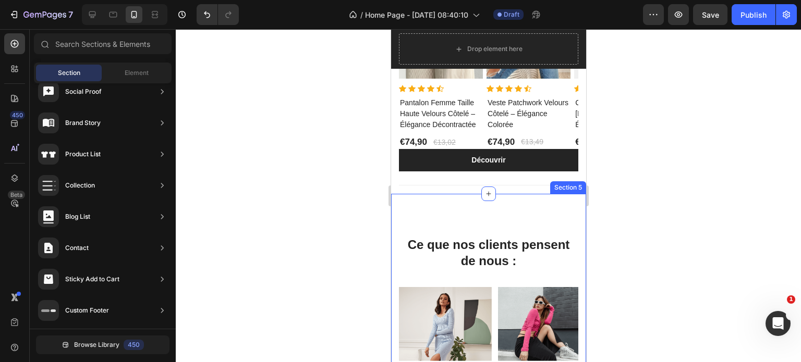
click at [477, 215] on div "Ce que nos clients pensent de nous : Heading Image Icon Icon Icon Icon Icon Ico…" at bounding box center [487, 365] width 195 height 342
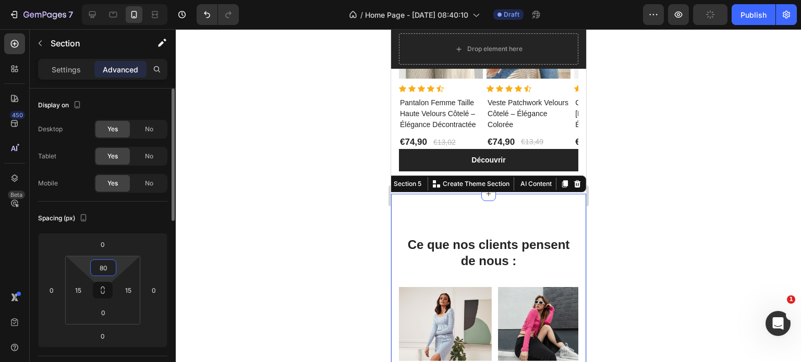
click at [104, 264] on input "80" at bounding box center [103, 268] width 21 height 16
type input "15"
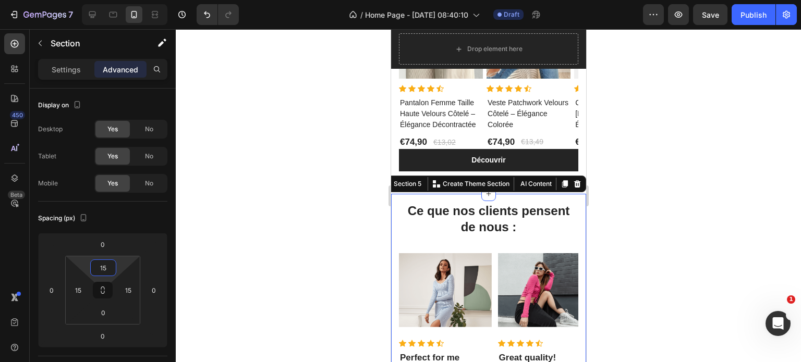
click at [310, 183] on div at bounding box center [488, 195] width 625 height 333
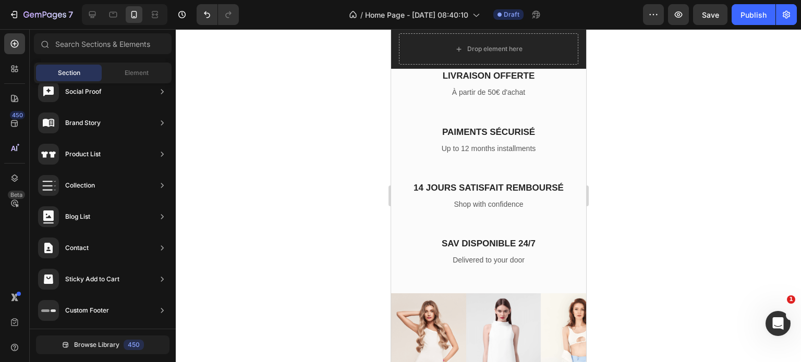
scroll to position [1803, 0]
